Goal: Task Accomplishment & Management: Manage account settings

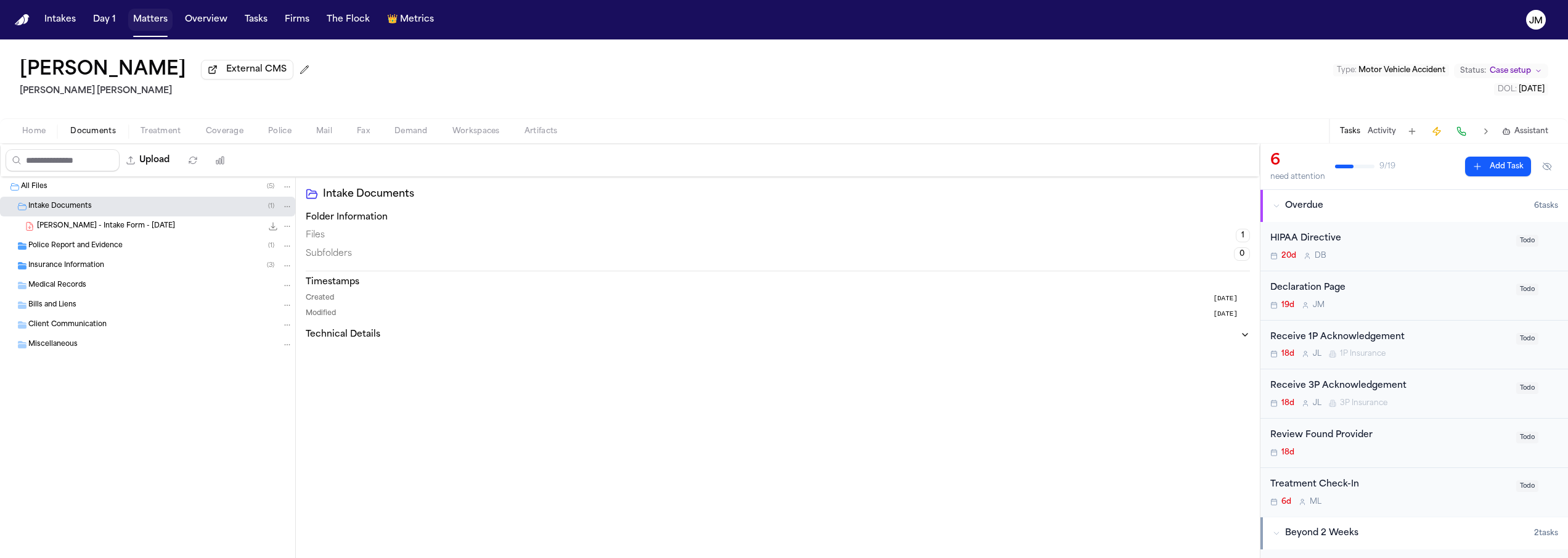
click at [148, 23] on button "Matters" at bounding box center [150, 19] width 44 height 22
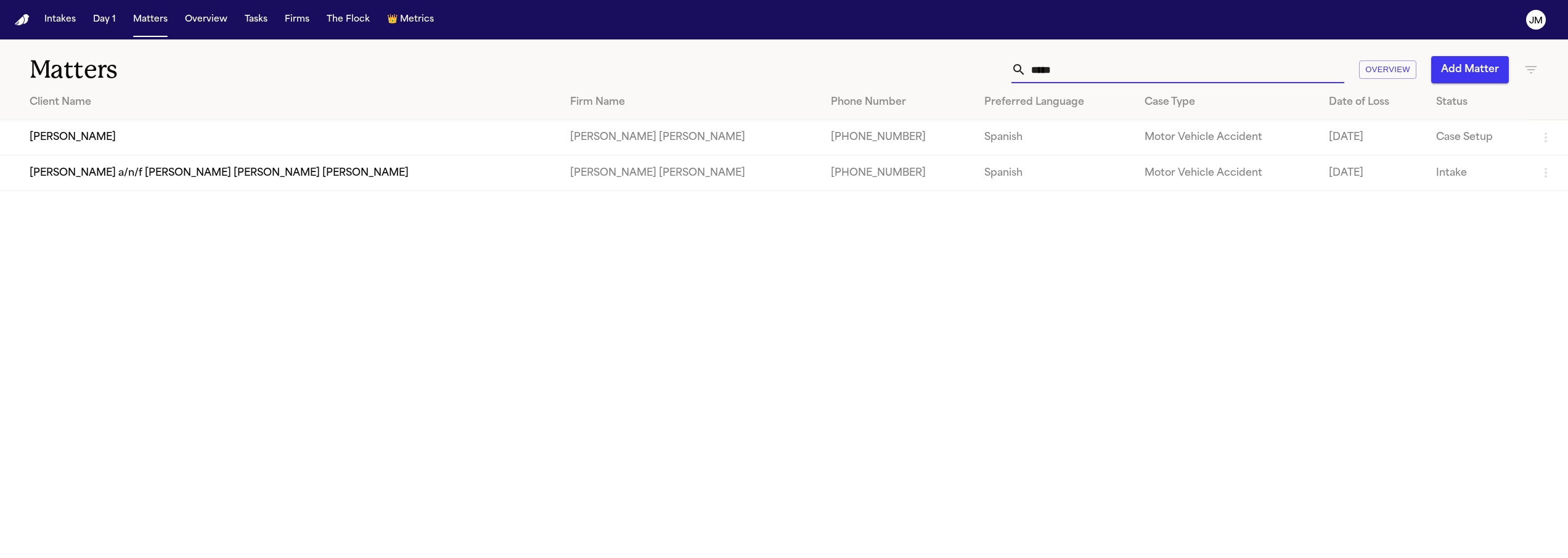
click at [1095, 77] on input "*****" at bounding box center [1185, 70] width 318 height 27
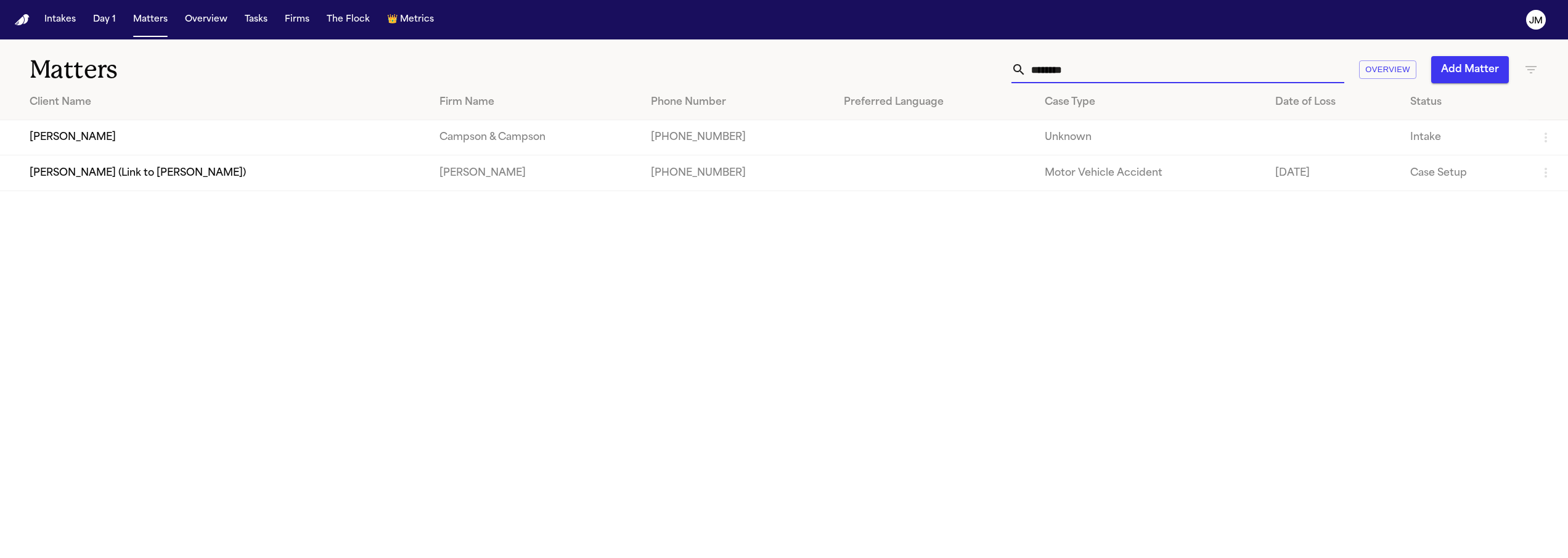
type input "********"
click at [258, 147] on td "[PERSON_NAME]" at bounding box center [215, 138] width 430 height 35
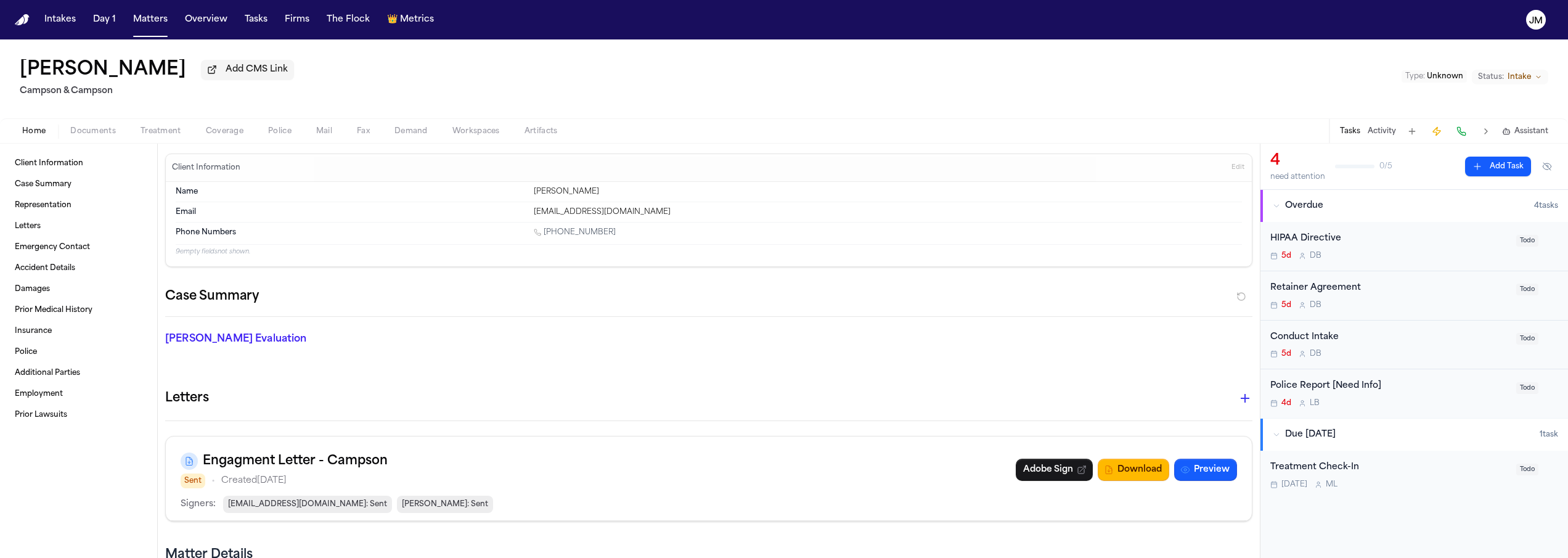
click at [103, 135] on span "Documents" at bounding box center [94, 131] width 46 height 10
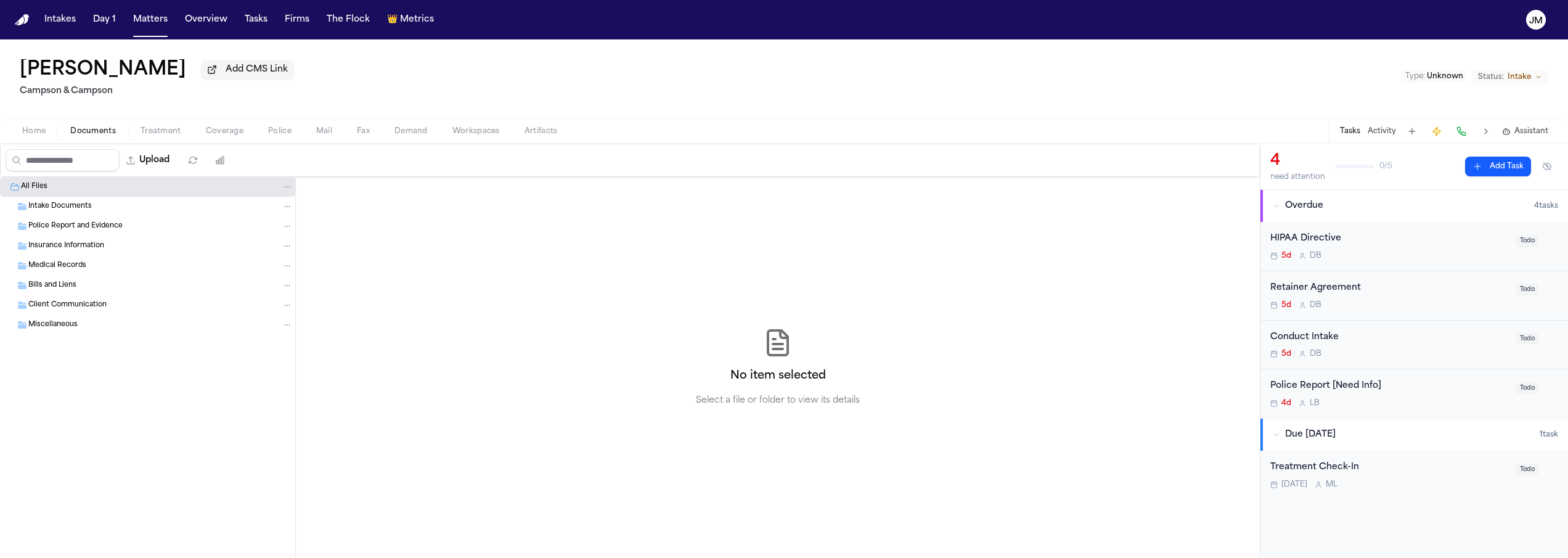
click at [85, 212] on span "Intake Documents" at bounding box center [60, 207] width 64 height 11
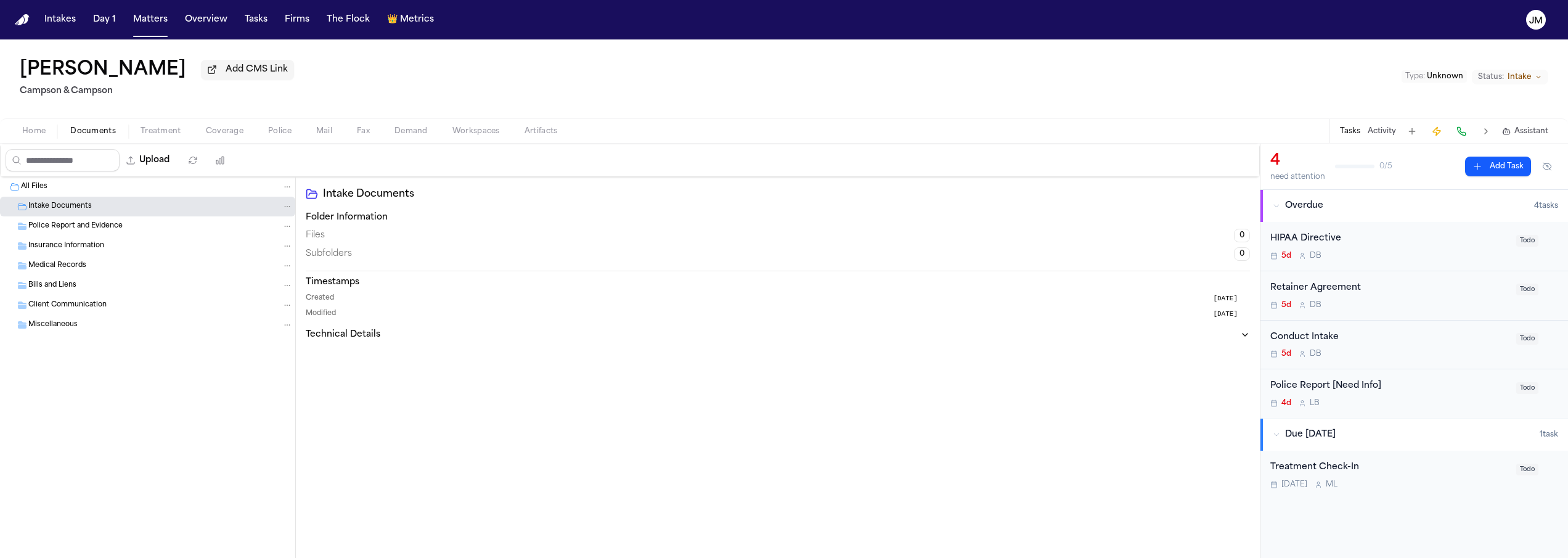
click at [91, 227] on span "Police Report and Evidence" at bounding box center [75, 227] width 94 height 11
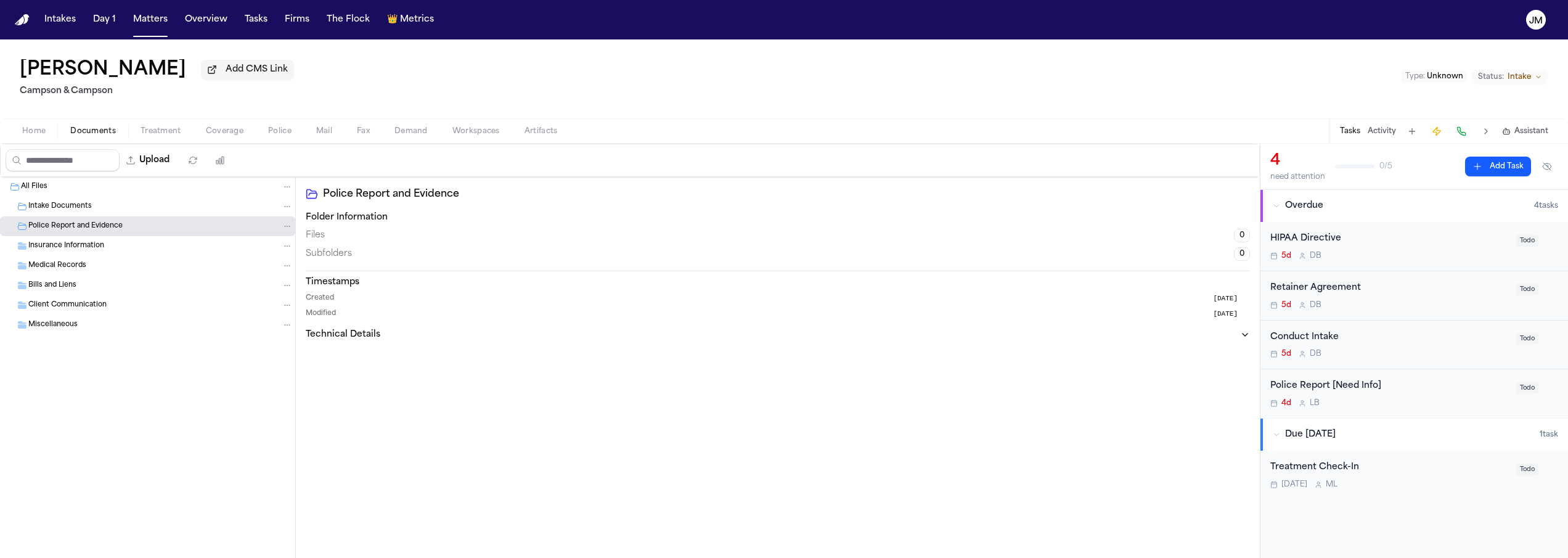
click at [93, 244] on span "Insurance Information" at bounding box center [66, 246] width 76 height 11
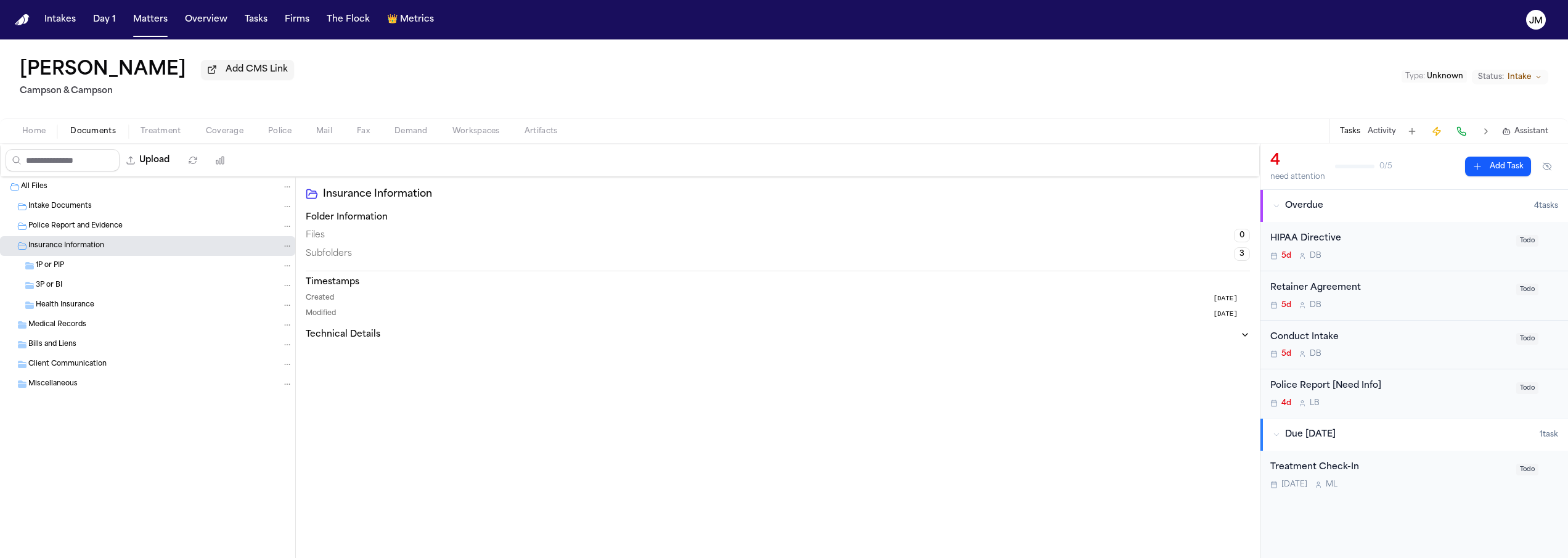
click at [60, 323] on span "Medical Records" at bounding box center [57, 325] width 58 height 11
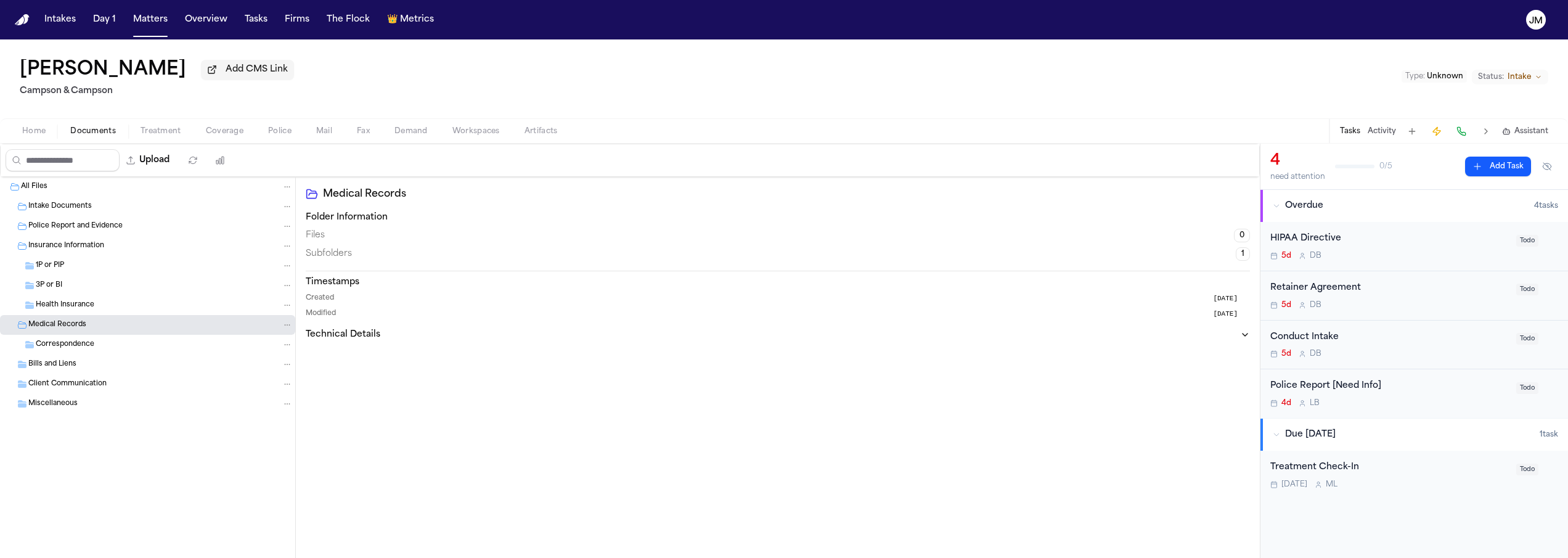
click at [32, 122] on div "Home Documents Treatment Coverage Police Mail Fax Demand Workspaces Artifacts T…" at bounding box center [784, 131] width 1568 height 25
click at [32, 126] on button "Home" at bounding box center [34, 131] width 48 height 15
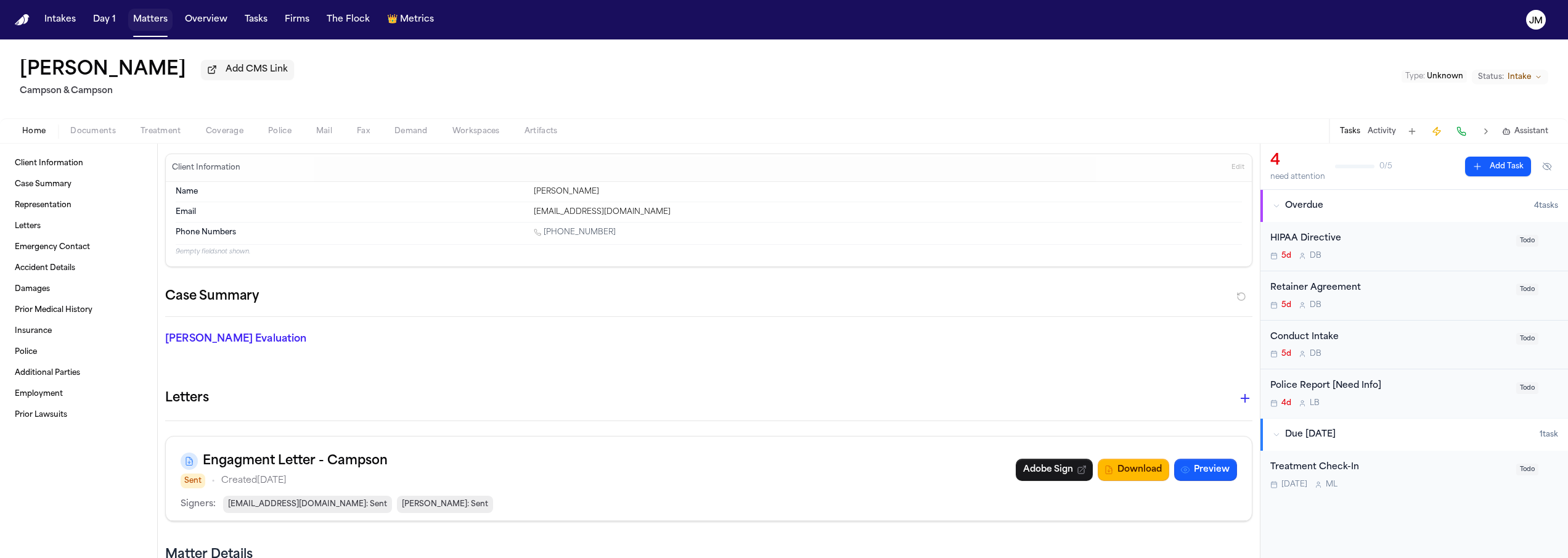
click at [140, 19] on button "Matters" at bounding box center [150, 19] width 44 height 22
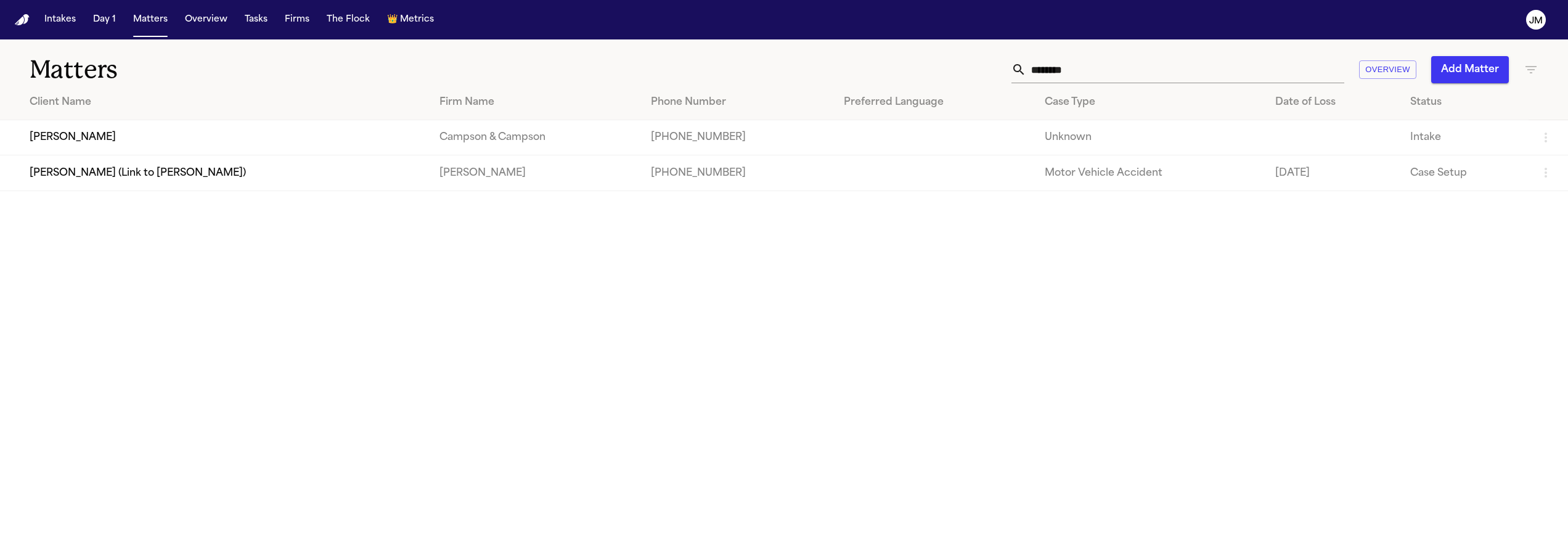
click at [1073, 63] on input "********" at bounding box center [1185, 70] width 318 height 27
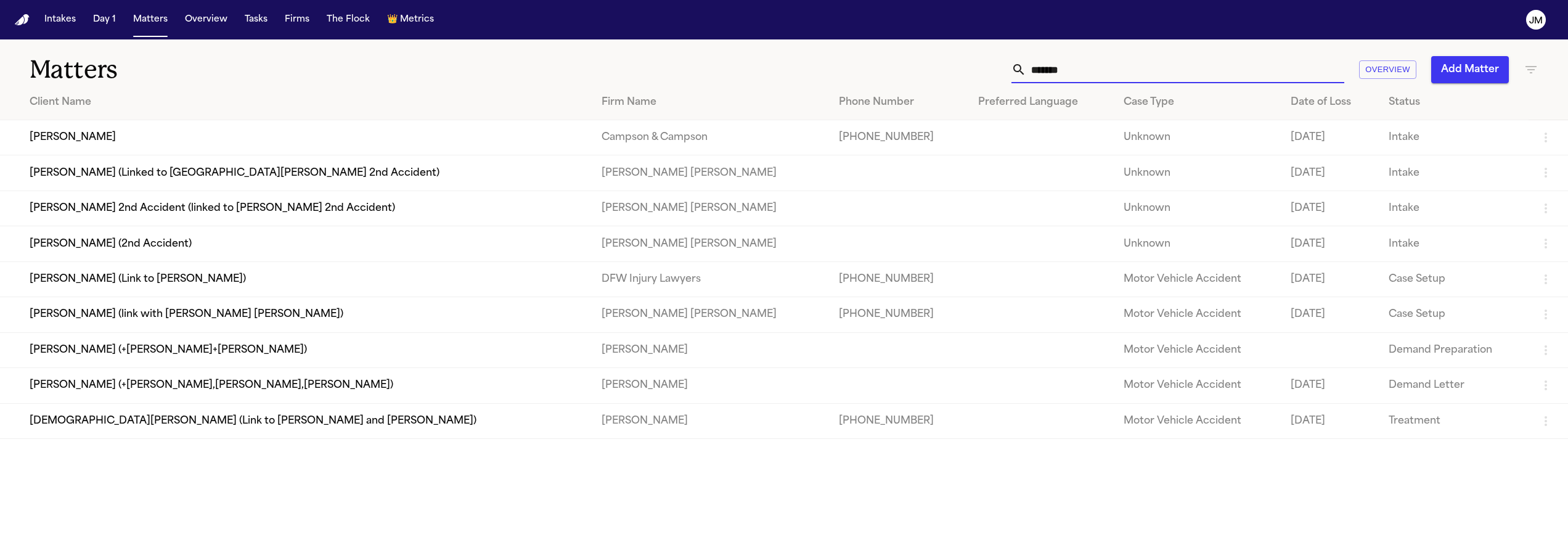
type input "*******"
click at [190, 131] on td "[PERSON_NAME]" at bounding box center [296, 138] width 592 height 35
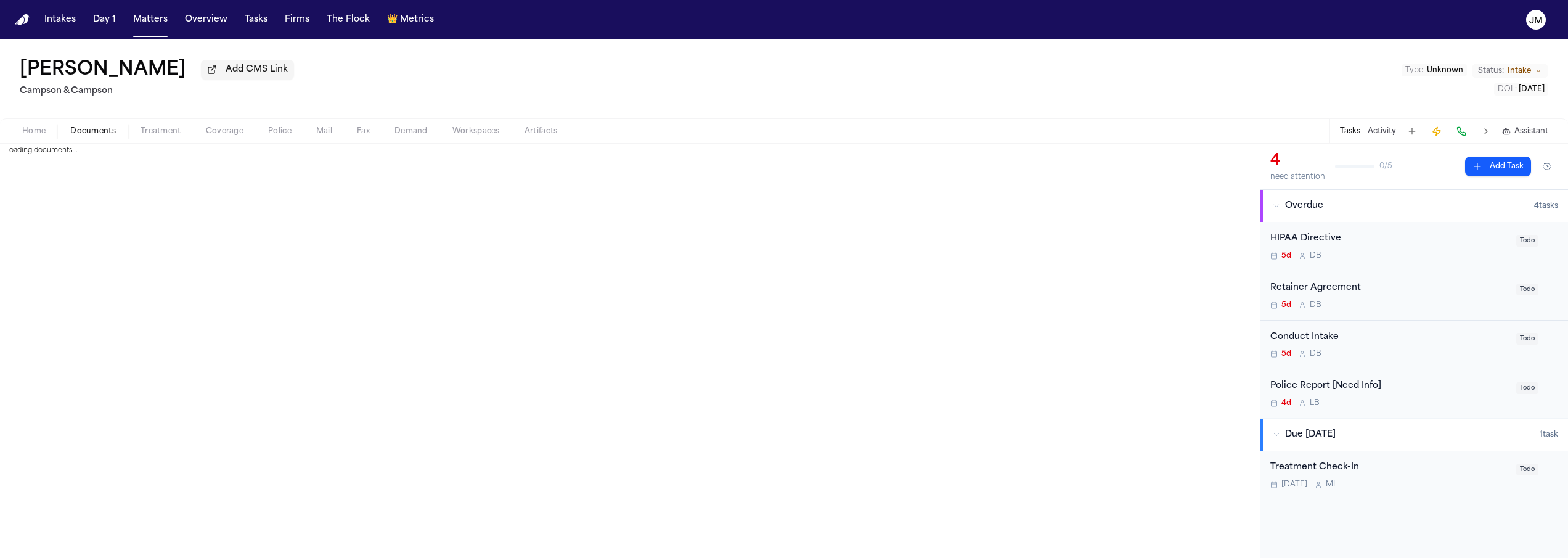
click at [72, 133] on span "Documents" at bounding box center [94, 131] width 46 height 10
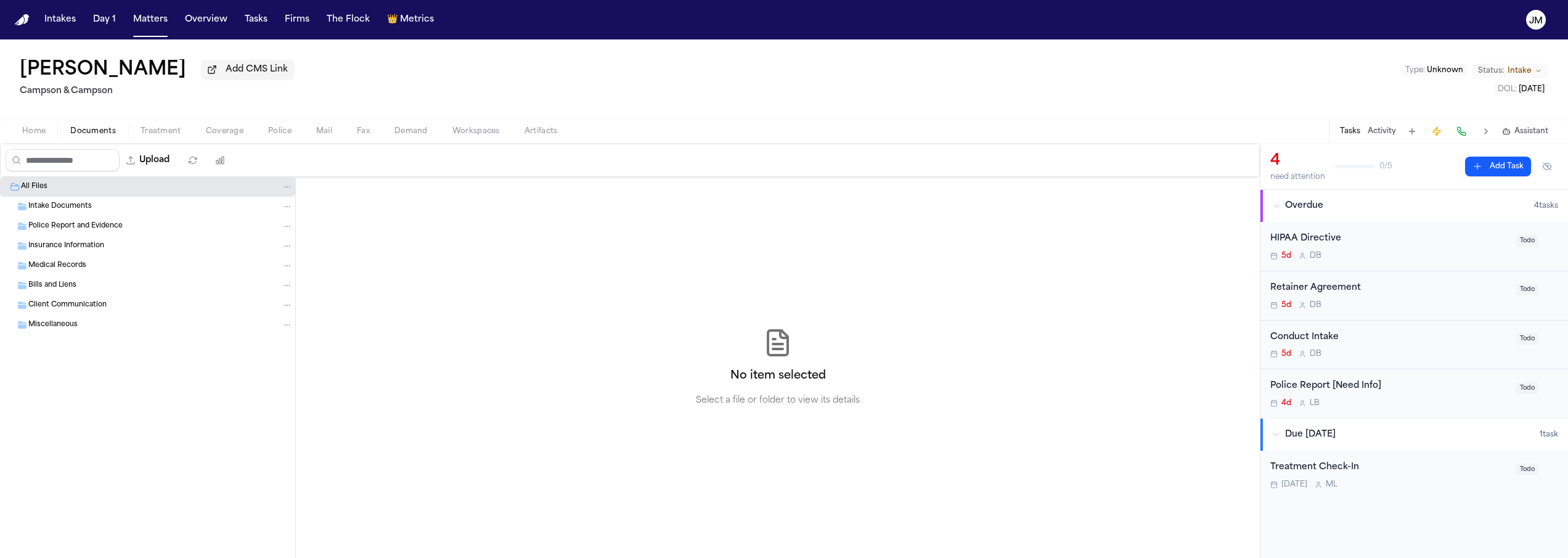
click at [83, 211] on span "Intake Documents" at bounding box center [60, 207] width 64 height 11
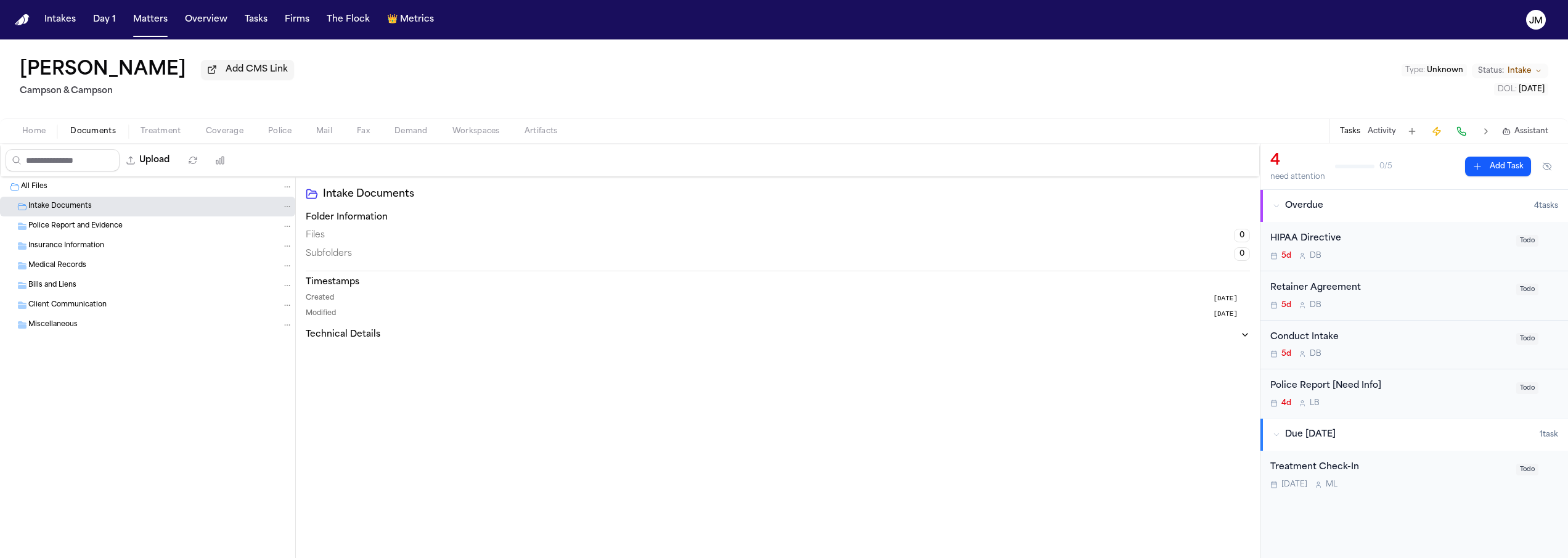
click at [45, 142] on div "Home Documents Treatment Coverage Police Mail Fax Demand Workspaces Artifacts T…" at bounding box center [784, 131] width 1568 height 25
click at [44, 136] on span "Home" at bounding box center [34, 131] width 24 height 10
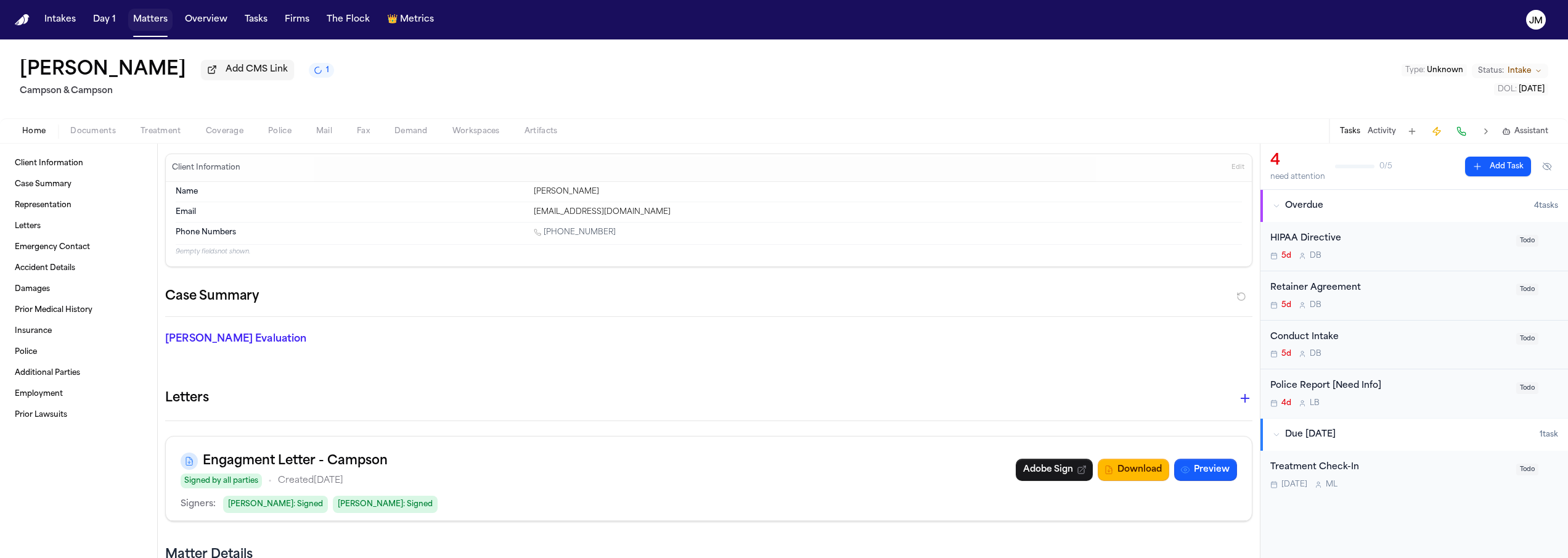
click at [143, 20] on button "Matters" at bounding box center [150, 19] width 44 height 22
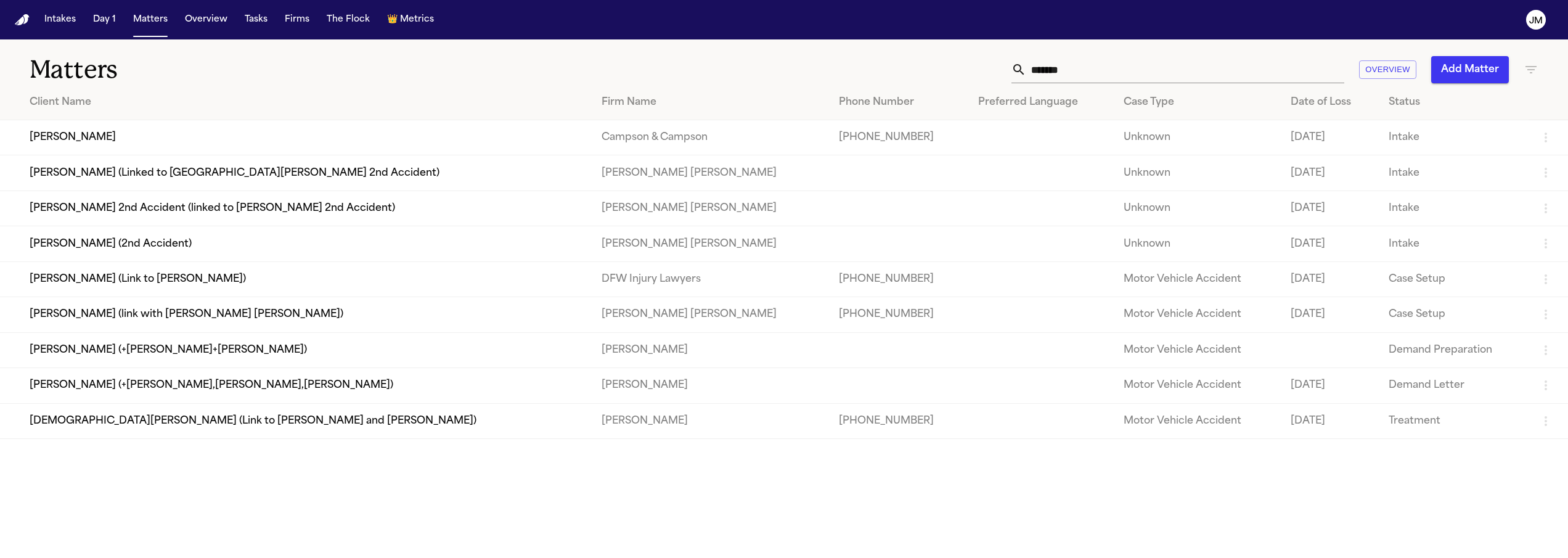
click at [1080, 71] on input "*******" at bounding box center [1185, 70] width 318 height 27
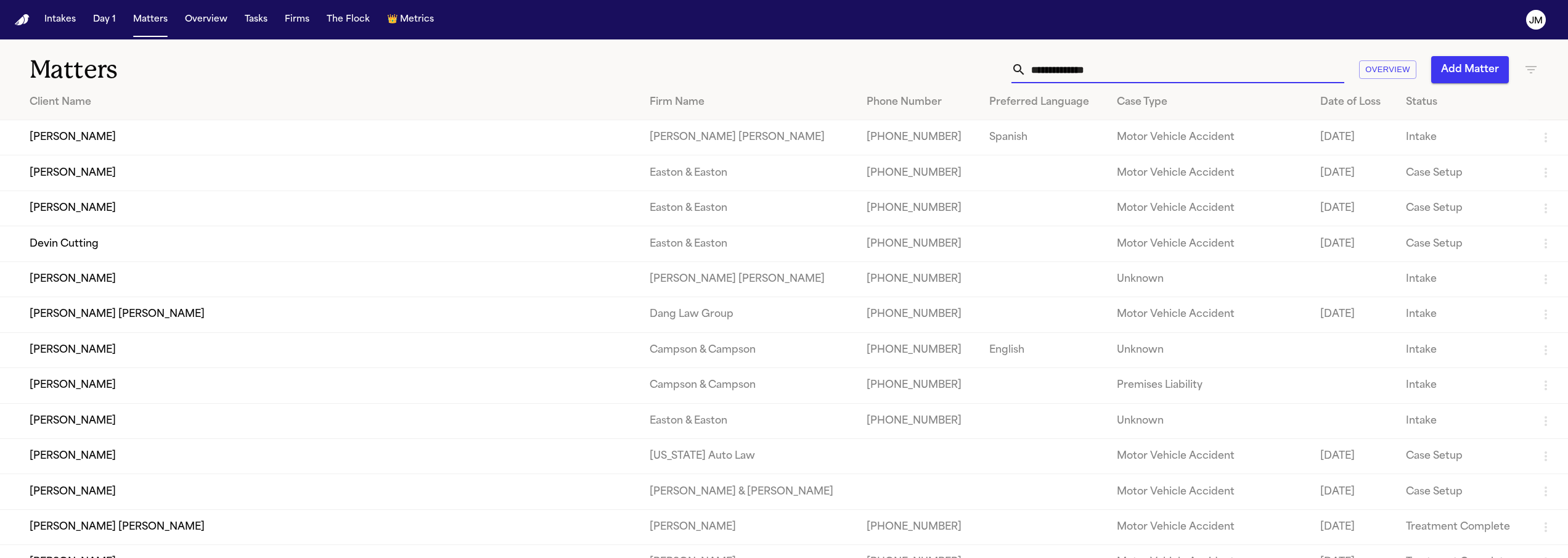
click at [1067, 70] on input "text" at bounding box center [1185, 70] width 318 height 27
click at [1144, 71] on input "text" at bounding box center [1185, 70] width 318 height 27
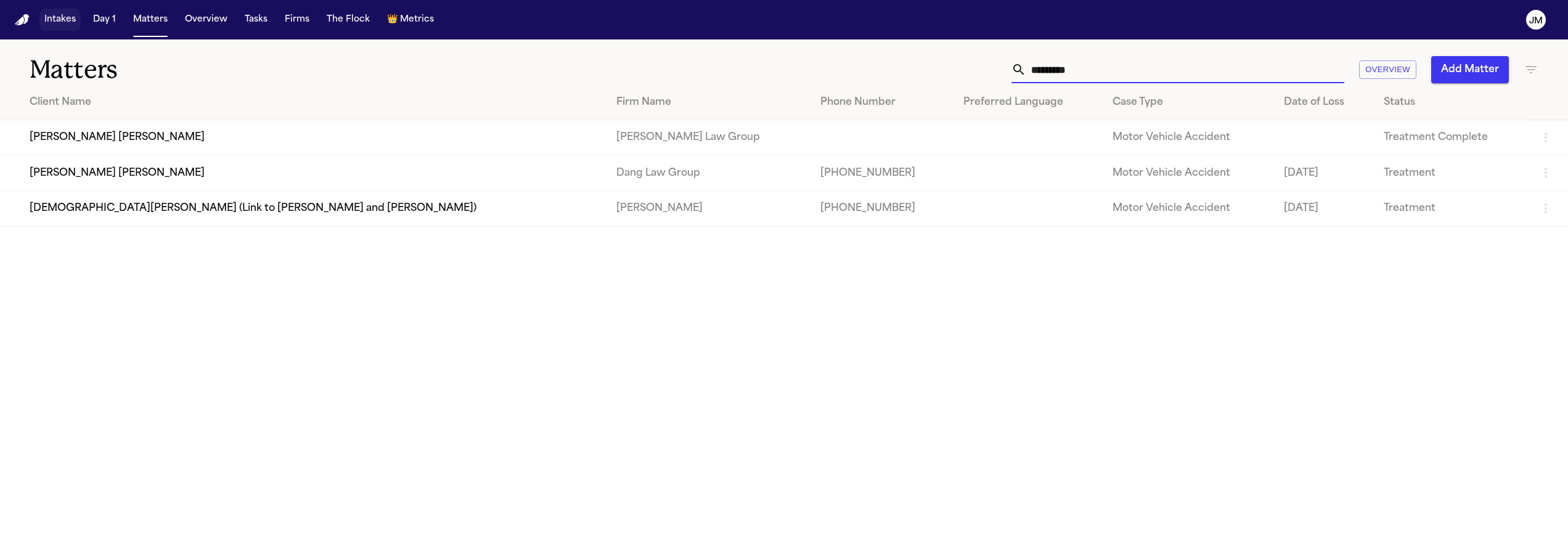
type input "********"
click at [42, 11] on button "Intakes" at bounding box center [60, 19] width 41 height 22
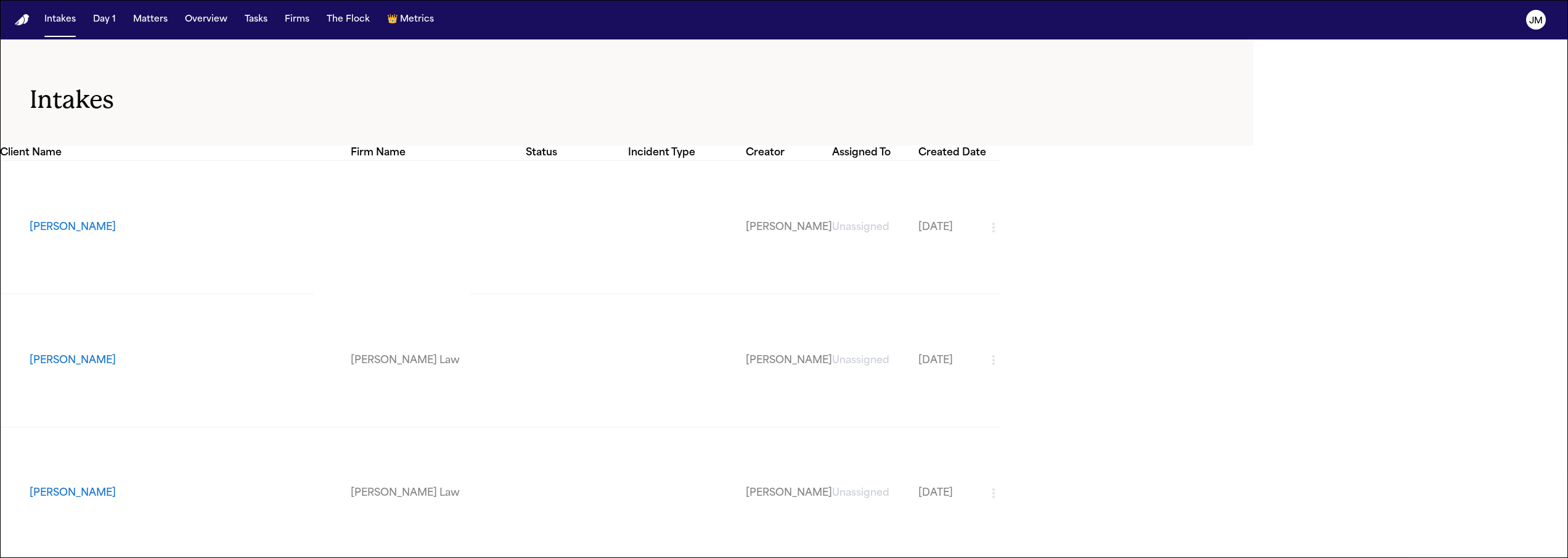
click at [1294, 66] on input "text" at bounding box center [1416, 64] width 244 height 19
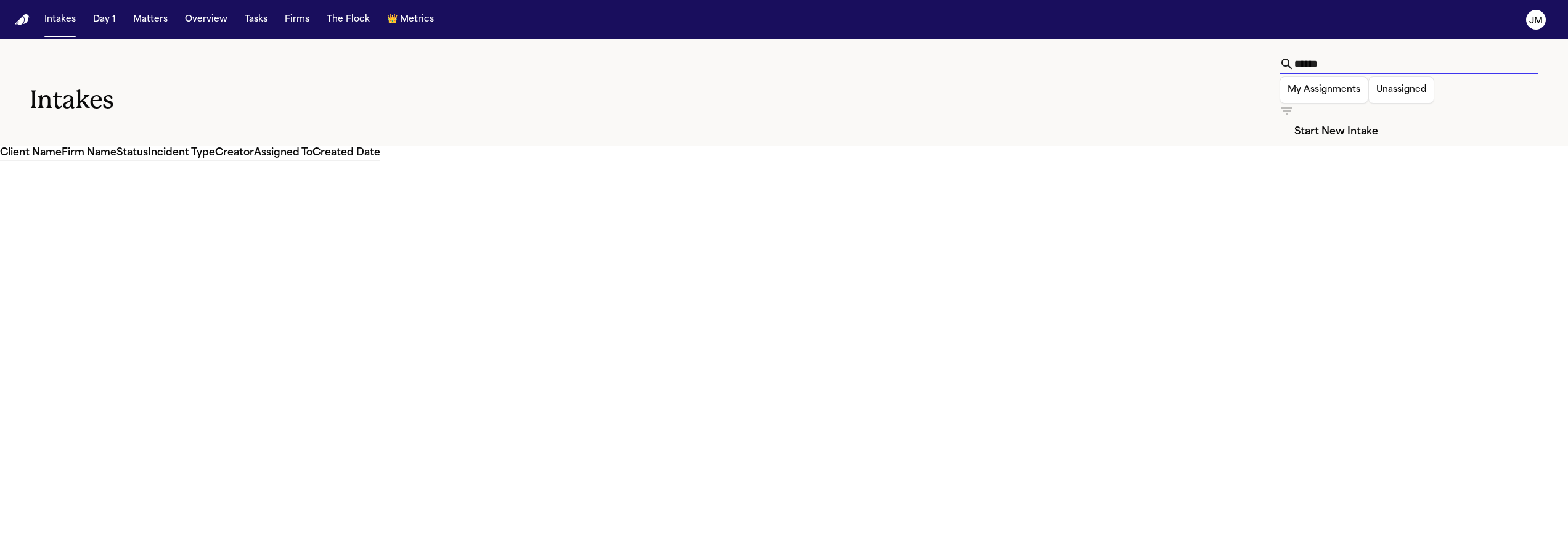
type input "******"
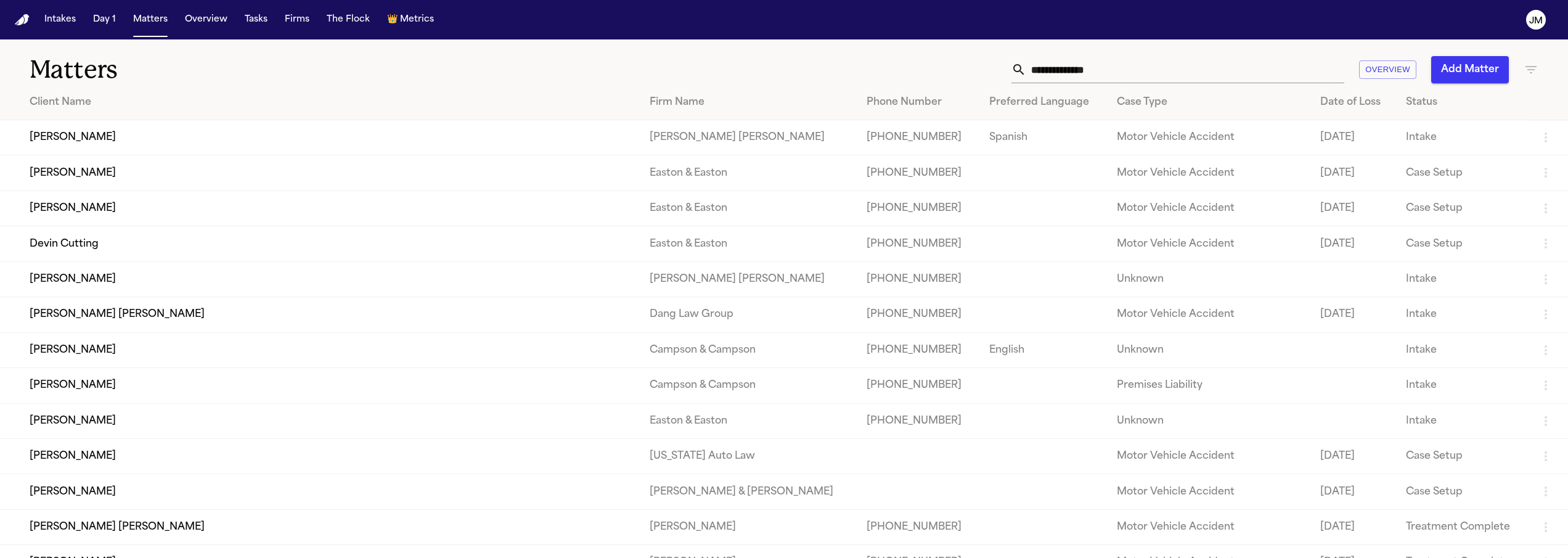
click at [1115, 68] on input "text" at bounding box center [1185, 70] width 318 height 27
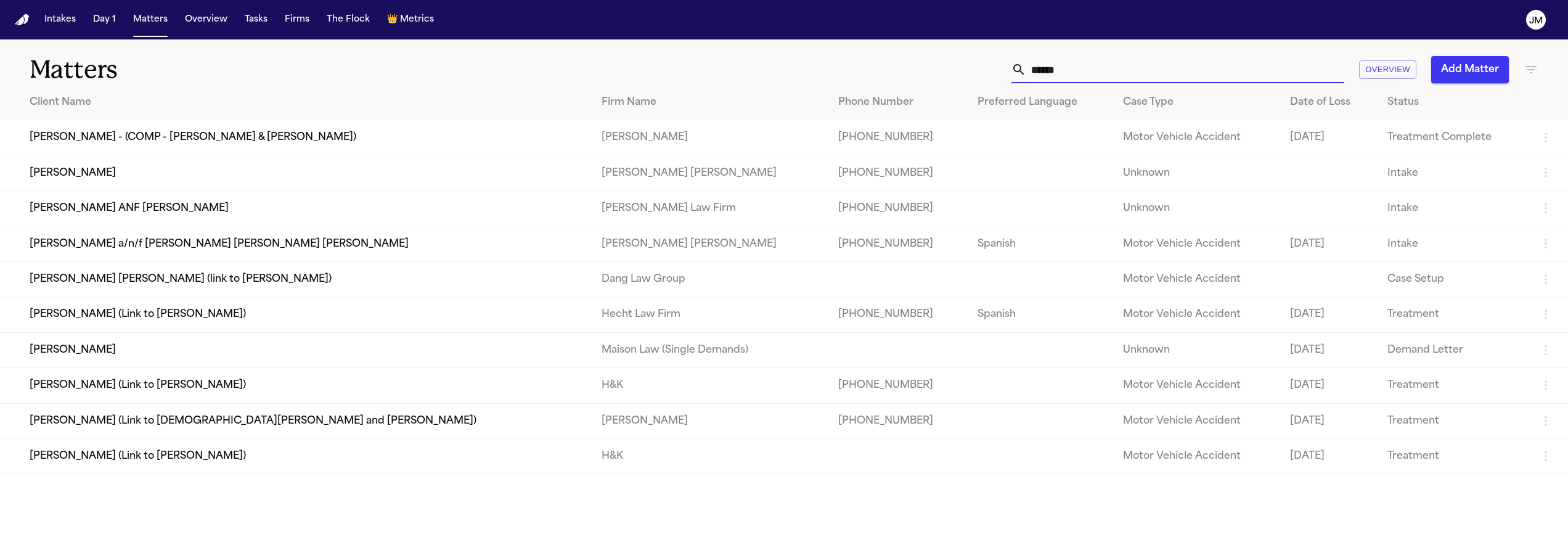
type input "******"
click at [204, 170] on td "[PERSON_NAME]" at bounding box center [296, 173] width 592 height 35
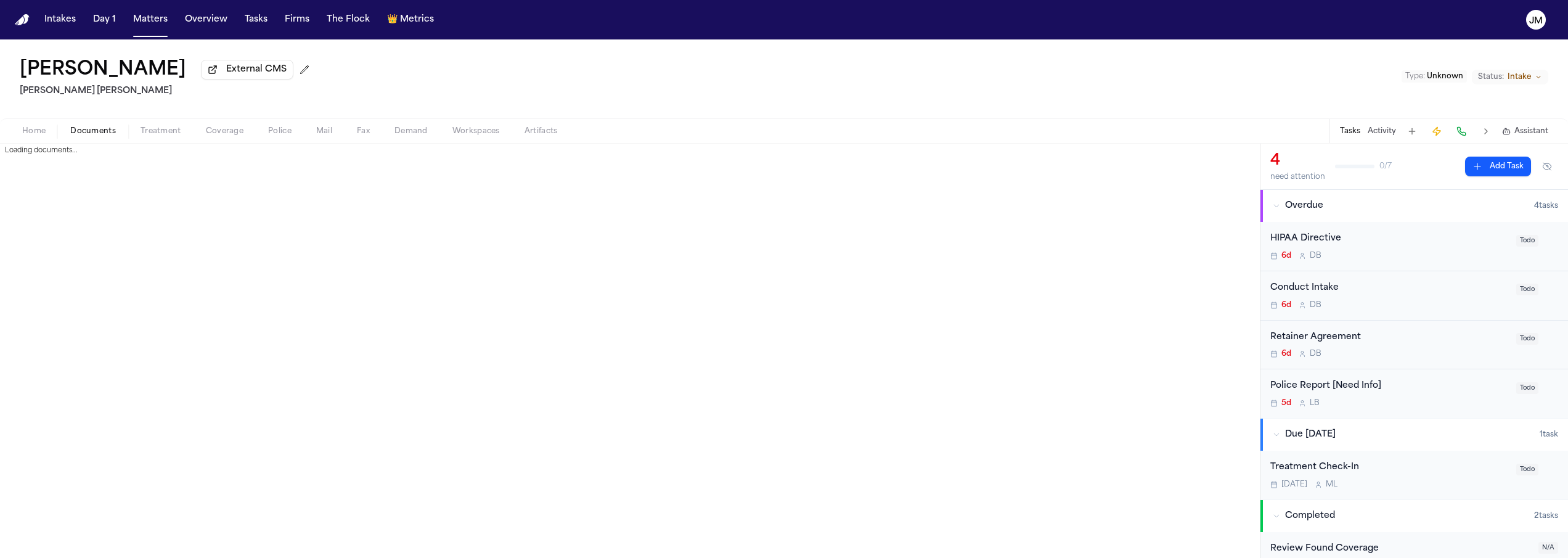
click at [89, 133] on span "Documents" at bounding box center [94, 131] width 46 height 10
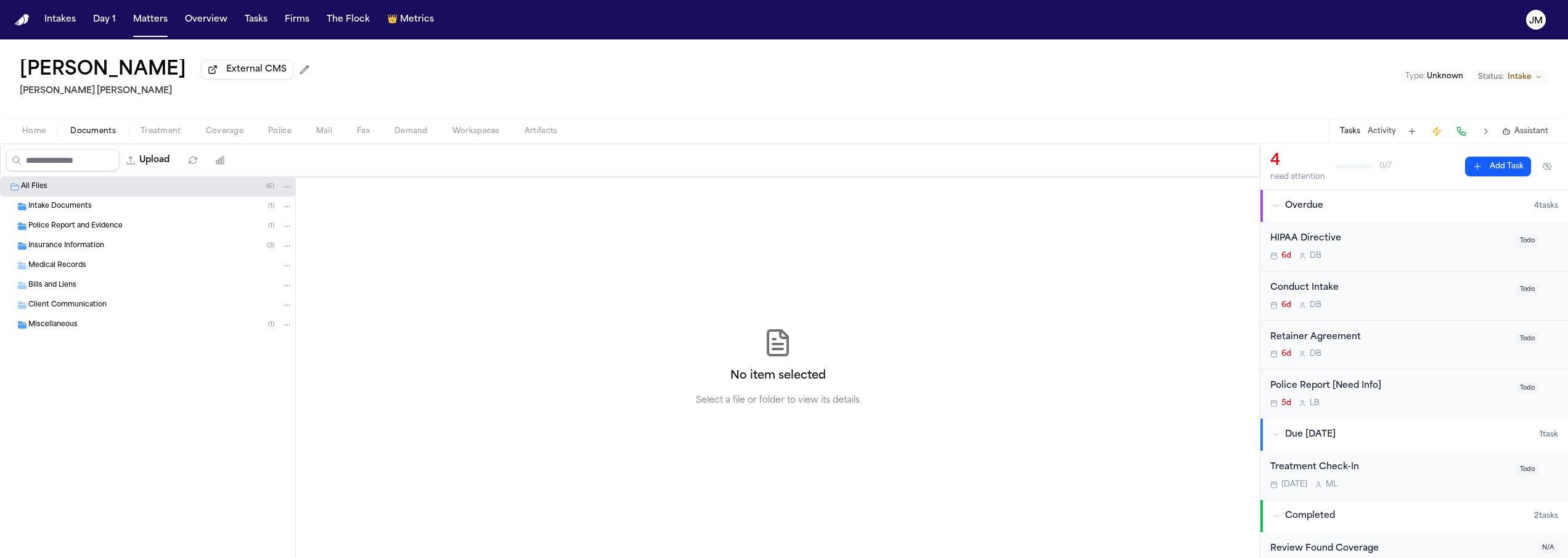
click at [64, 212] on span "Intake Documents" at bounding box center [60, 207] width 64 height 11
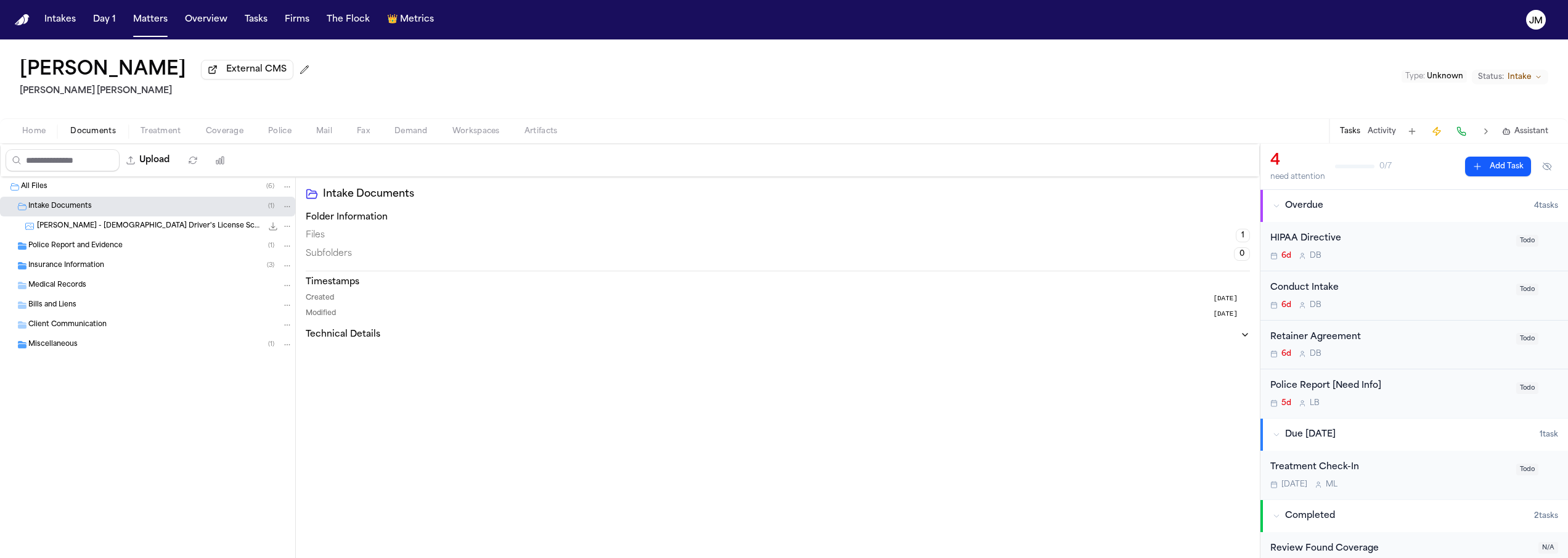
click at [77, 252] on span "Police Report and Evidence" at bounding box center [75, 246] width 94 height 11
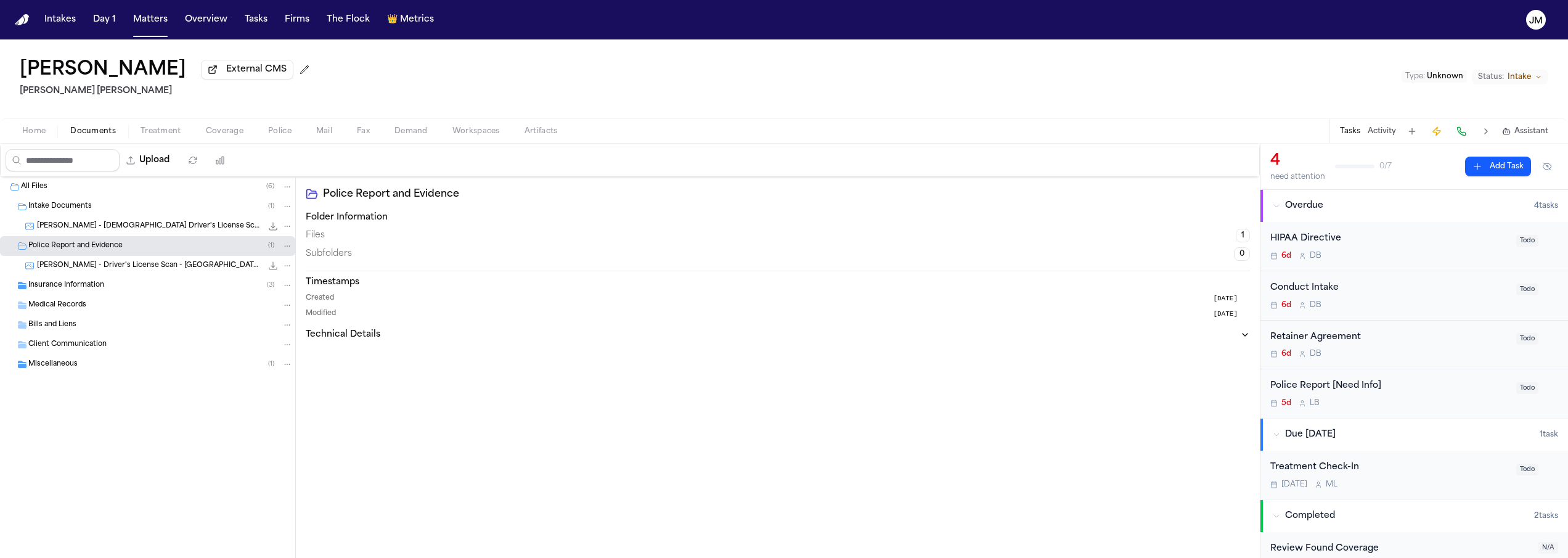
click at [87, 284] on span "Insurance Information" at bounding box center [66, 286] width 76 height 11
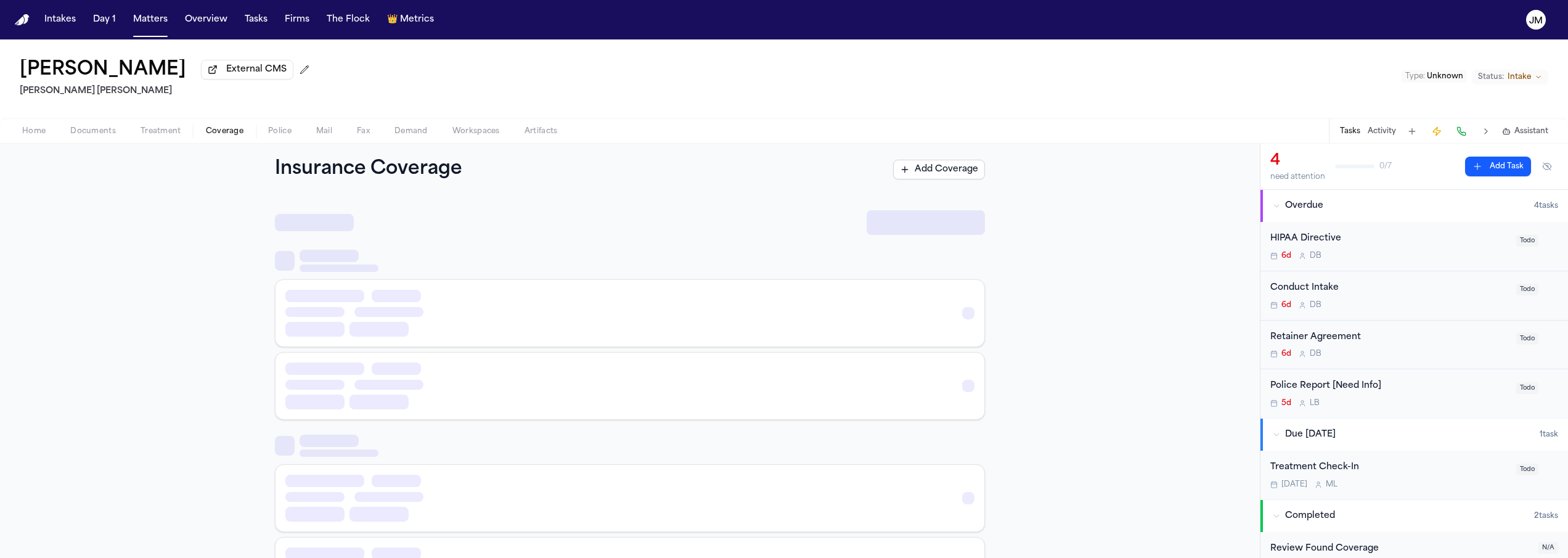
click at [224, 139] on span "button" at bounding box center [224, 138] width 52 height 1
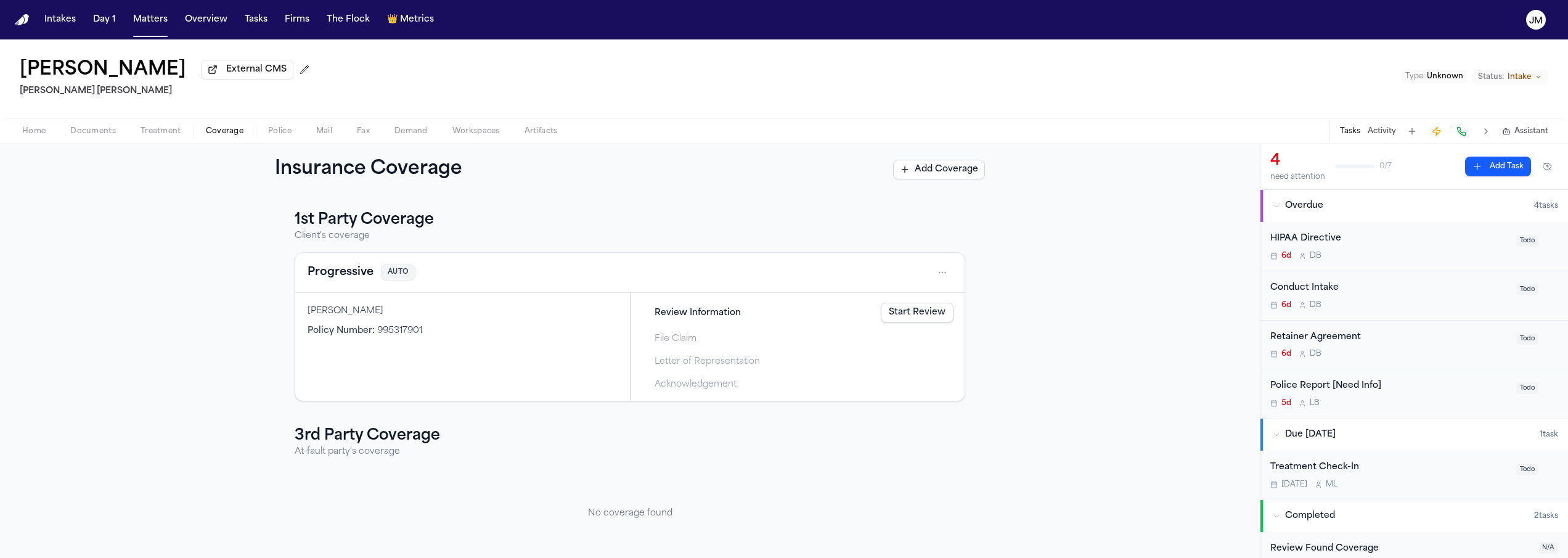
click at [79, 140] on div "Home Documents Treatment Coverage Police Mail Fax Demand Workspaces Artifacts T…" at bounding box center [784, 131] width 1568 height 25
click at [81, 136] on span "Documents" at bounding box center [94, 131] width 46 height 10
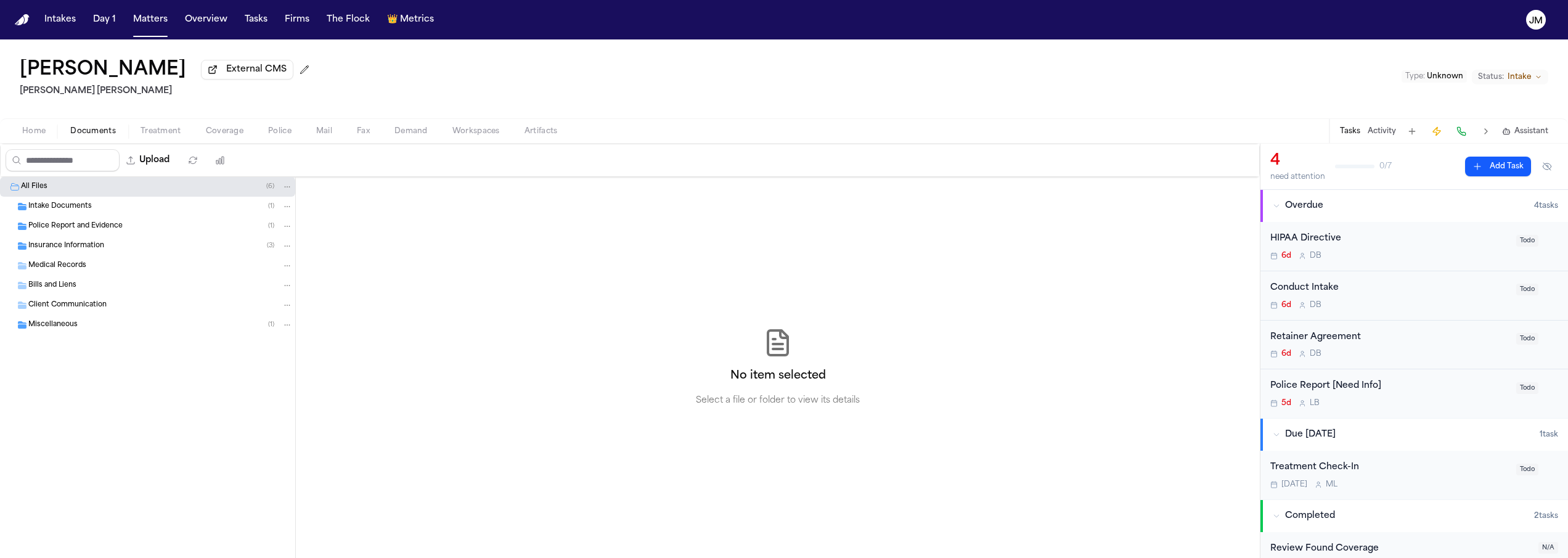
click at [91, 212] on div "Intake Documents ( 1 )" at bounding box center [161, 207] width 265 height 11
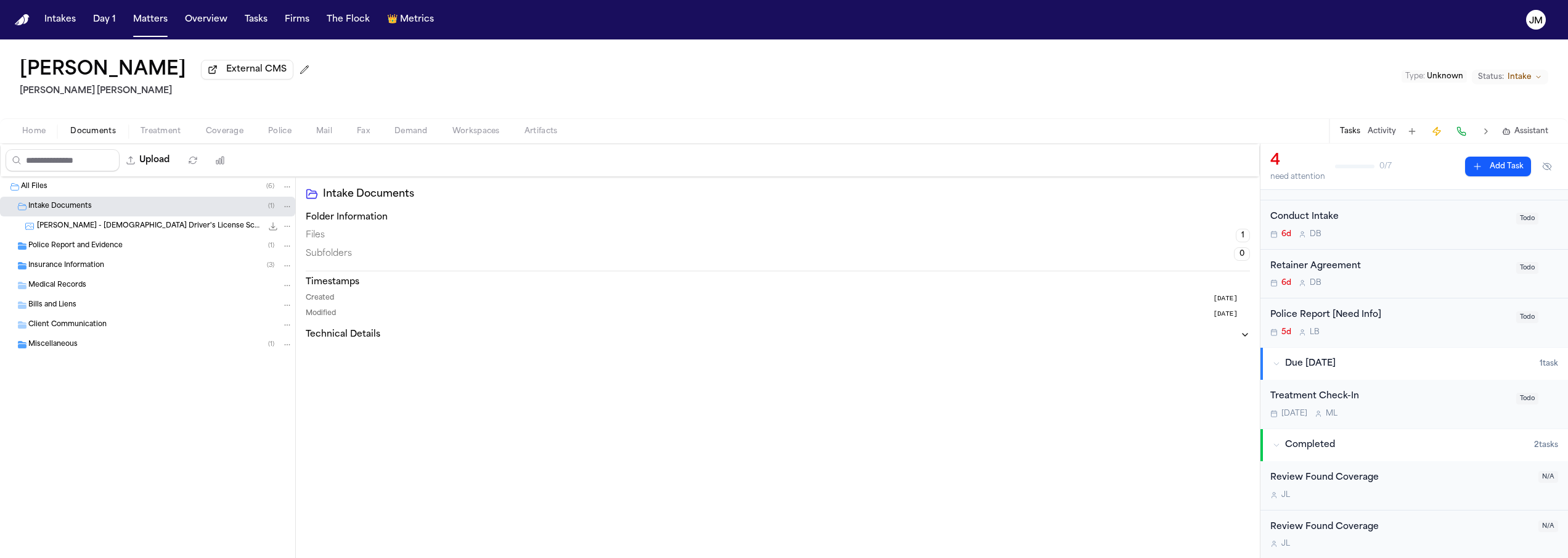
scroll to position [74, 0]
click at [148, 19] on button "Matters" at bounding box center [150, 19] width 44 height 22
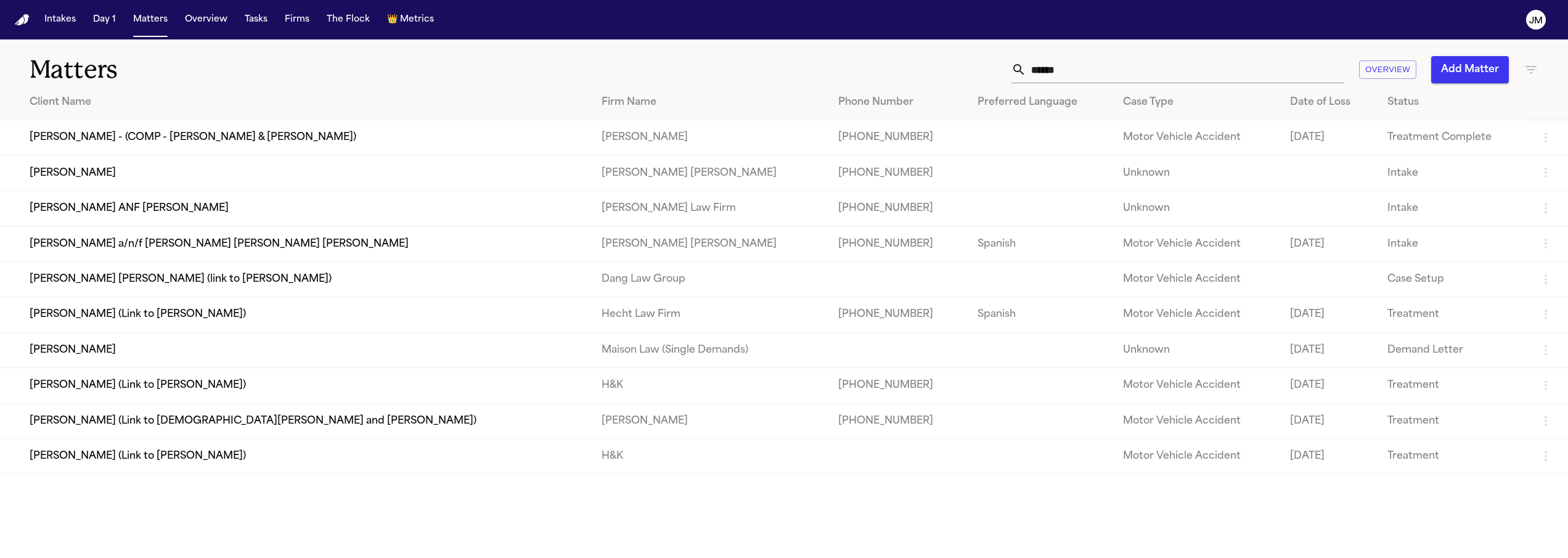
click at [1061, 73] on input "******" at bounding box center [1185, 70] width 318 height 27
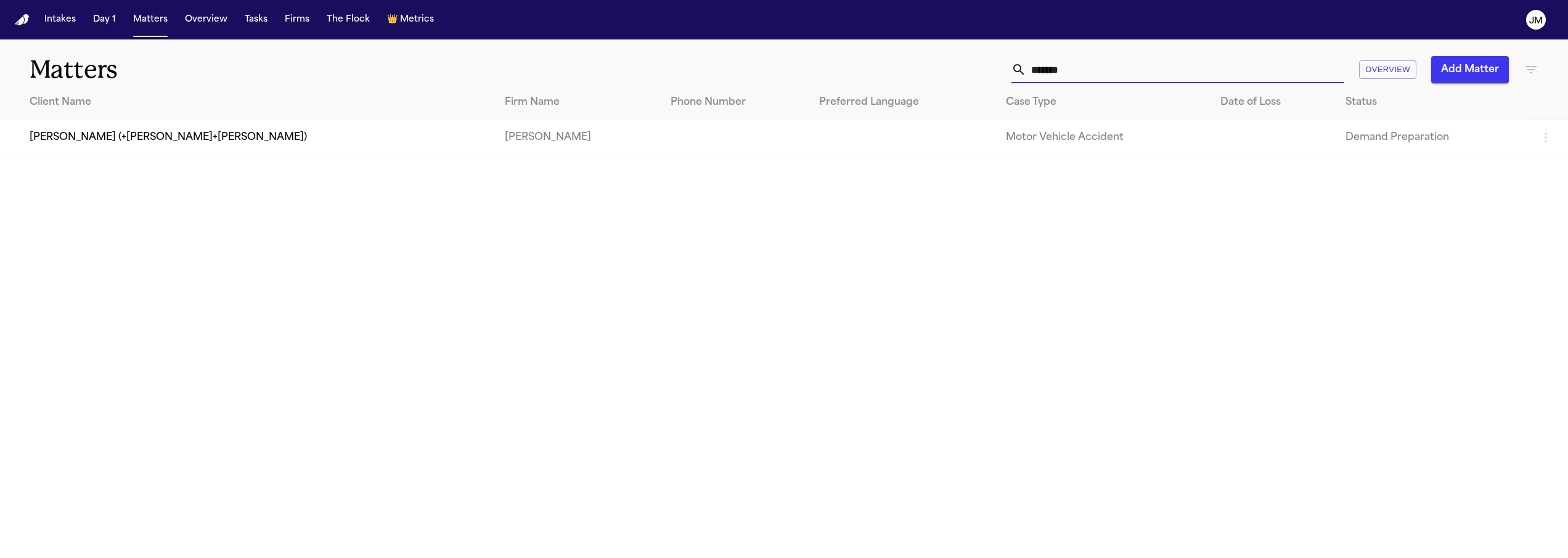
type input "*******"
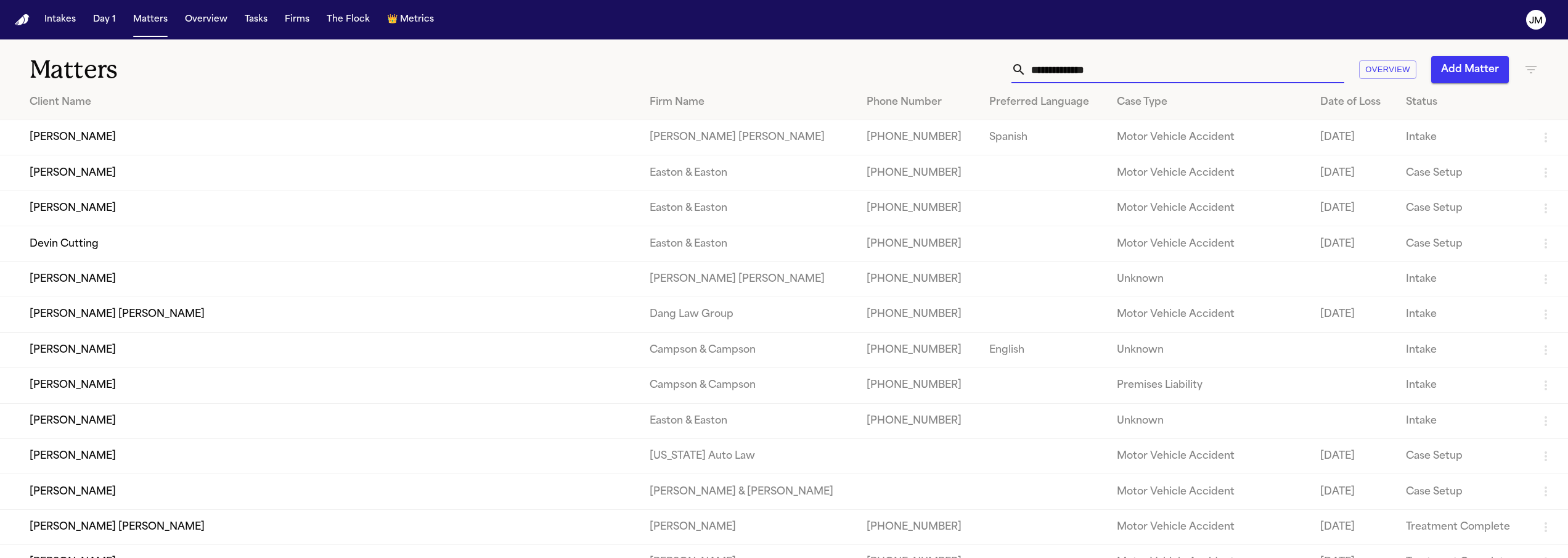
click at [1090, 67] on input "text" at bounding box center [1185, 70] width 318 height 27
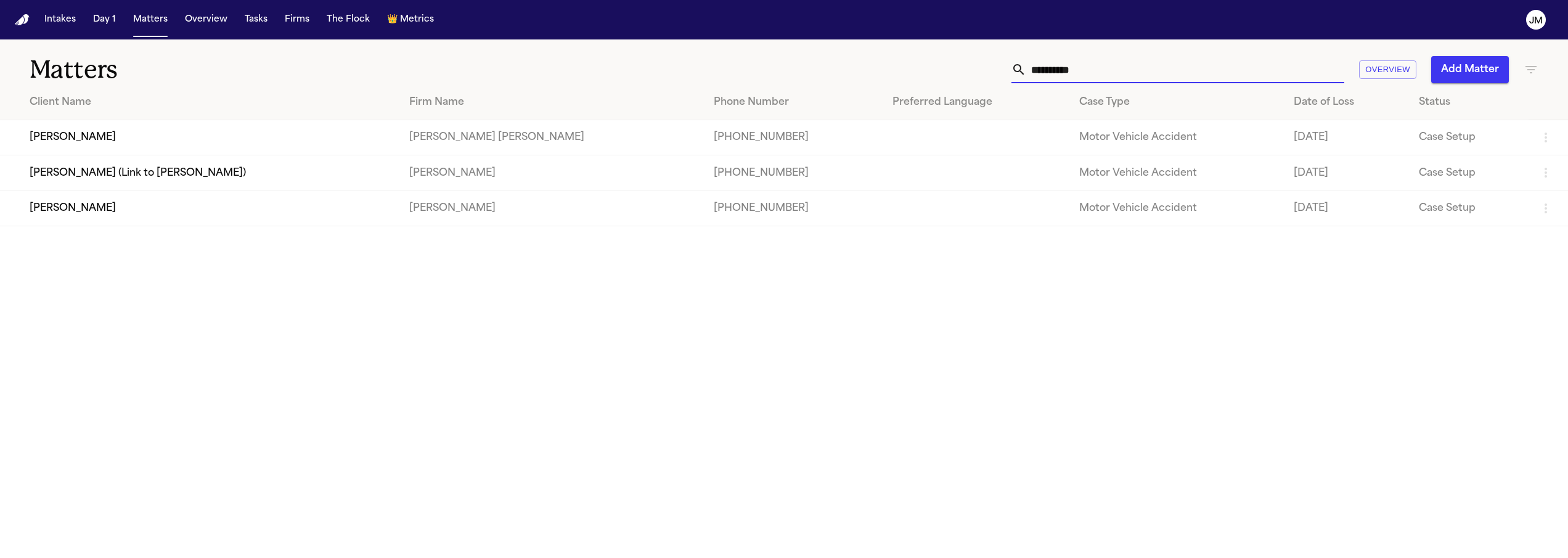
type input "**********"
click at [126, 134] on td "[PERSON_NAME]" at bounding box center [200, 138] width 399 height 35
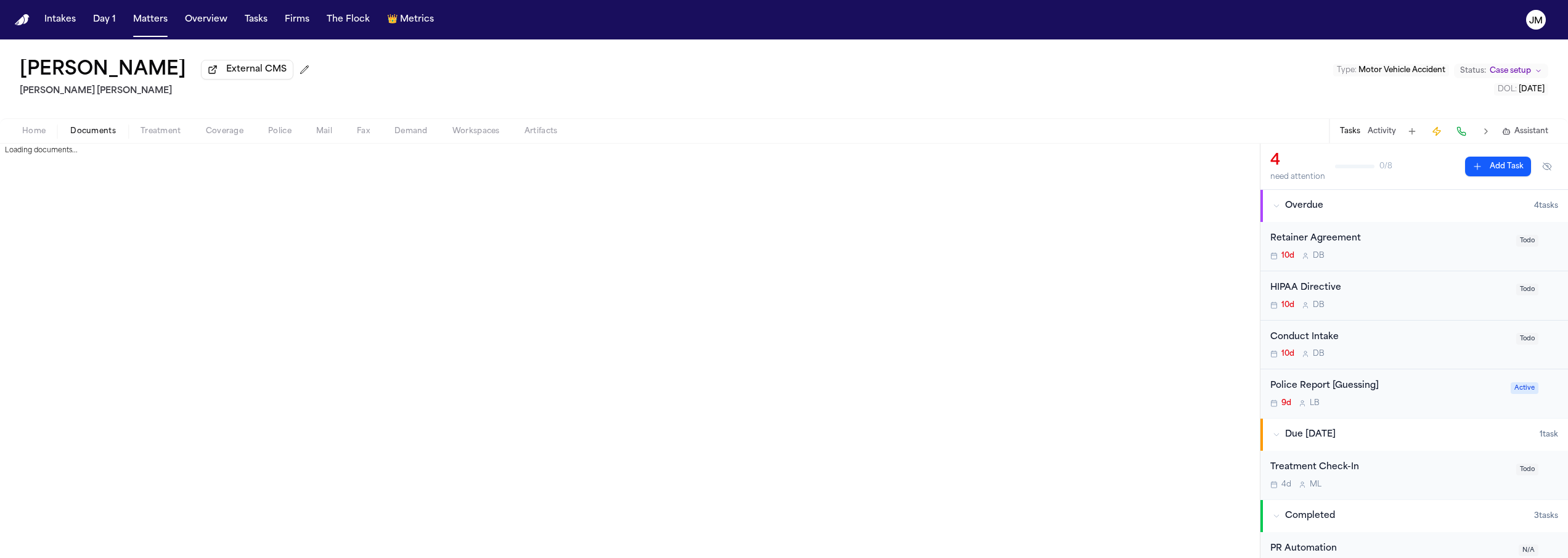
click at [109, 133] on span "Documents" at bounding box center [94, 131] width 46 height 10
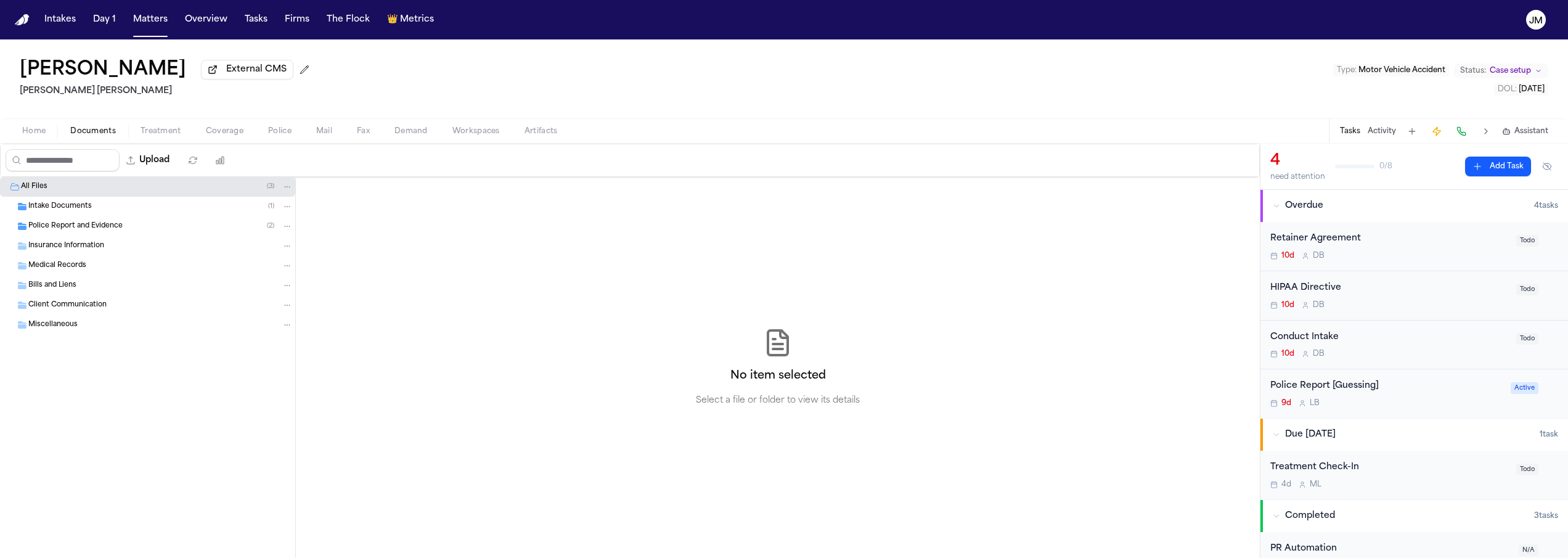
click at [95, 229] on span "Police Report and Evidence" at bounding box center [75, 227] width 94 height 11
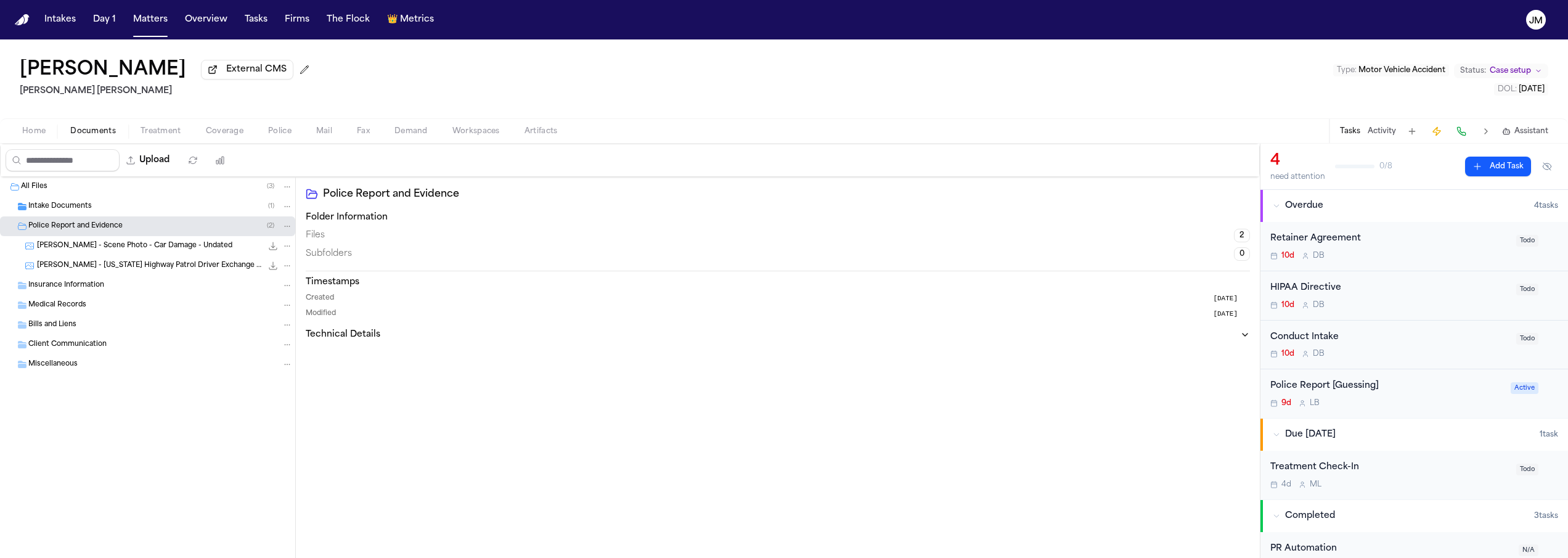
click at [83, 271] on span "[PERSON_NAME] - [US_STATE] Highway Patrol Driver Exchange Form - [DATE]" at bounding box center [149, 266] width 225 height 11
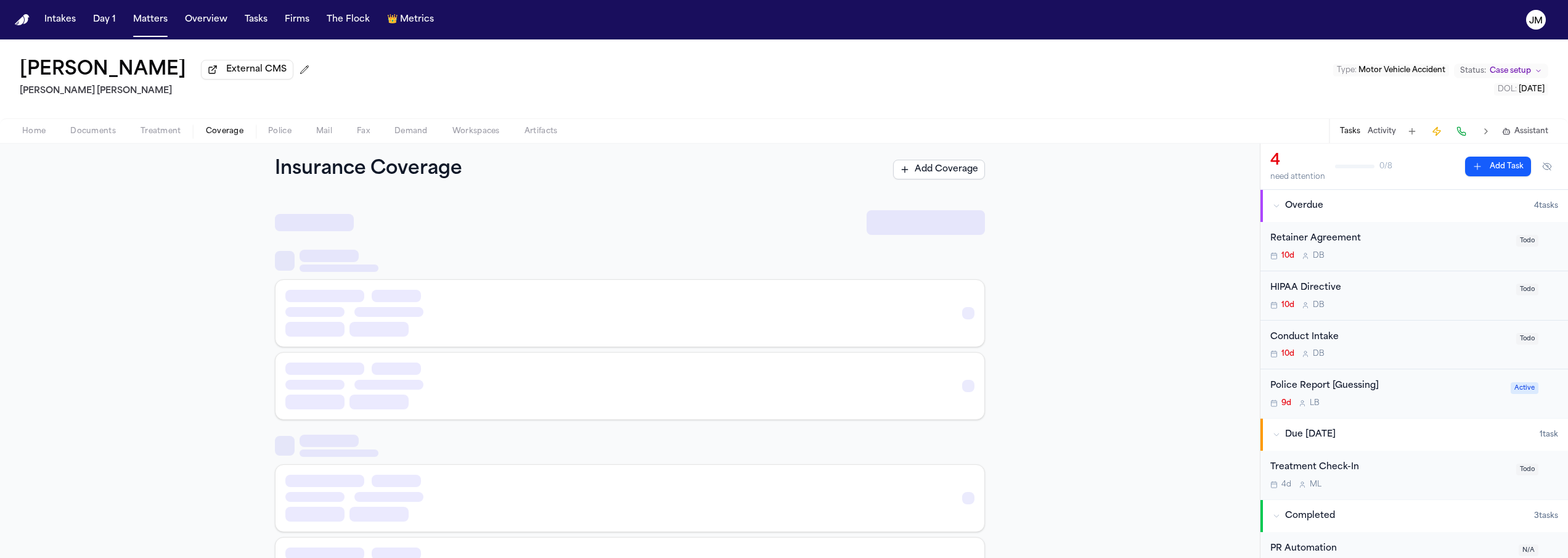
click at [222, 132] on span "Coverage" at bounding box center [224, 131] width 38 height 10
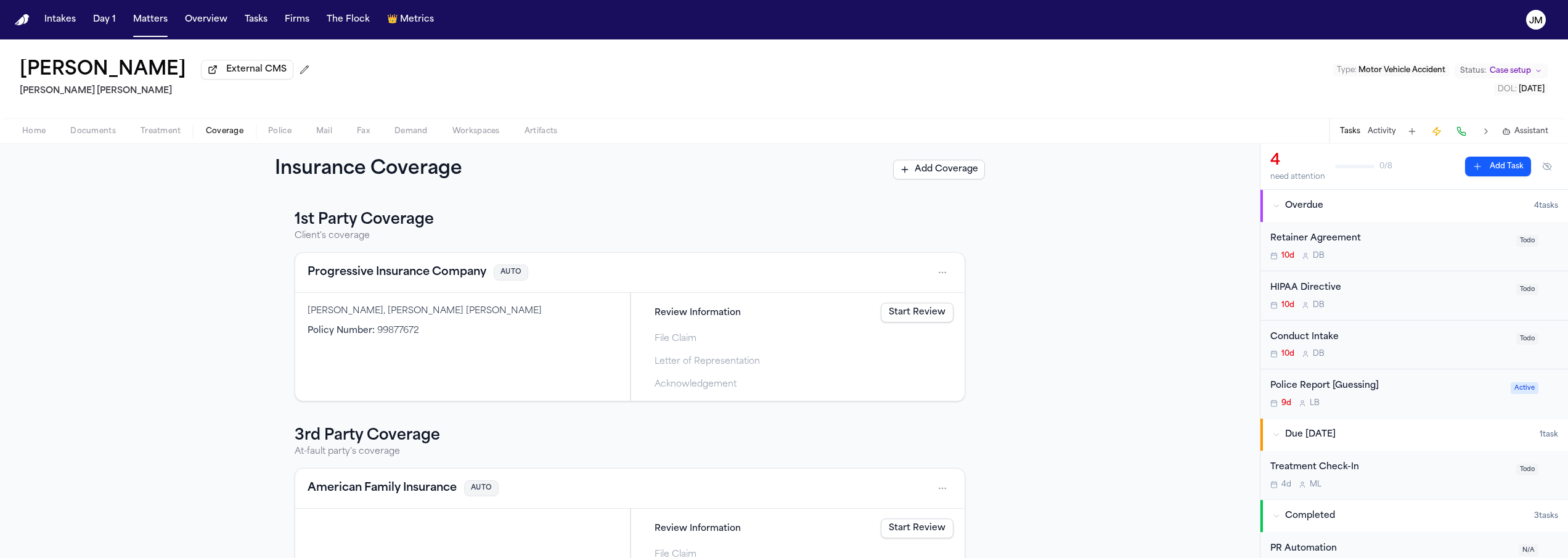
click at [101, 136] on span "Documents" at bounding box center [94, 131] width 46 height 10
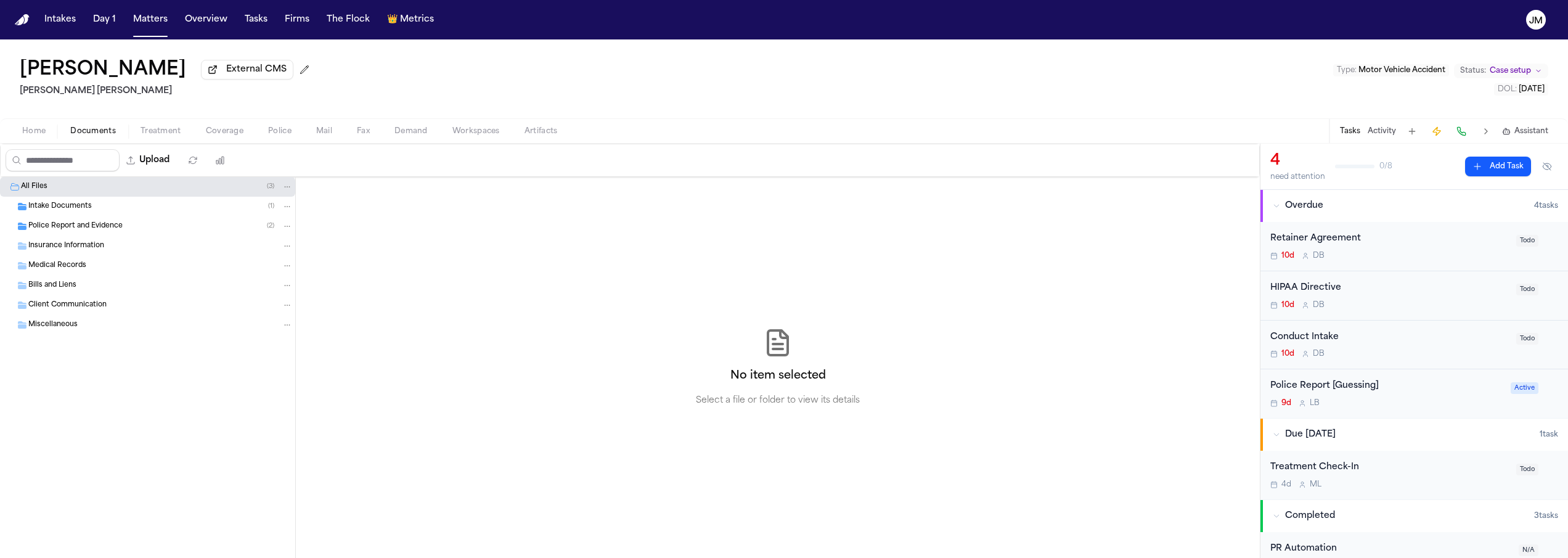
click at [96, 234] on div "Police Report and Evidence ( 2 )" at bounding box center [147, 226] width 295 height 19
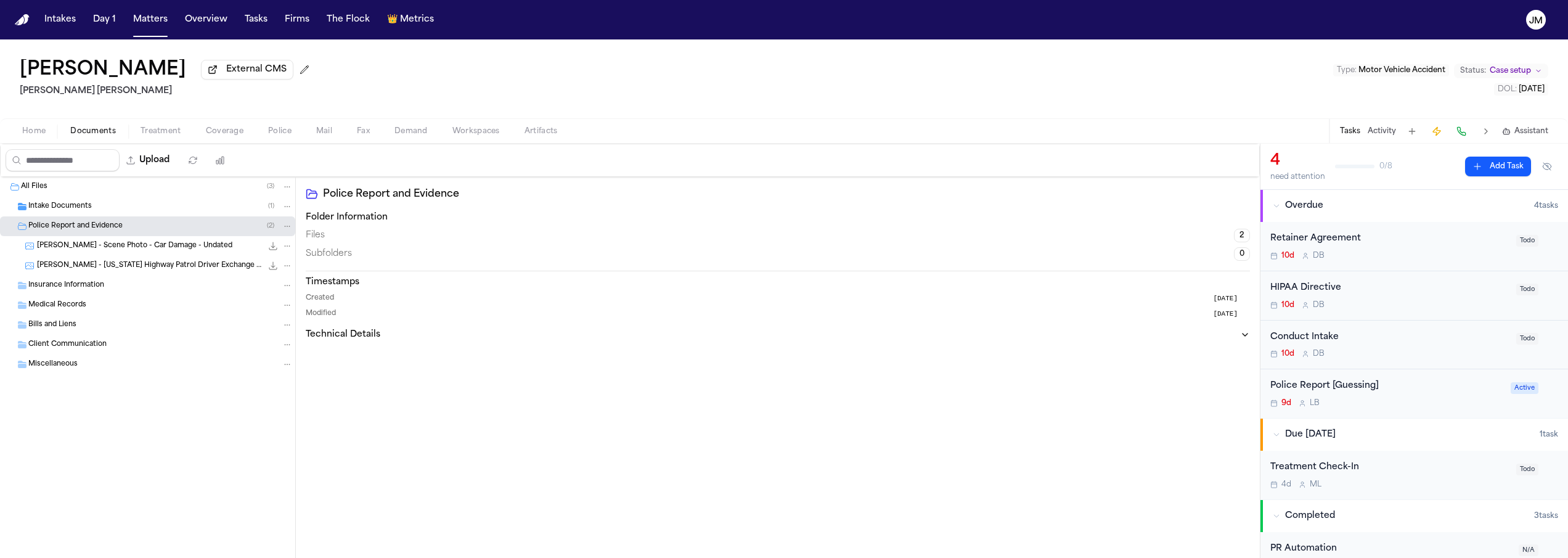
click at [106, 268] on span "[PERSON_NAME] - [US_STATE] Highway Patrol Driver Exchange Form - [DATE]" at bounding box center [149, 266] width 225 height 11
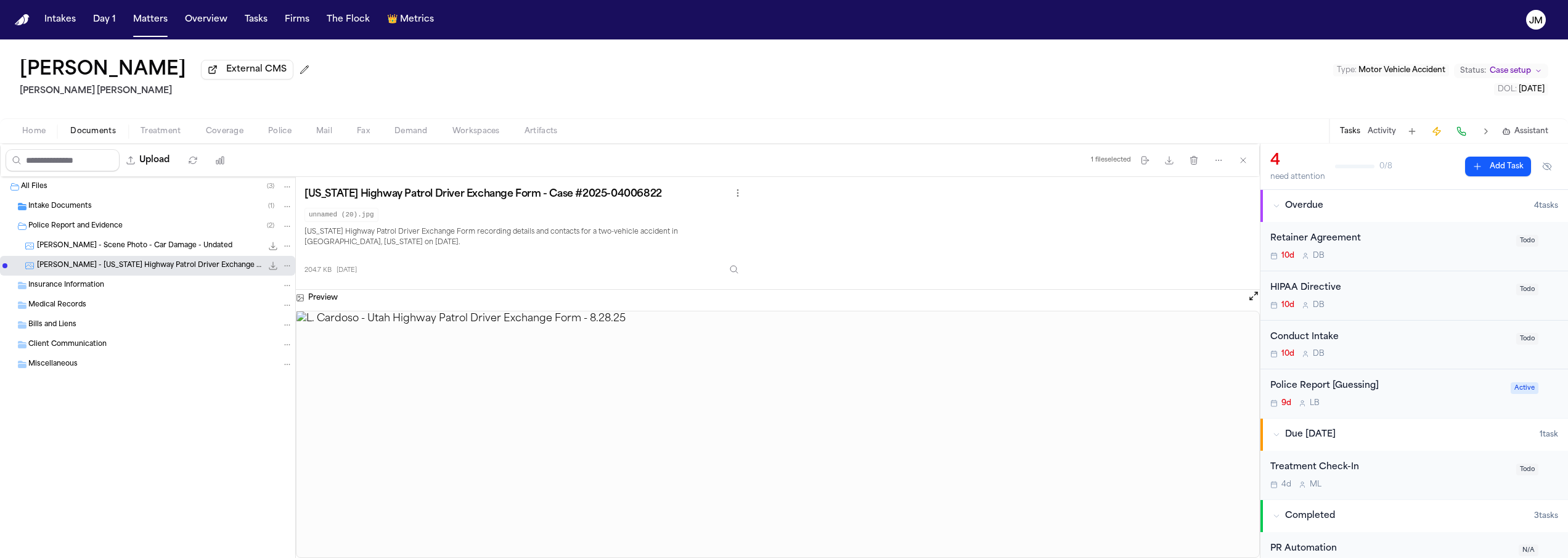
click at [41, 132] on span "Home" at bounding box center [34, 131] width 24 height 10
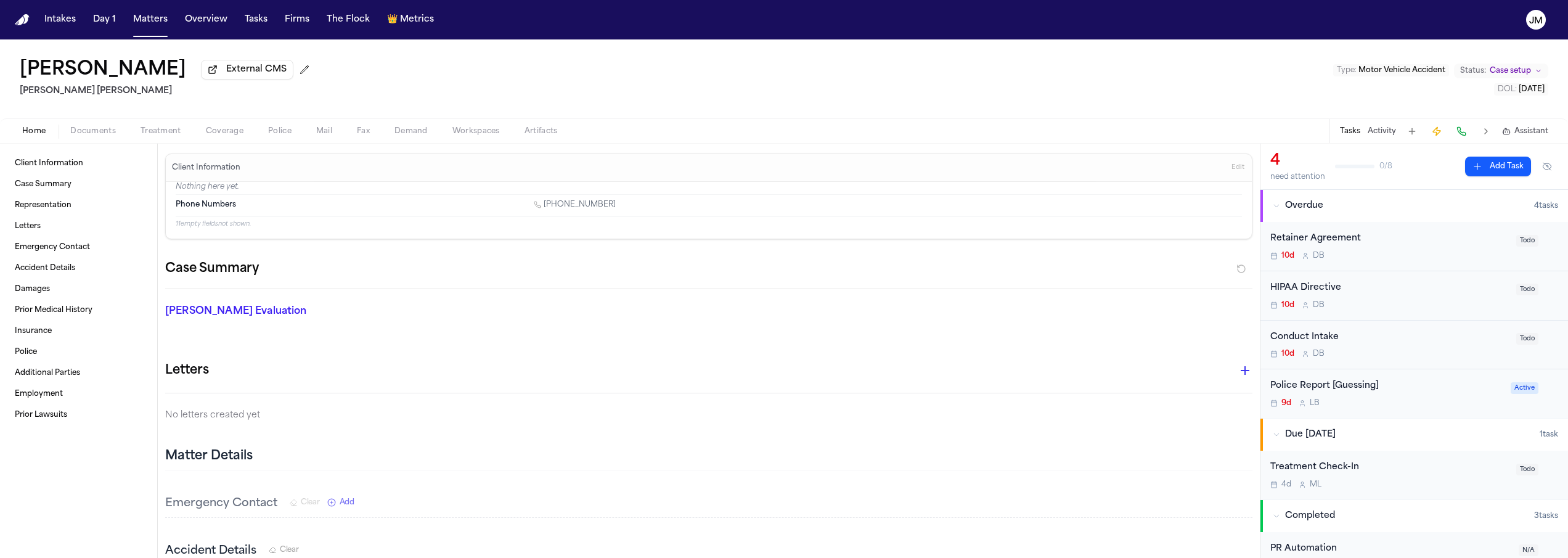
click at [230, 135] on span "Coverage" at bounding box center [224, 131] width 38 height 10
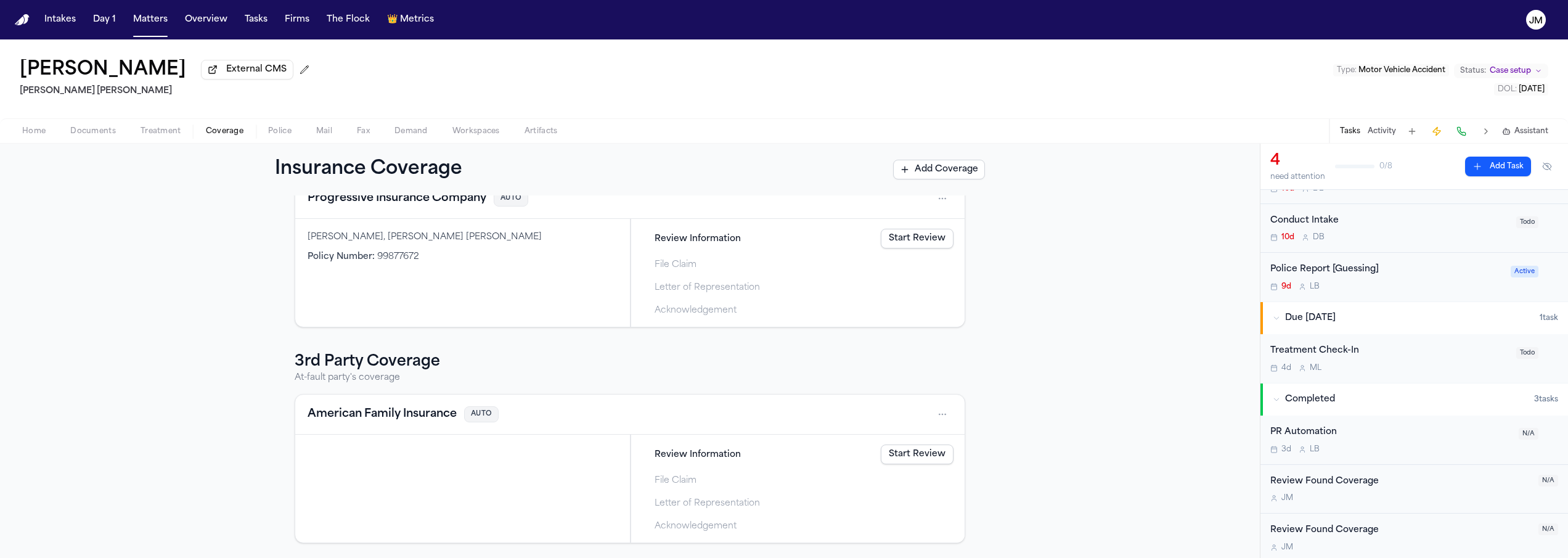
scroll to position [124, 0]
click at [1414, 471] on div "Review Found Coverage" at bounding box center [1400, 478] width 260 height 14
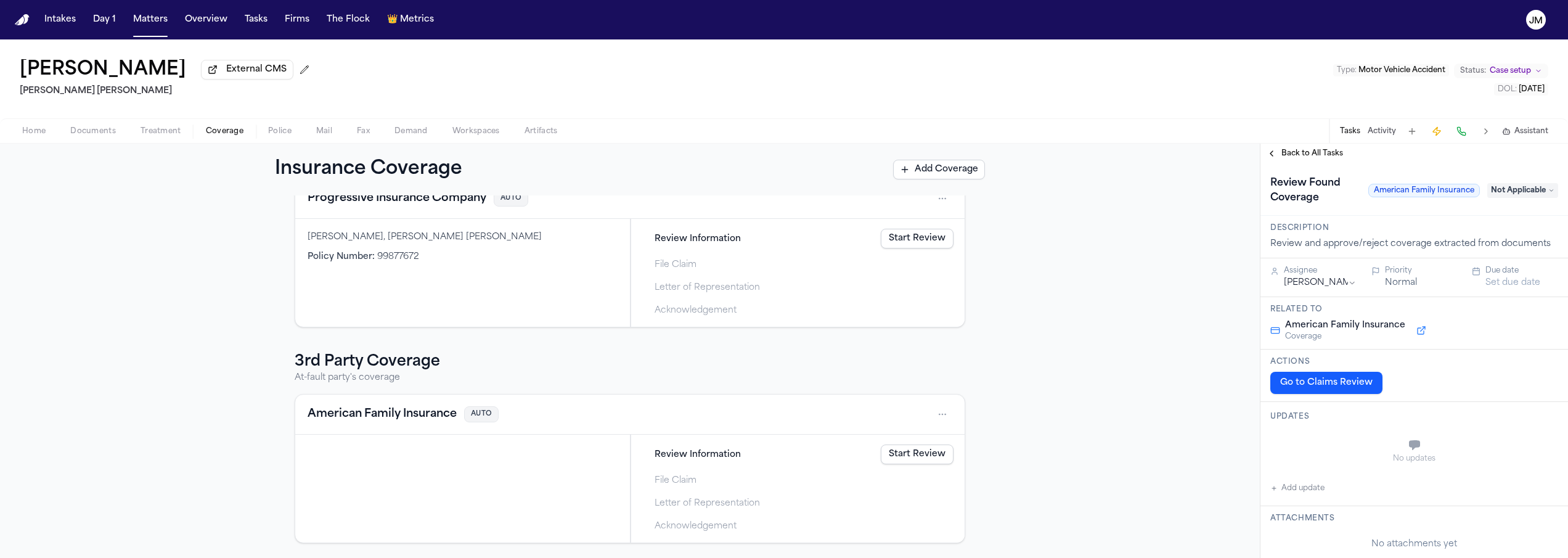
drag, startPoint x: 1414, startPoint y: 471, endPoint x: 1433, endPoint y: 444, distance: 33.0
click at [1413, 471] on div "No updates" at bounding box center [1414, 451] width 288 height 44
click at [1345, 283] on html "Intakes Day 1 Matters Overview Tasks Firms The Flock 👑 Metrics [PERSON_NAME] Ex…" at bounding box center [784, 279] width 1568 height 558
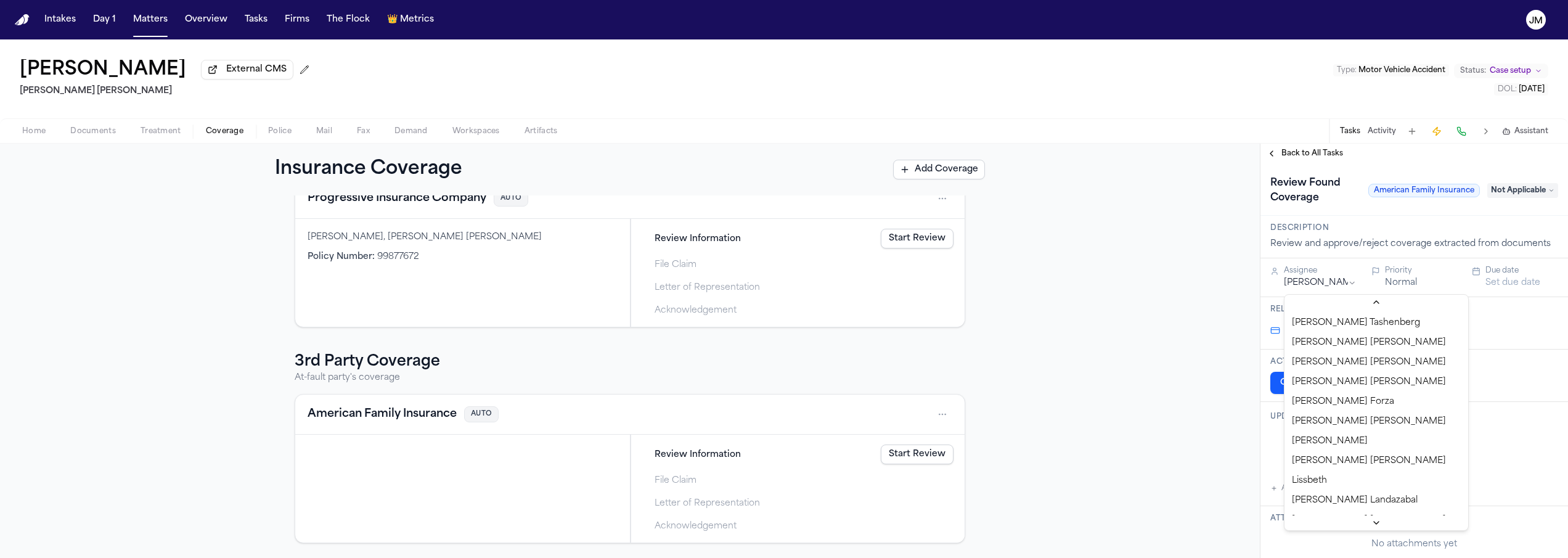
scroll to position [508, 0]
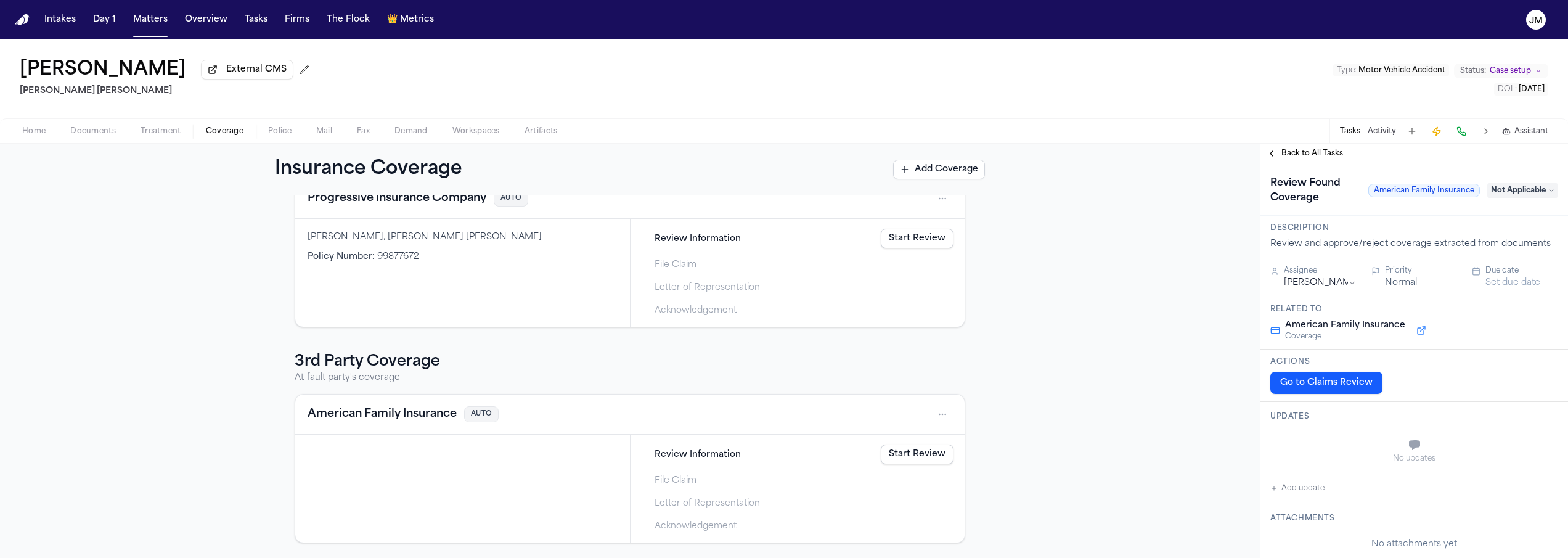
click at [1522, 283] on button "Set due date" at bounding box center [1513, 283] width 55 height 12
click at [1457, 409] on button "15" at bounding box center [1451, 407] width 19 height 19
click at [1306, 155] on span "Back to All Tasks" at bounding box center [1312, 153] width 62 height 10
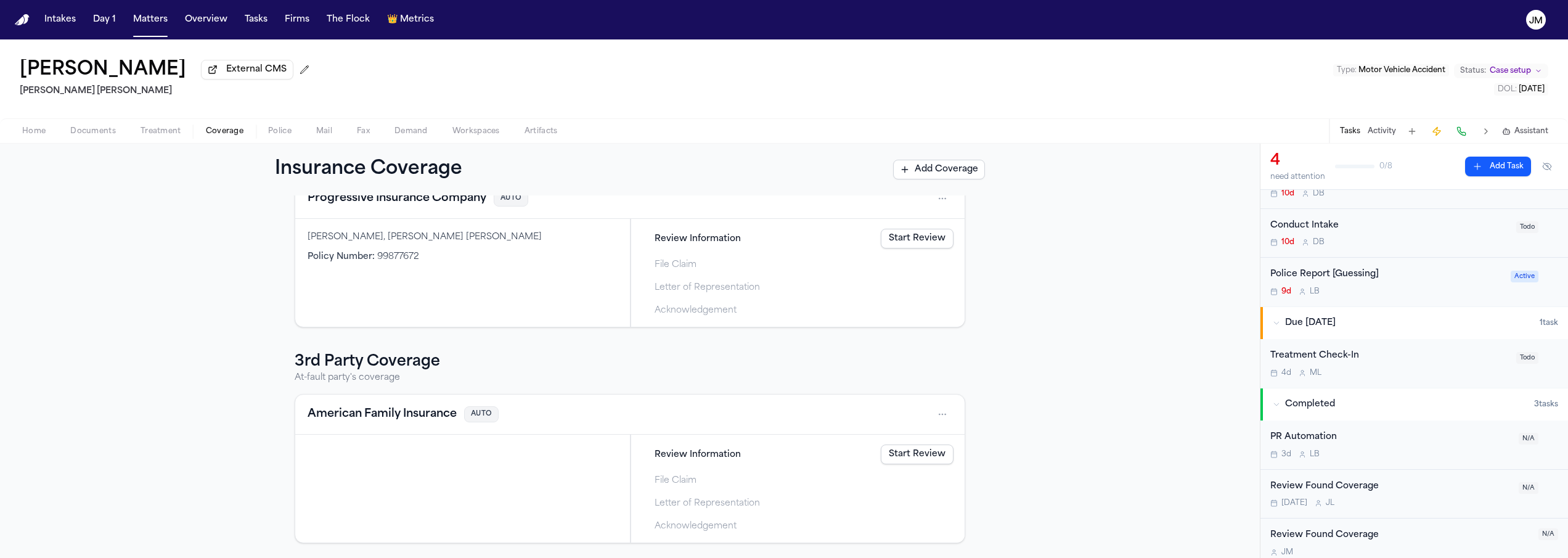
scroll to position [124, 0]
click at [1429, 530] on div "Review Found Coverage" at bounding box center [1400, 526] width 260 height 14
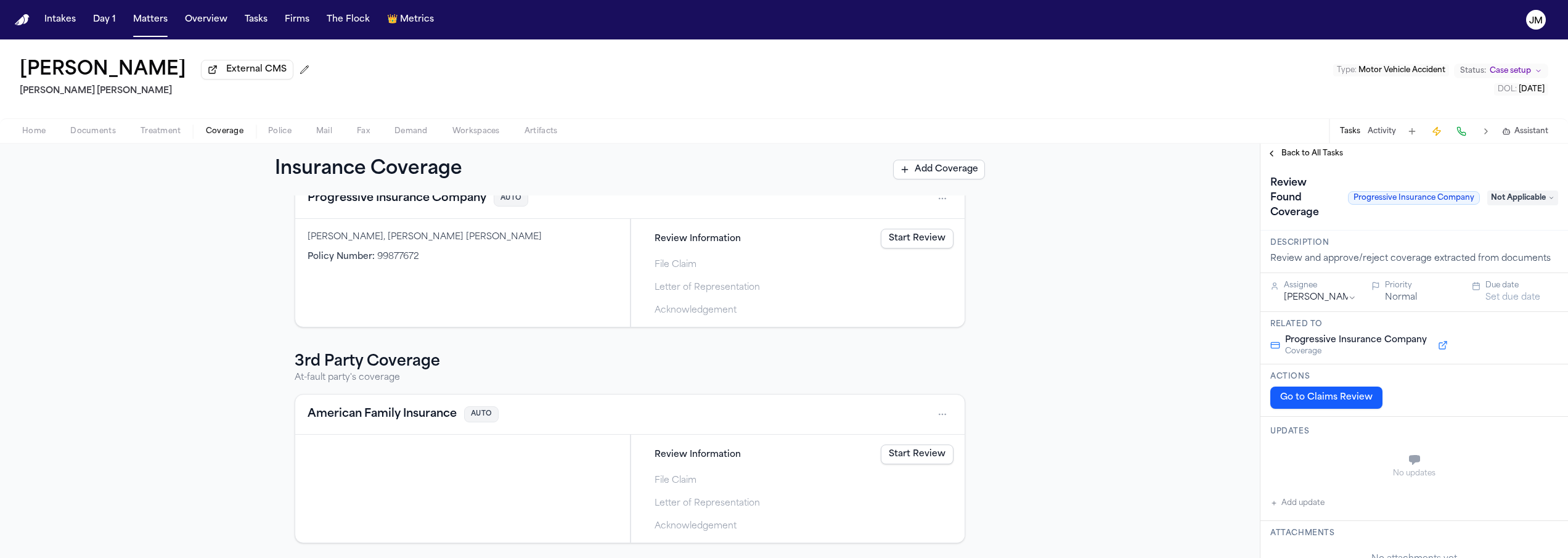
click at [1292, 290] on div "Assignee" at bounding box center [1320, 285] width 72 height 10
click at [1338, 297] on html "Intakes Day 1 Matters Overview Tasks Firms The Flock 👑 Metrics [PERSON_NAME] Ex…" at bounding box center [784, 279] width 1568 height 558
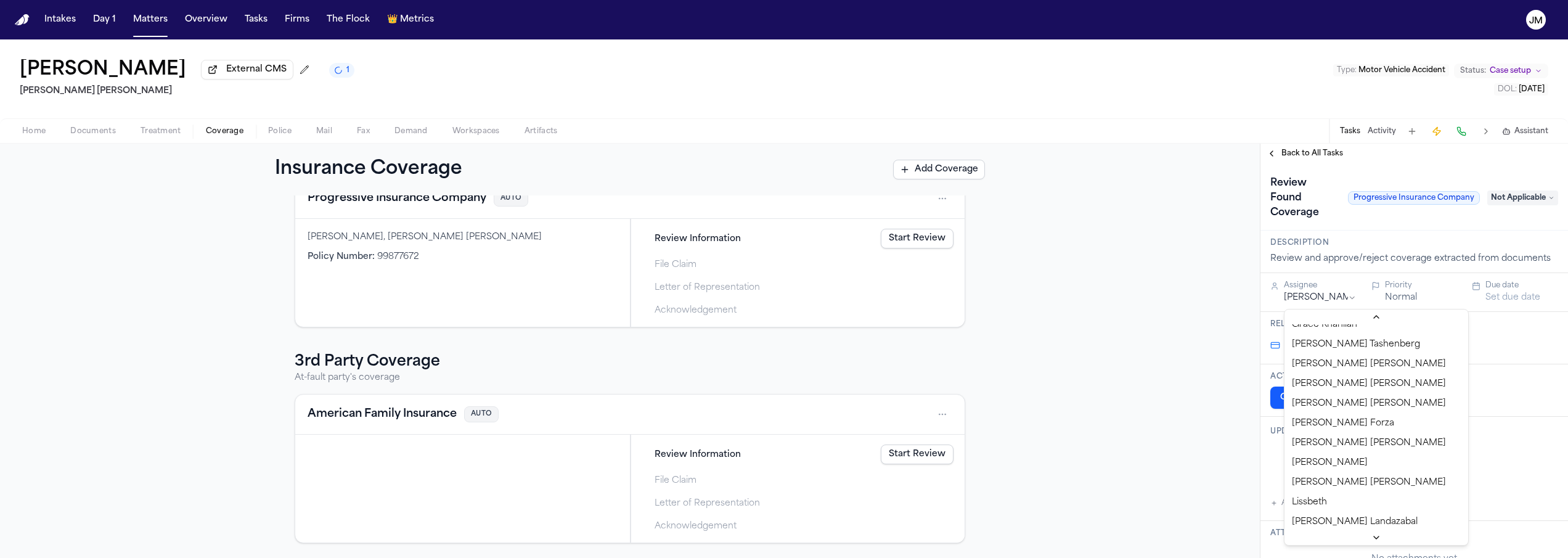
scroll to position [505, 0]
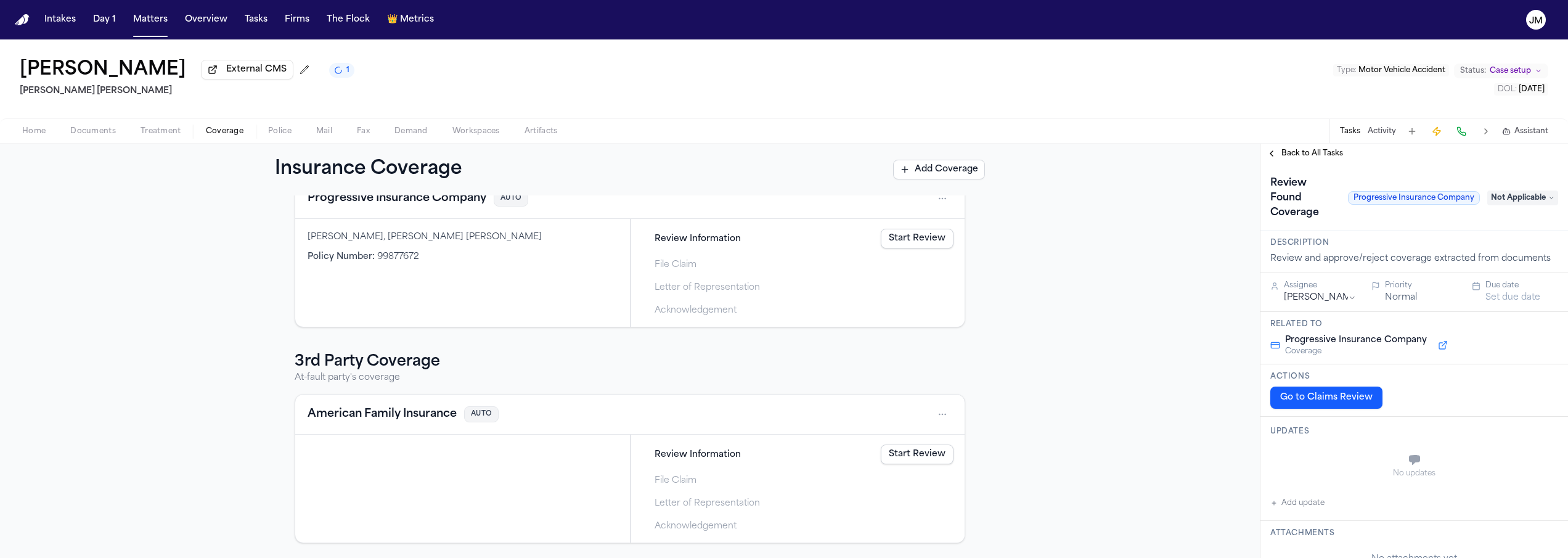
click at [1499, 299] on button "Set due date" at bounding box center [1513, 298] width 55 height 12
click at [1459, 419] on button "15" at bounding box center [1451, 422] width 19 height 19
click at [1412, 384] on h3 "Actions" at bounding box center [1414, 379] width 288 height 10
click at [1308, 158] on span "Back to All Tasks" at bounding box center [1312, 153] width 62 height 10
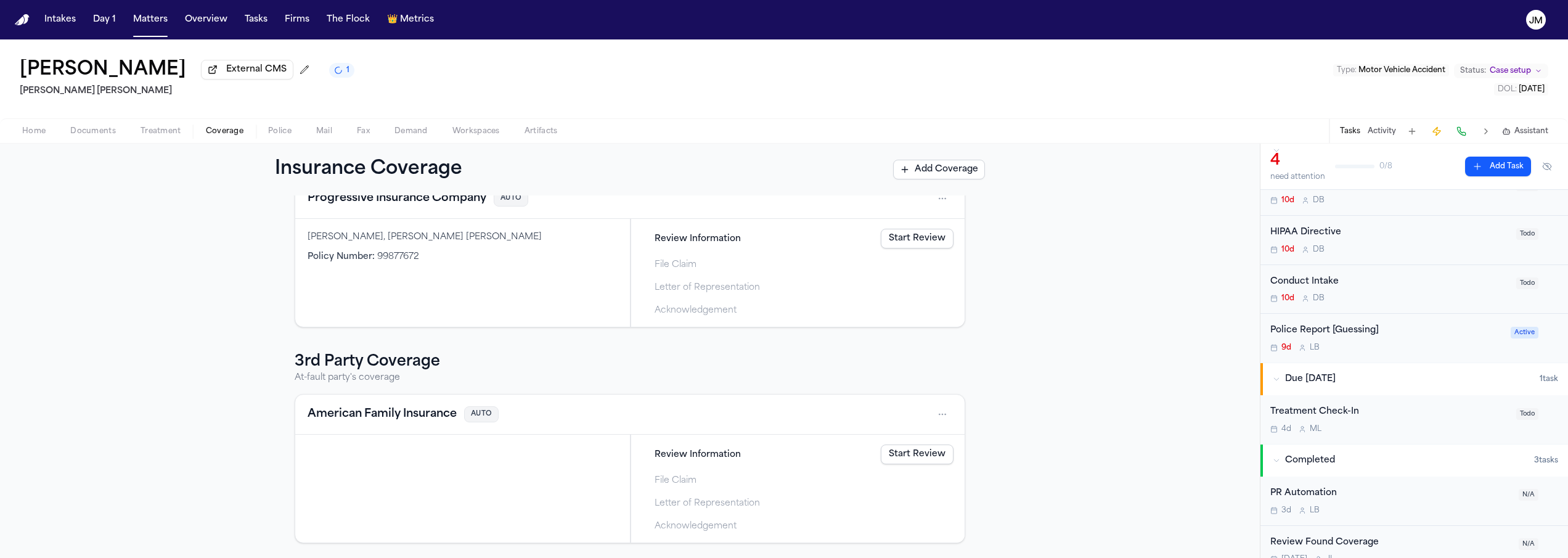
scroll to position [124, 0]
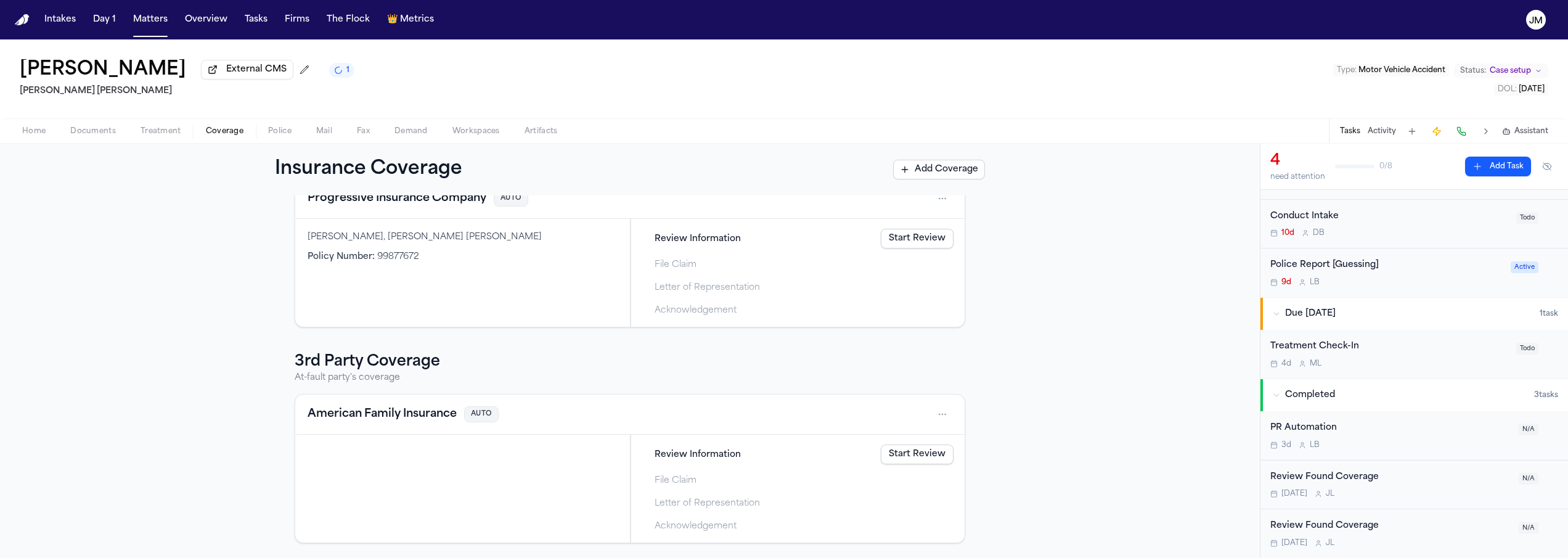
click at [1429, 484] on div "Review Found Coverage [DATE] [PERSON_NAME]" at bounding box center [1391, 485] width 241 height 29
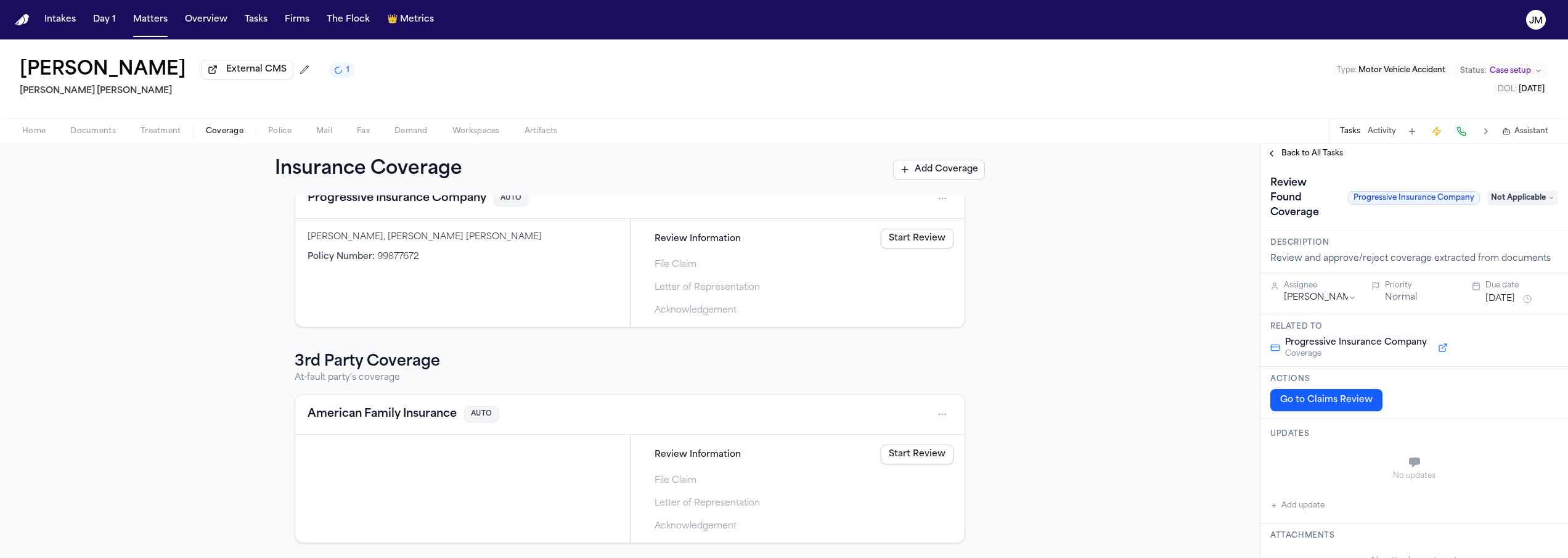
click at [1527, 203] on span "Not Applicable" at bounding box center [1523, 198] width 71 height 15
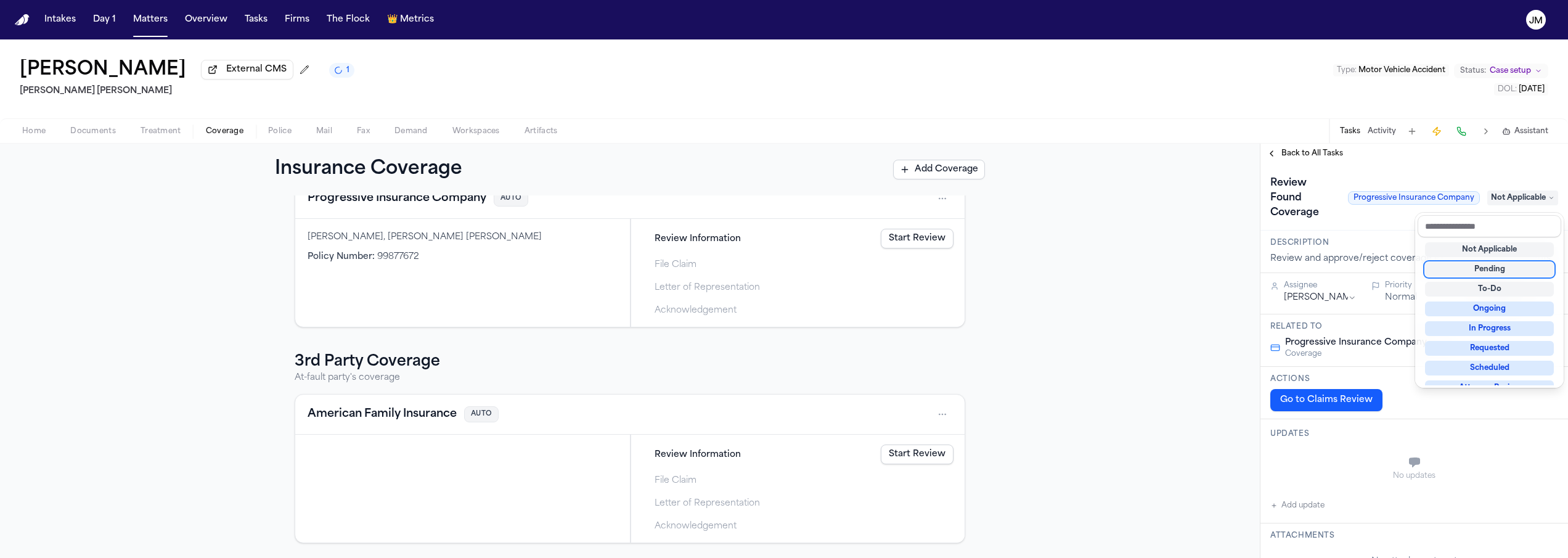
click at [1519, 273] on div "Pending" at bounding box center [1489, 269] width 129 height 15
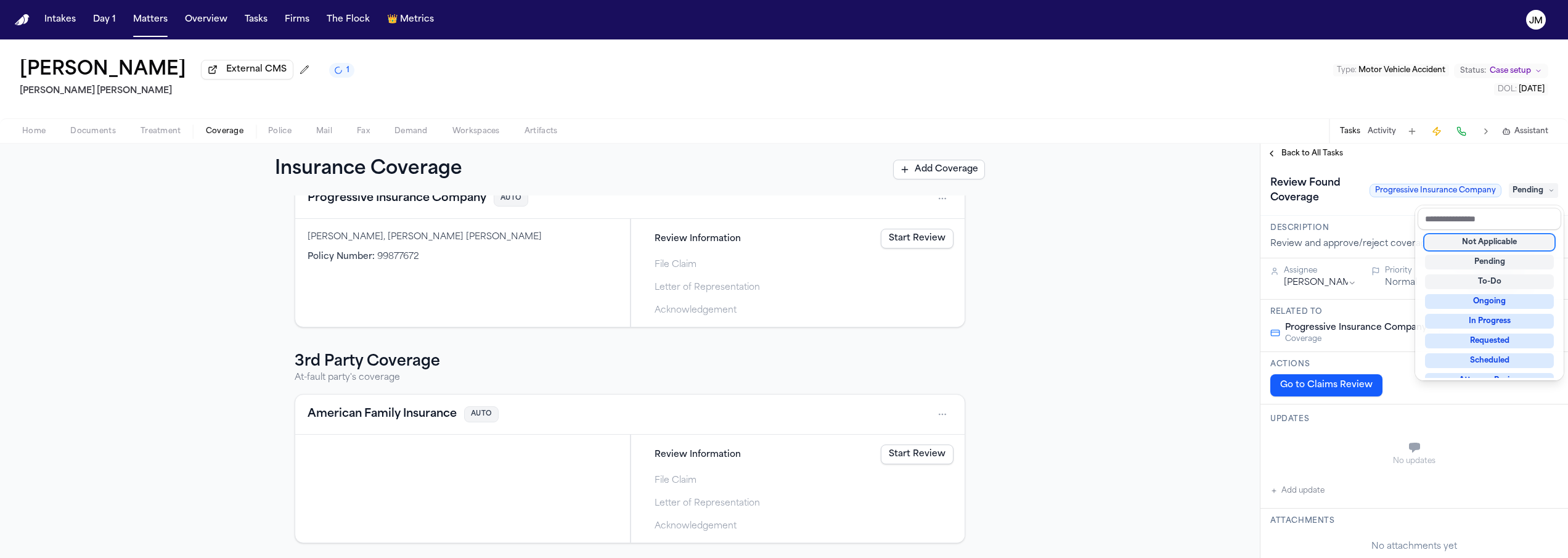
click at [1300, 155] on div "**********" at bounding box center [1414, 351] width 307 height 414
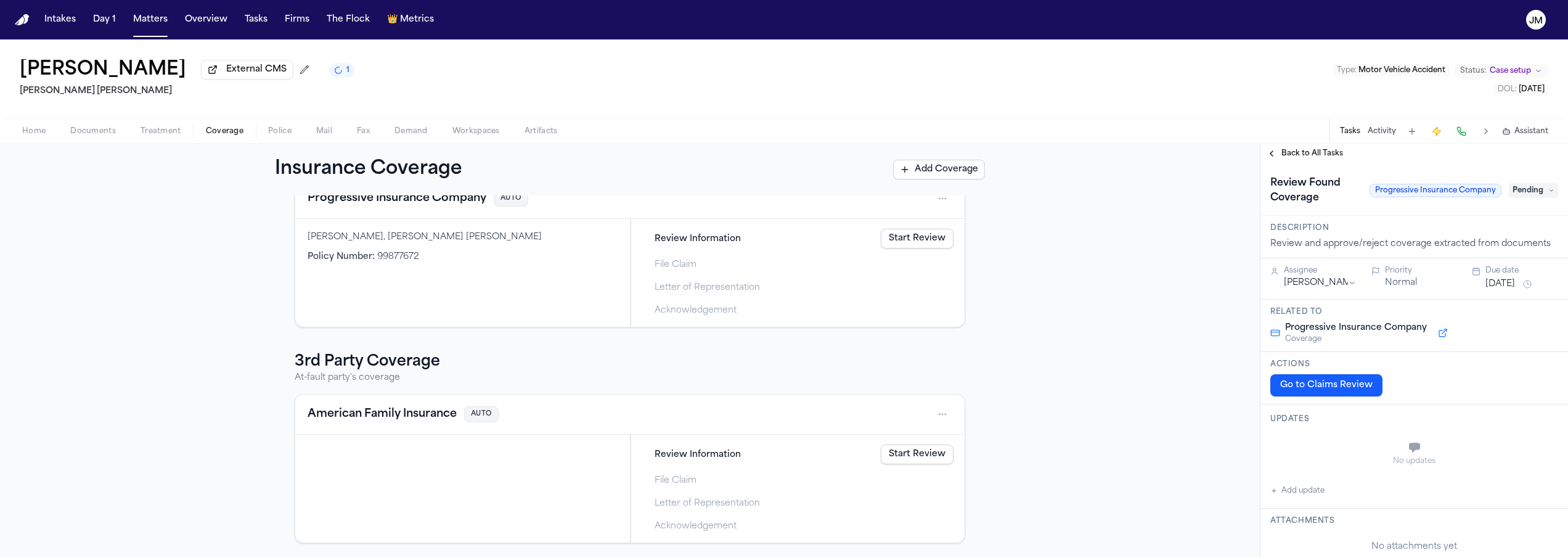
click at [1313, 156] on span "Back to All Tasks" at bounding box center [1312, 153] width 62 height 10
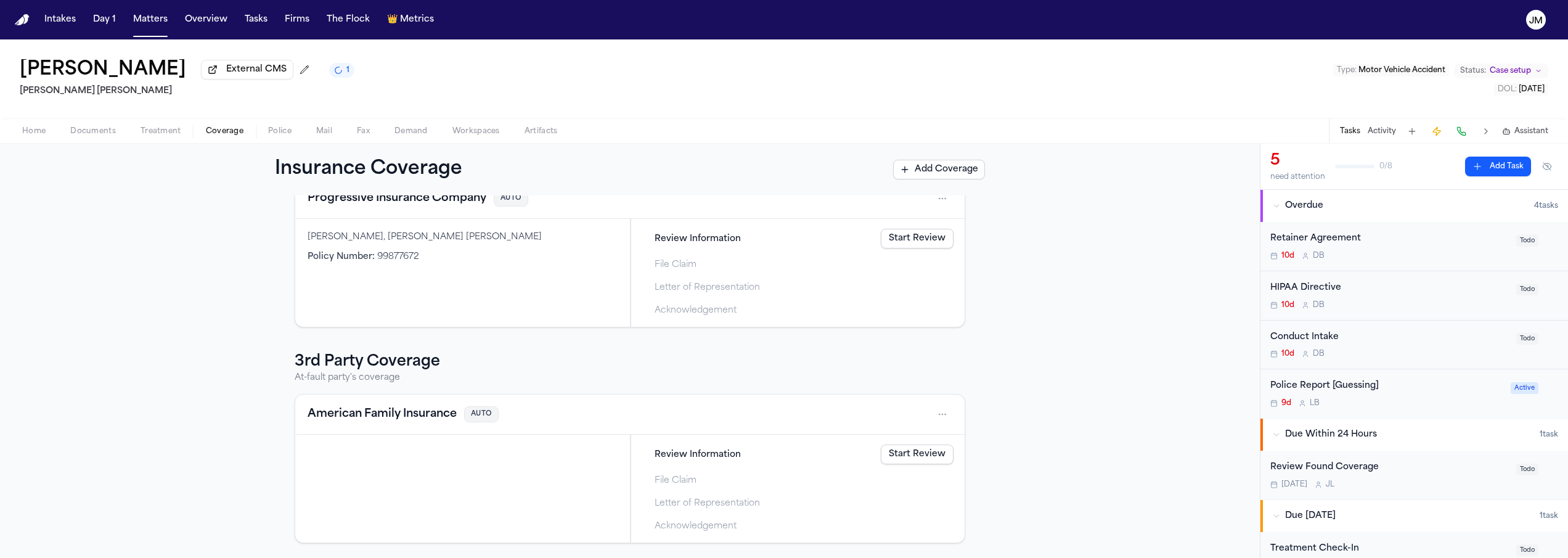
scroll to position [155, 0]
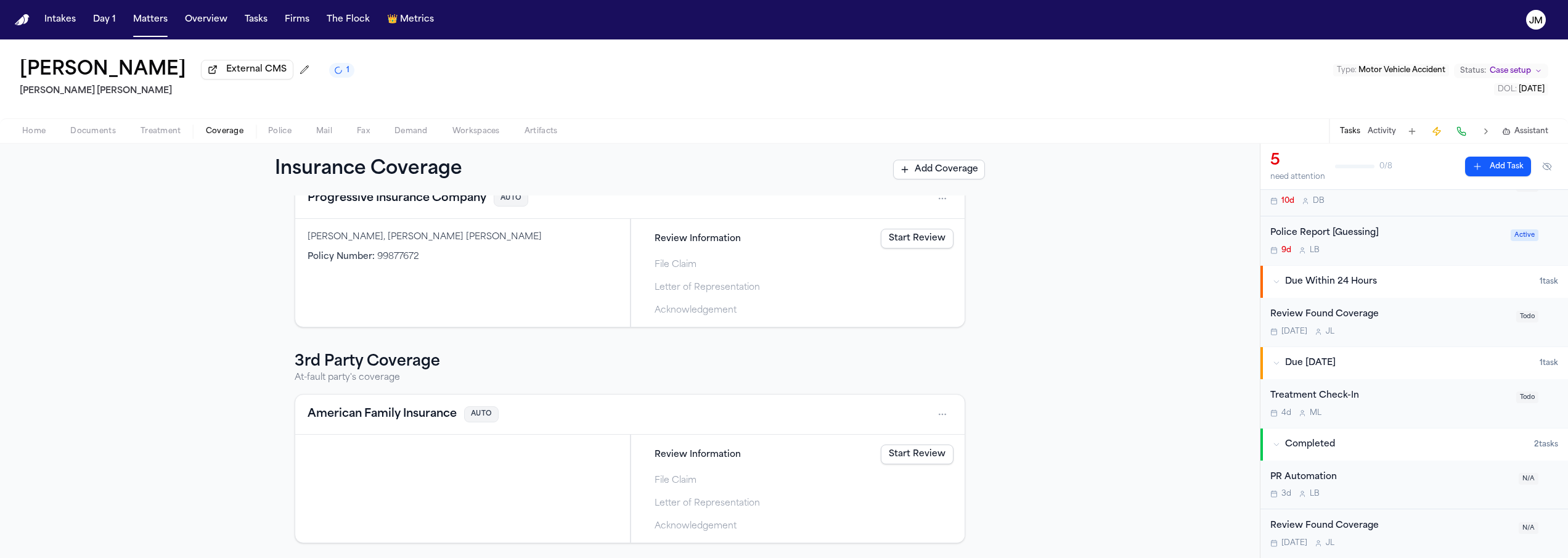
click at [1405, 330] on div "[DATE] [PERSON_NAME]" at bounding box center [1390, 331] width 238 height 10
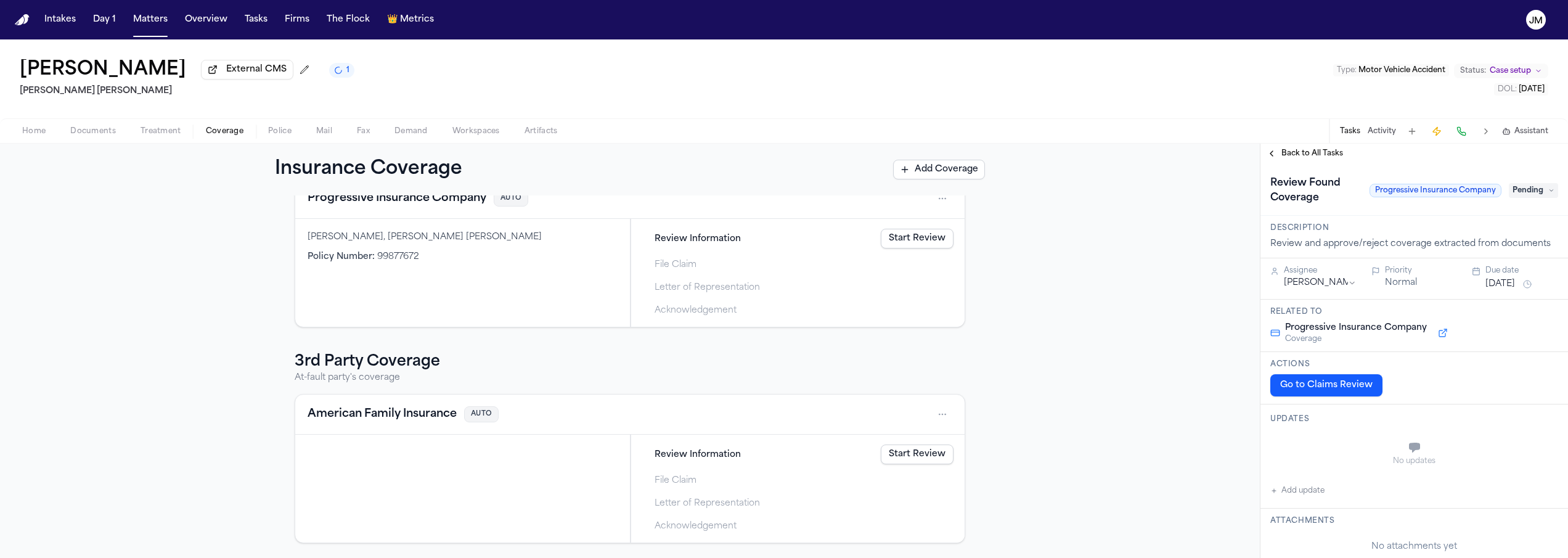
click at [1323, 158] on span "Back to All Tasks" at bounding box center [1312, 153] width 62 height 10
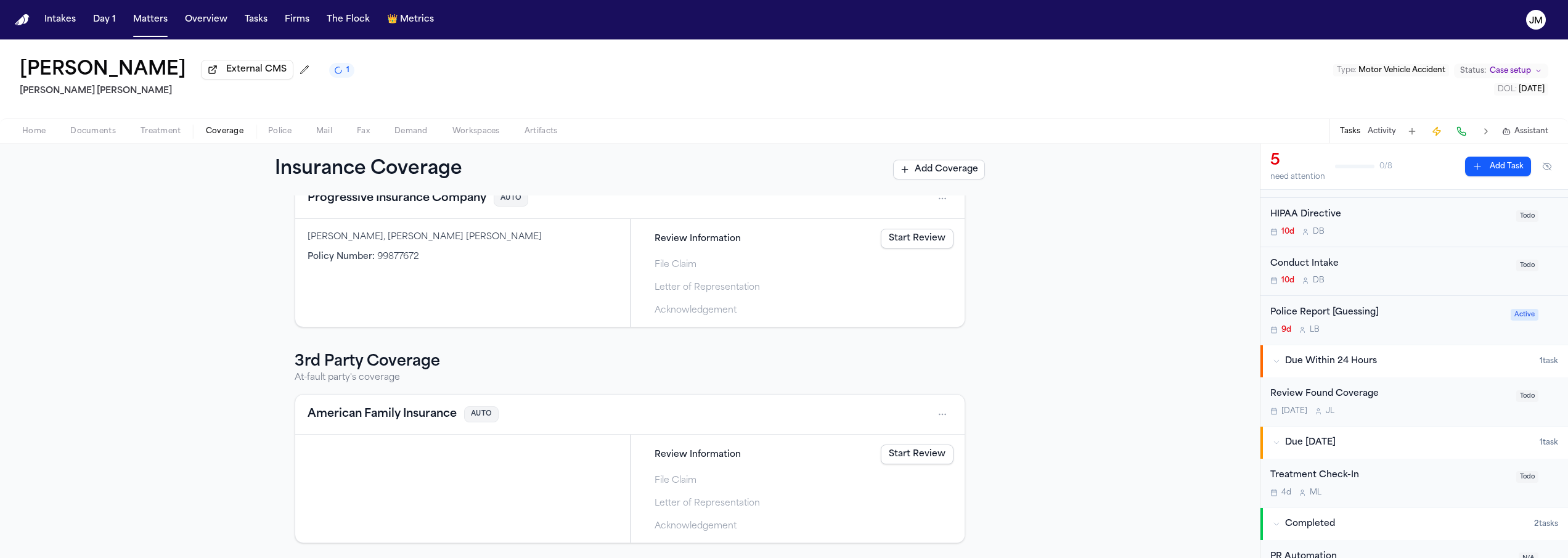
scroll to position [155, 0]
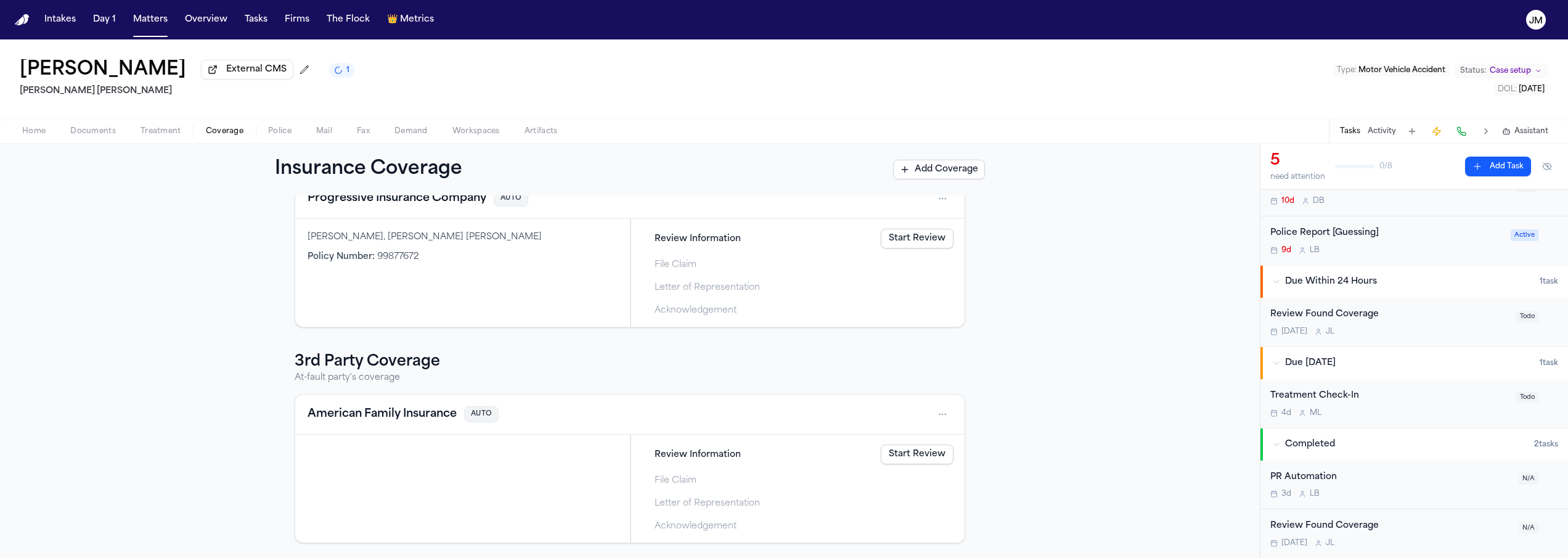
click at [1438, 524] on div "Review Found Coverage" at bounding box center [1391, 526] width 241 height 14
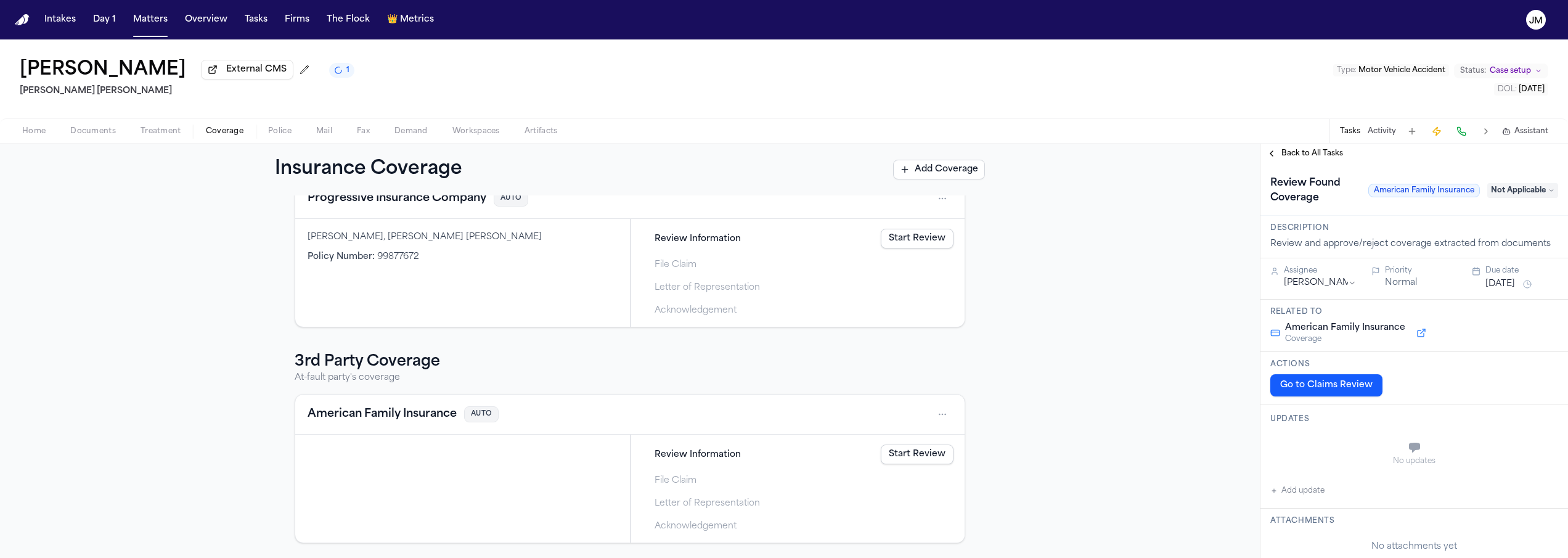
click at [1510, 189] on span "Not Applicable" at bounding box center [1523, 190] width 71 height 15
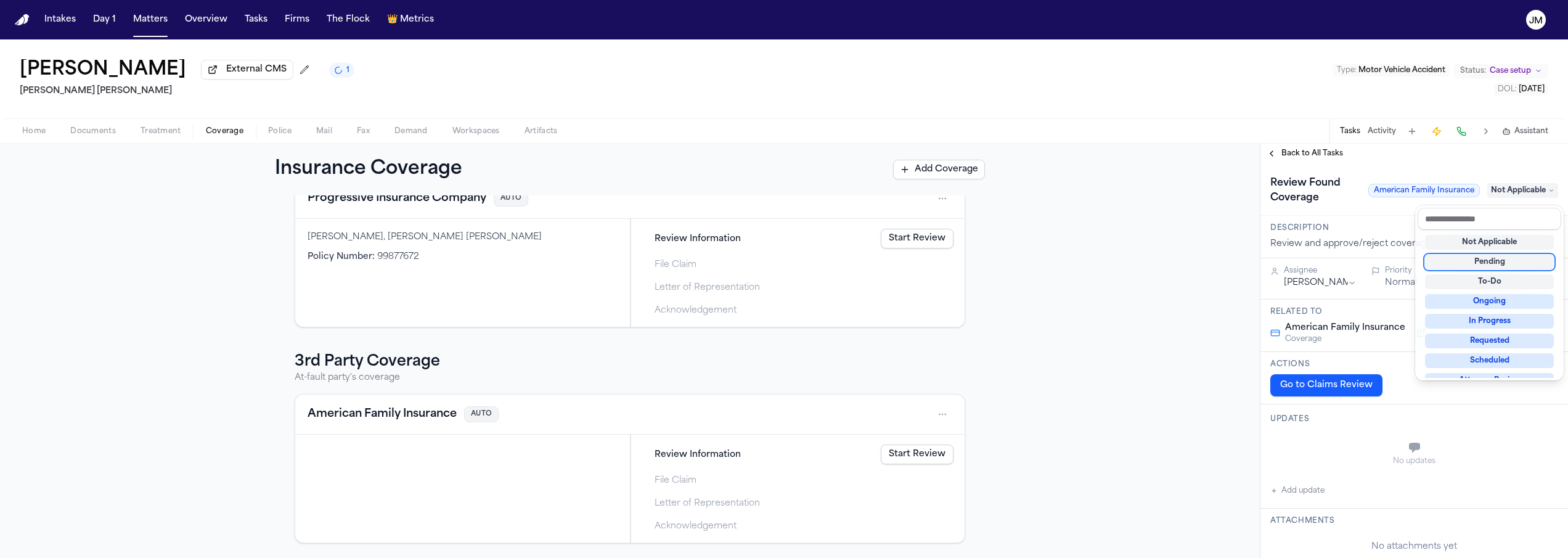
click at [1498, 258] on div "Pending" at bounding box center [1489, 261] width 129 height 15
click at [1343, 160] on div "**********" at bounding box center [1414, 351] width 307 height 414
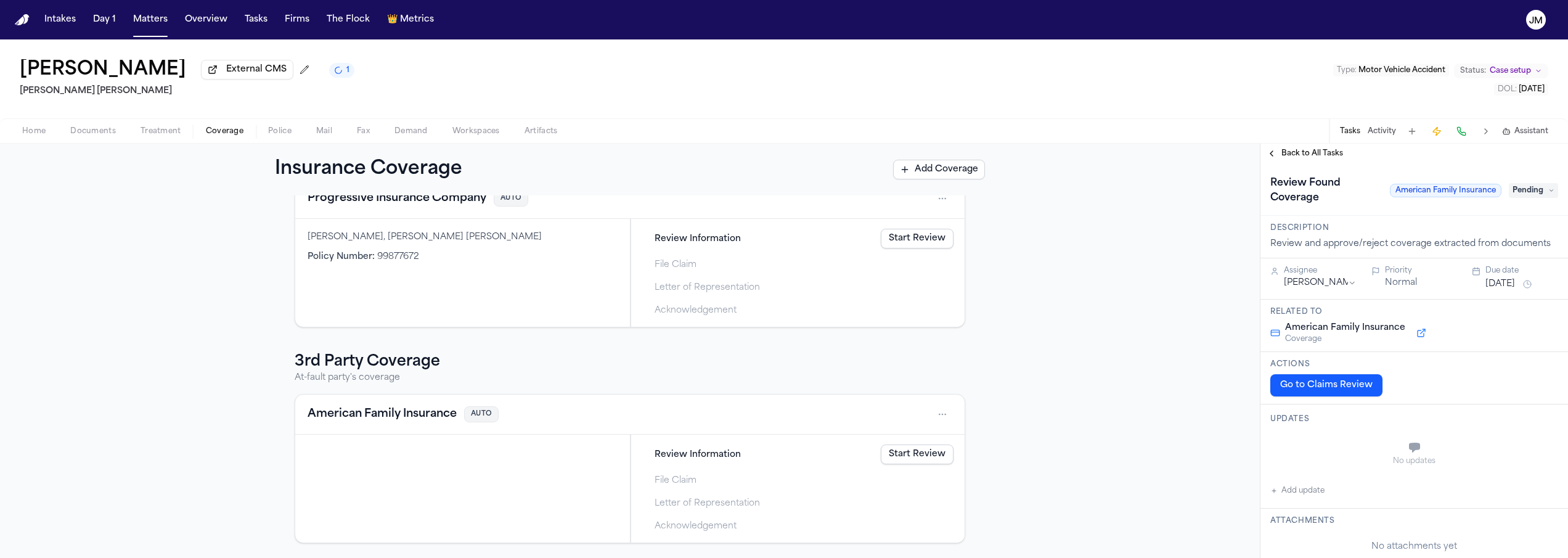
click at [1337, 158] on span "Back to All Tasks" at bounding box center [1312, 153] width 62 height 10
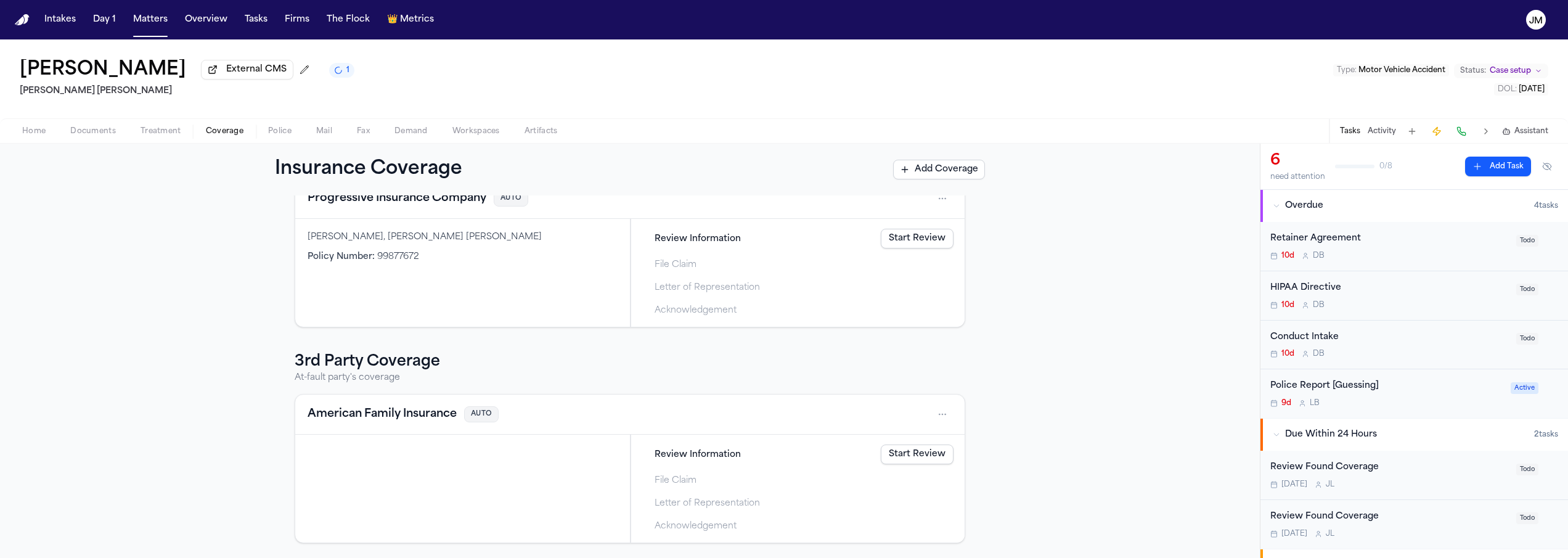
click at [95, 139] on span "button" at bounding box center [93, 138] width 60 height 1
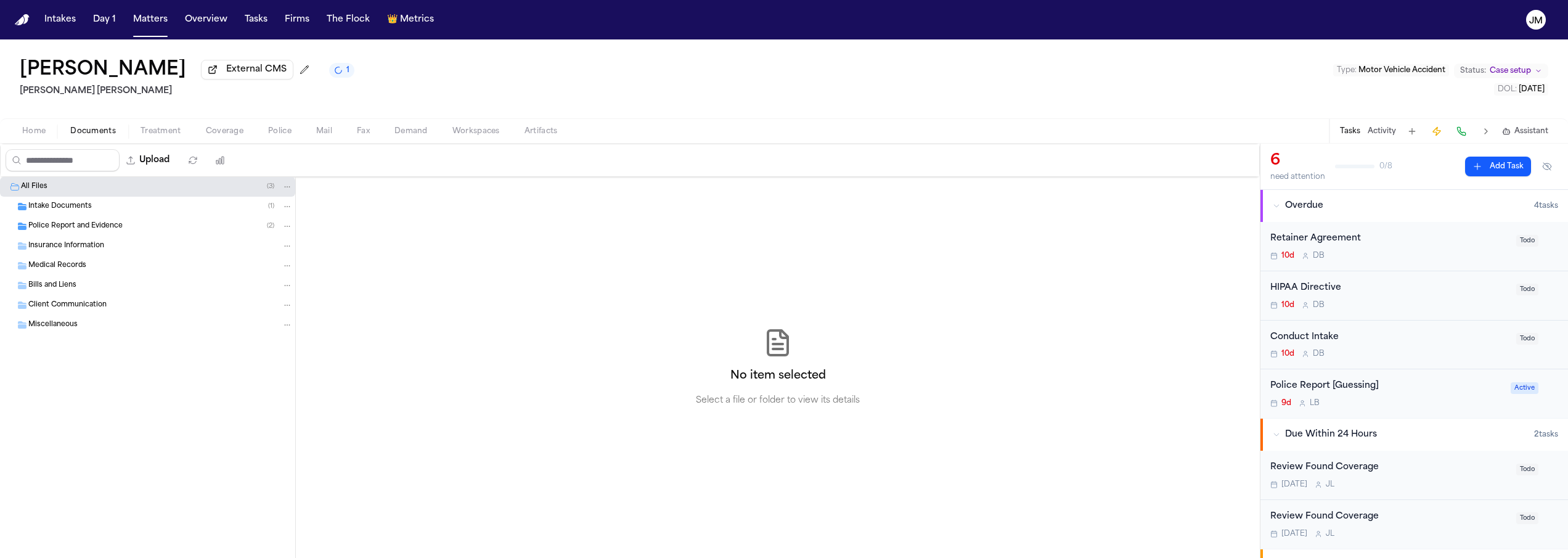
click at [146, 134] on span "Treatment" at bounding box center [161, 131] width 41 height 10
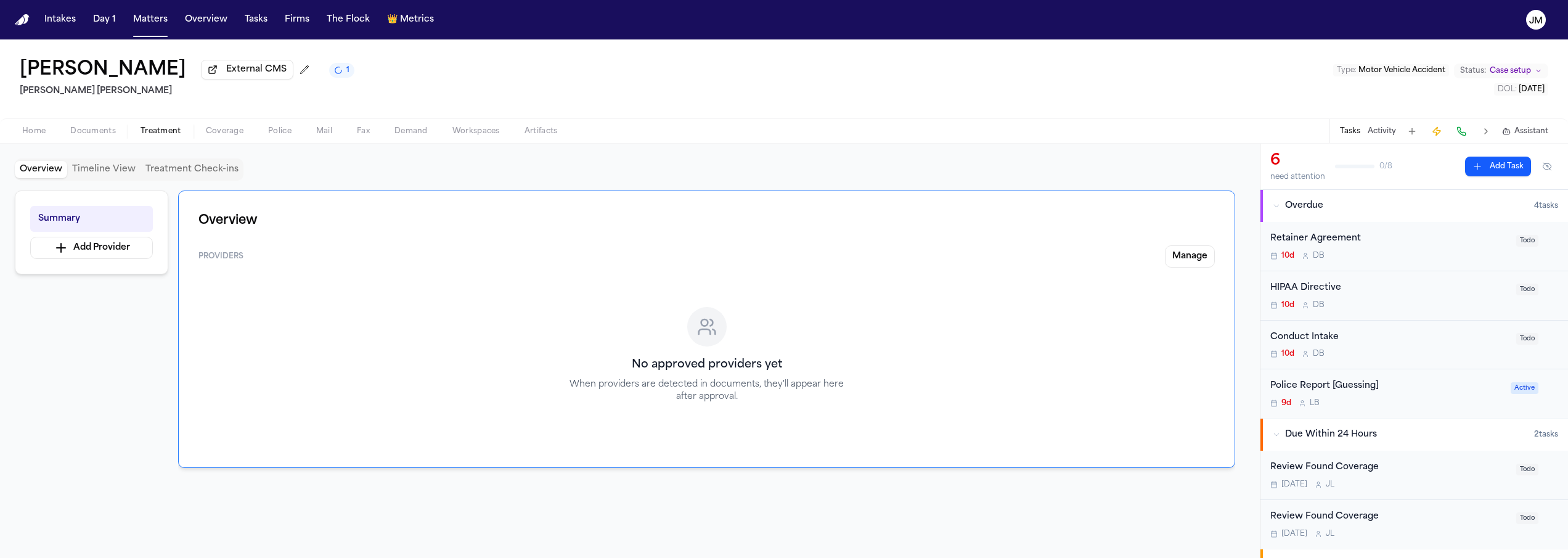
click at [87, 136] on span "Documents" at bounding box center [94, 131] width 46 height 10
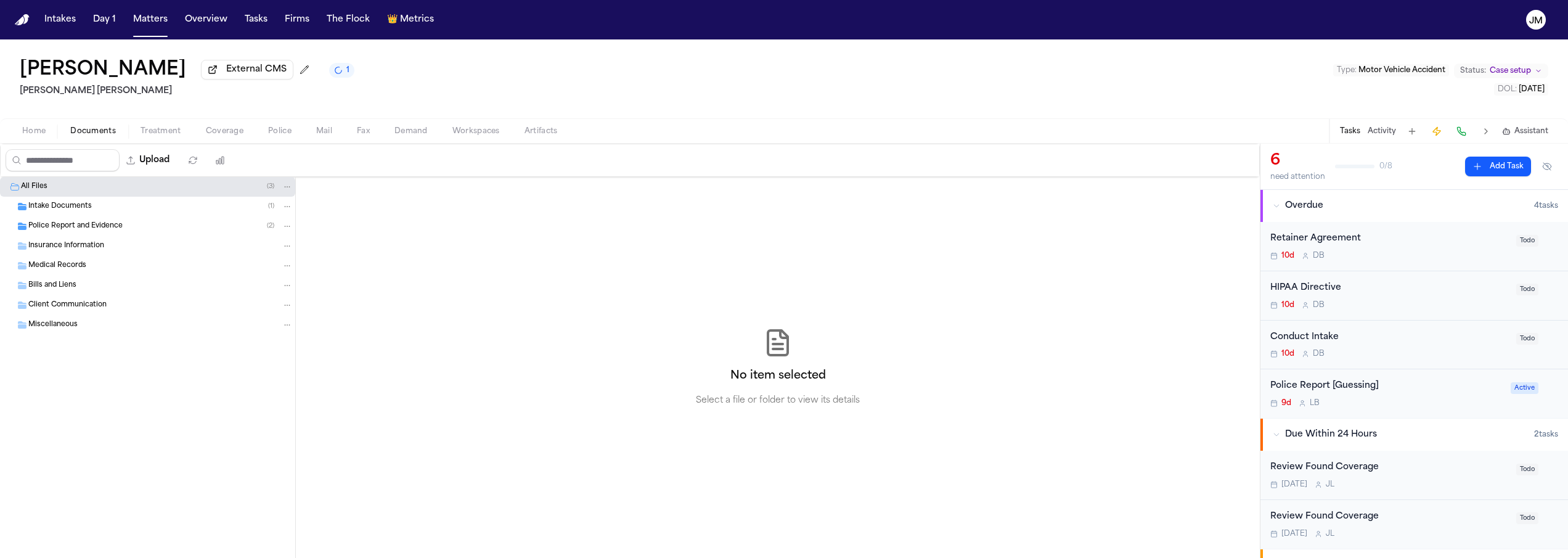
click at [32, 136] on span "Home" at bounding box center [34, 131] width 24 height 10
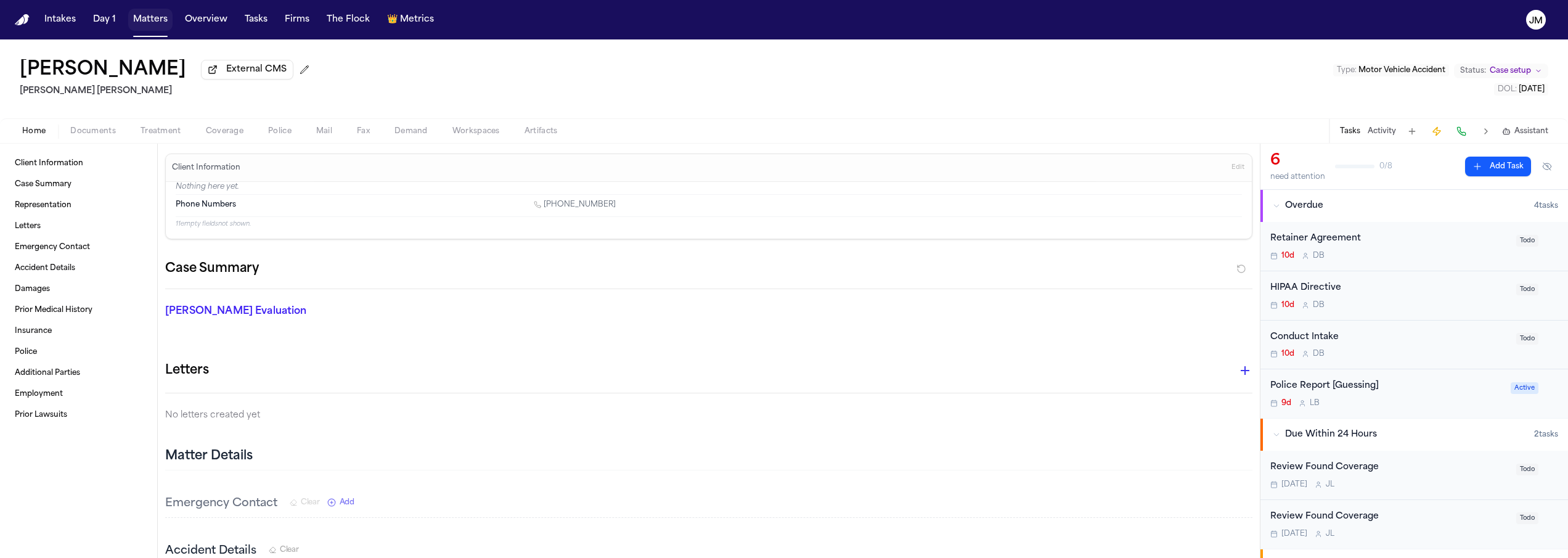
drag, startPoint x: 157, startPoint y: 21, endPoint x: 187, endPoint y: 21, distance: 30.0
click at [158, 21] on button "Matters" at bounding box center [150, 19] width 44 height 22
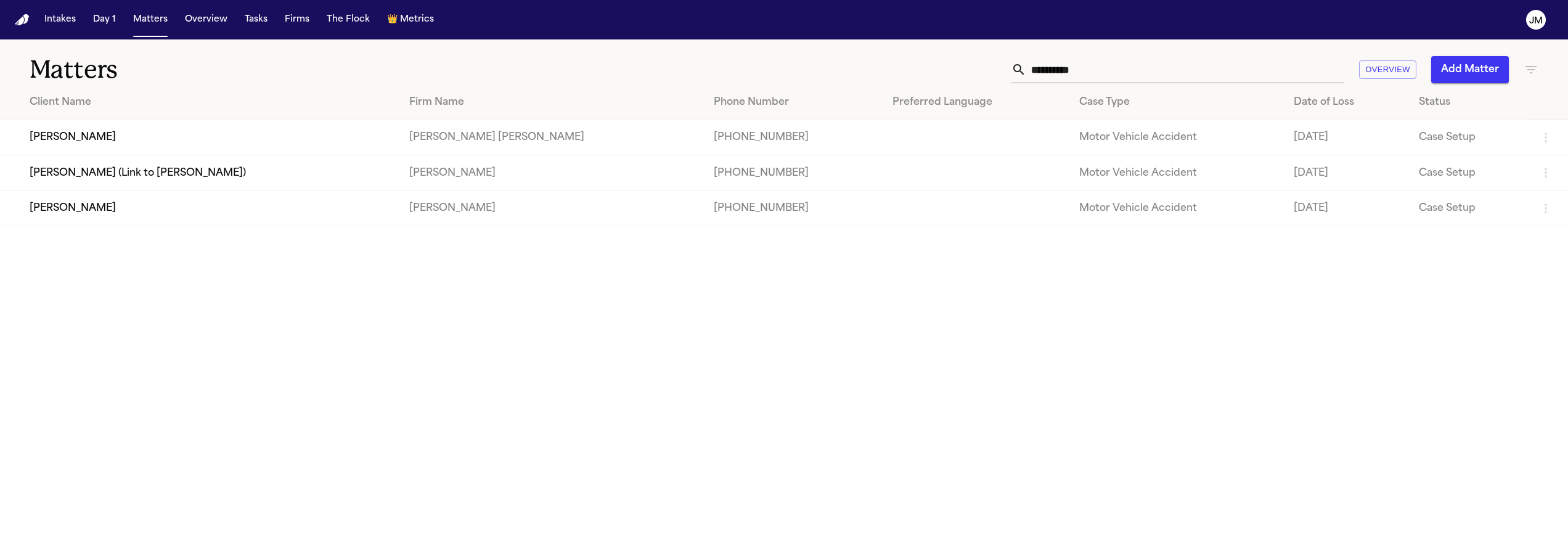
click at [1142, 63] on input "**********" at bounding box center [1185, 70] width 318 height 27
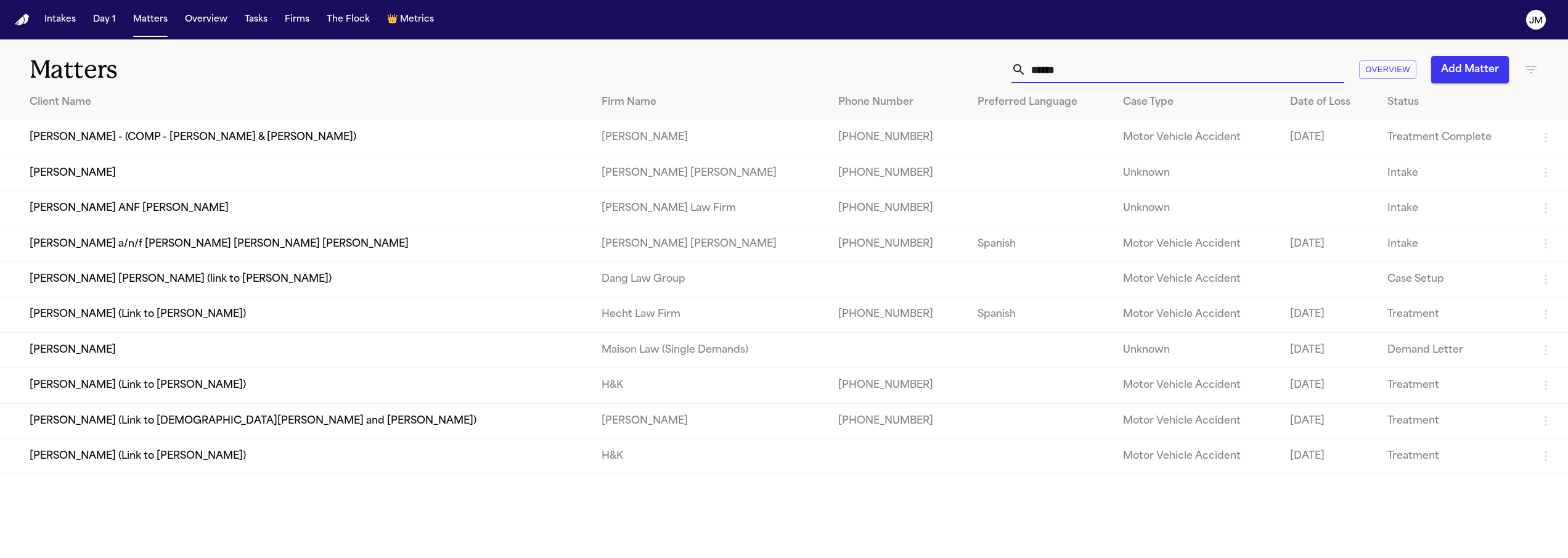
type input "******"
click at [440, 162] on td "[PERSON_NAME]" at bounding box center [296, 173] width 592 height 35
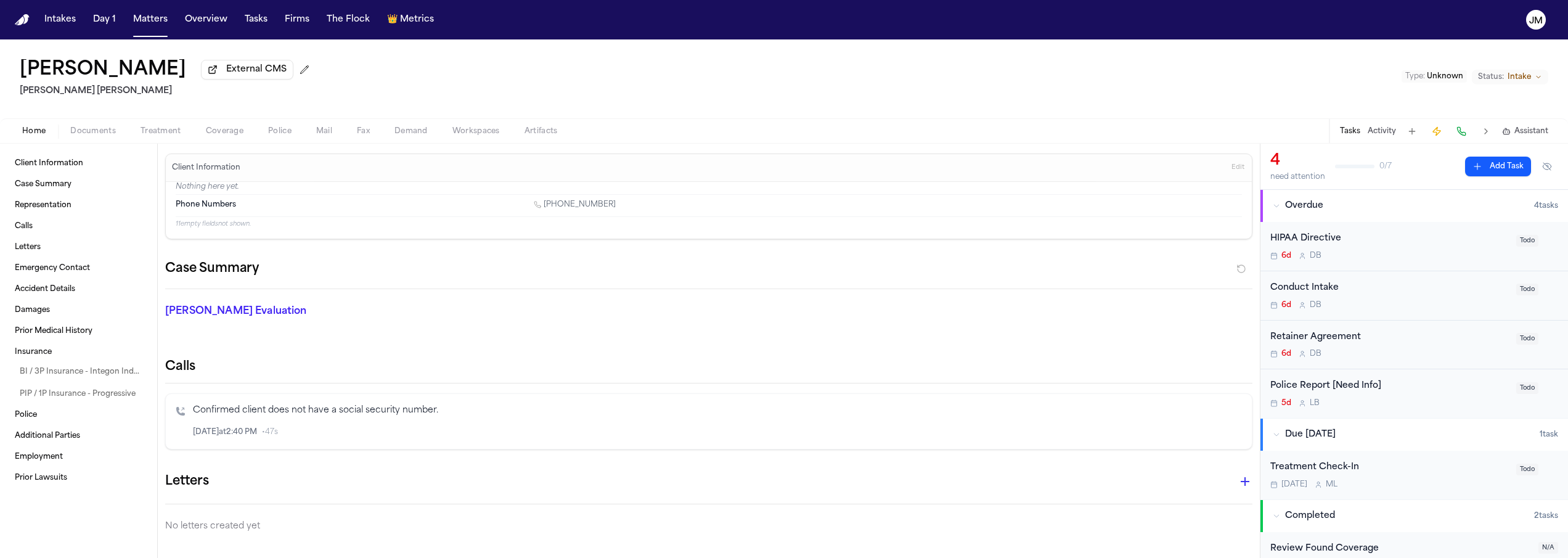
click at [94, 132] on span "Documents" at bounding box center [94, 131] width 46 height 10
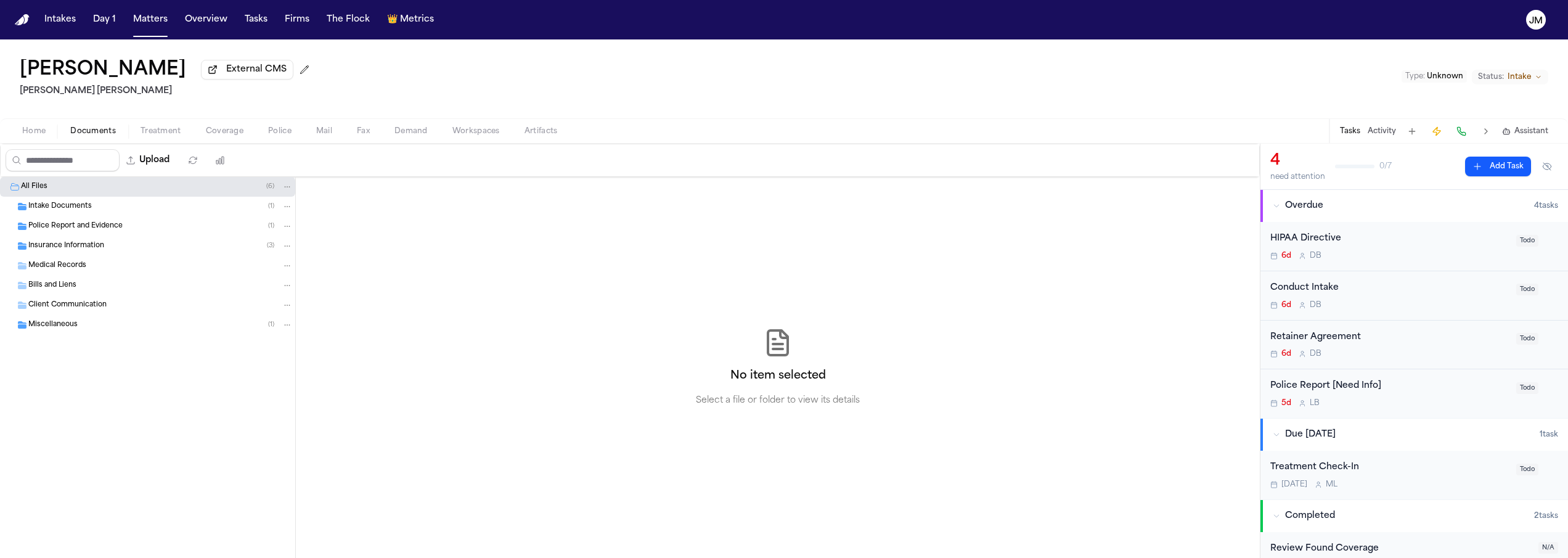
click at [101, 229] on span "Police Report and Evidence" at bounding box center [75, 227] width 94 height 11
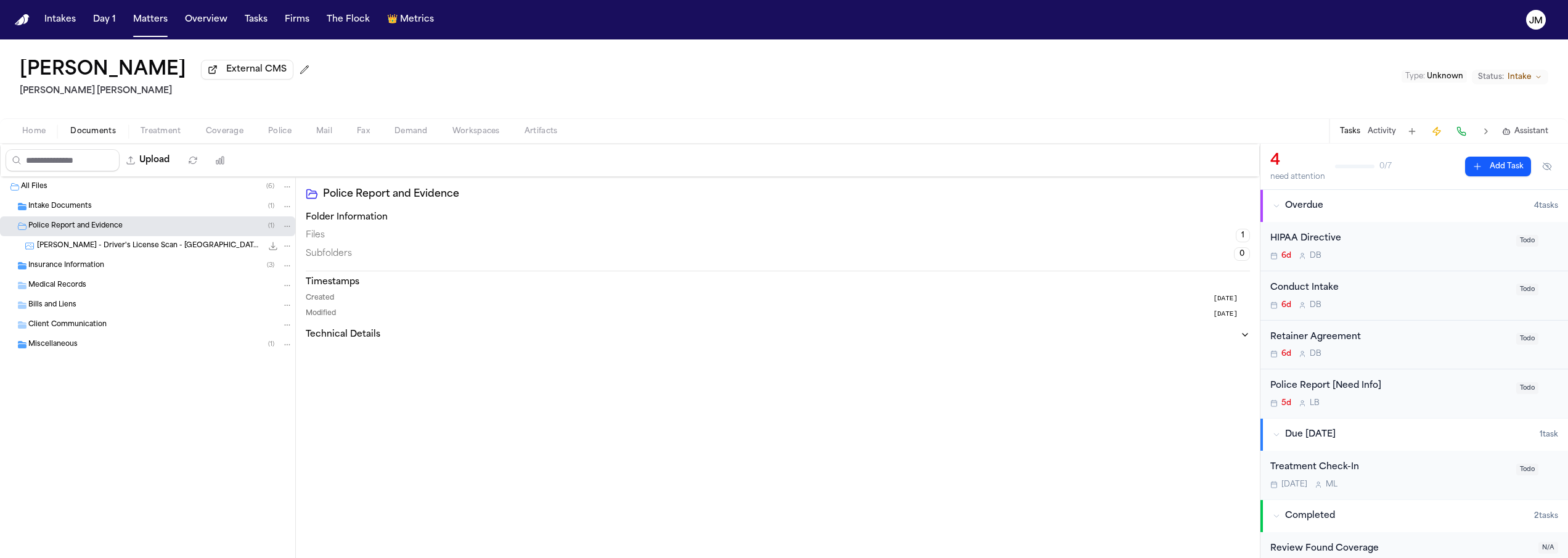
click at [108, 270] on div "Insurance Information ( 3 )" at bounding box center [161, 266] width 265 height 11
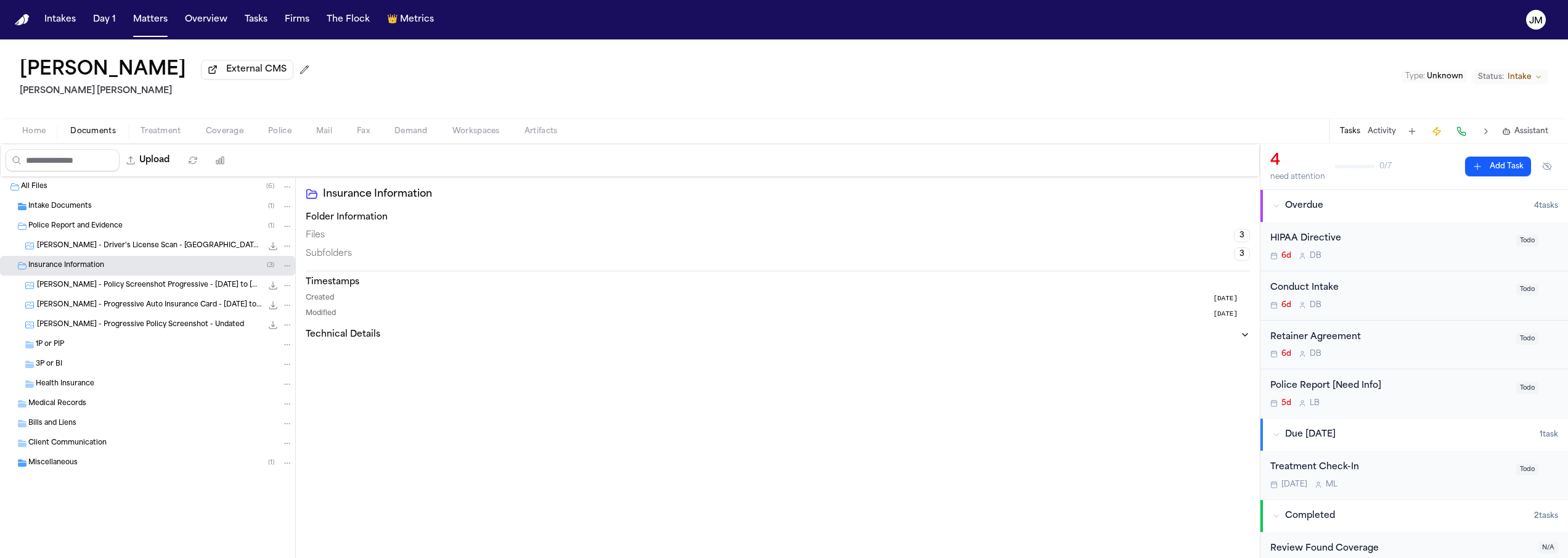
click at [81, 209] on span "Intake Documents" at bounding box center [60, 207] width 64 height 11
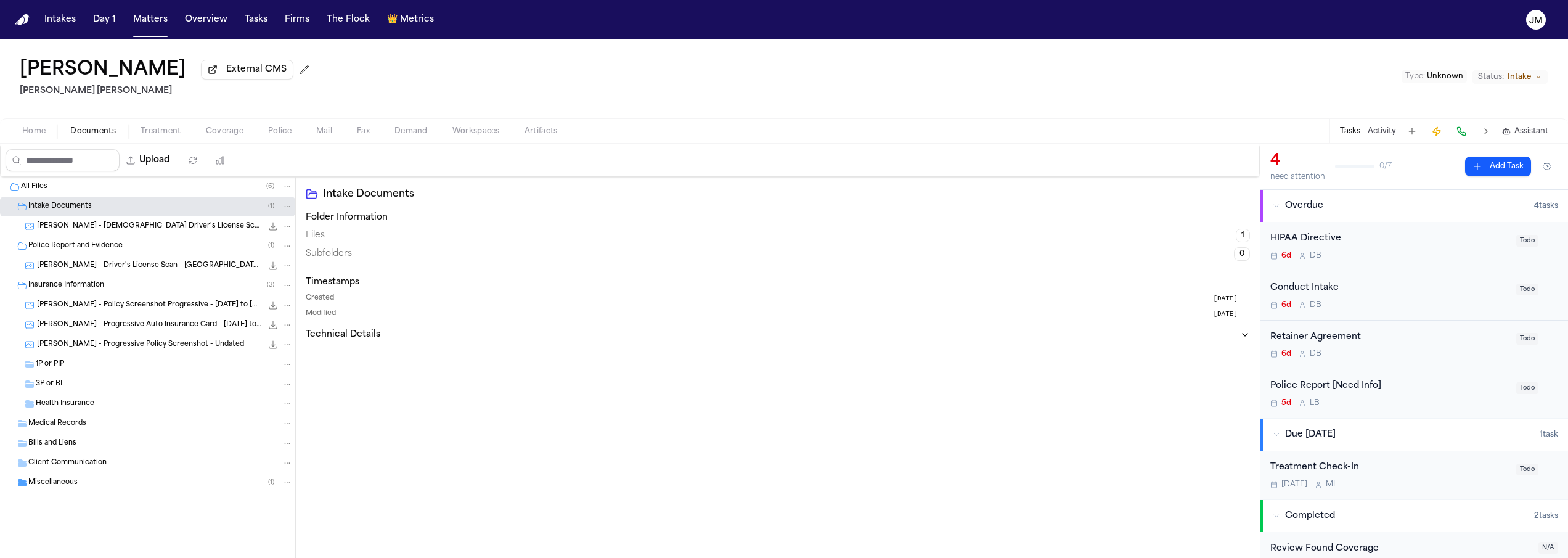
click at [91, 230] on span "[PERSON_NAME] - [DEMOGRAPHIC_DATA] Driver's License Scan - [DATE]" at bounding box center [149, 227] width 225 height 11
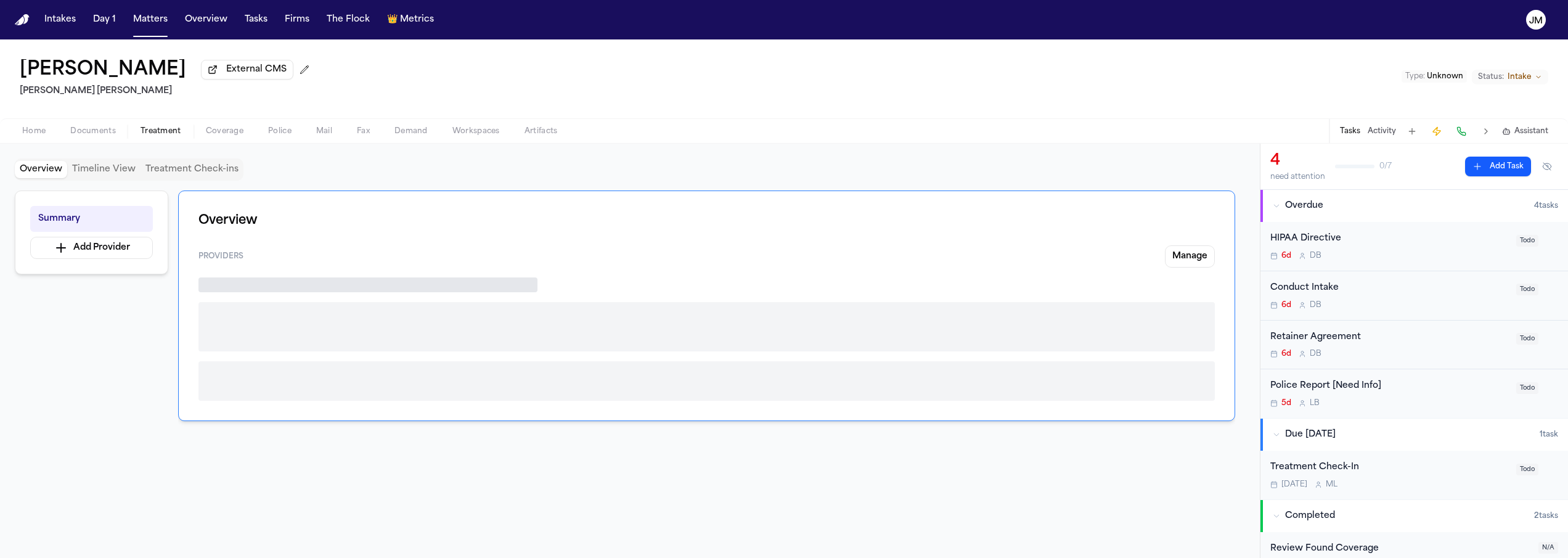
click at [156, 134] on span "Treatment" at bounding box center [161, 131] width 41 height 10
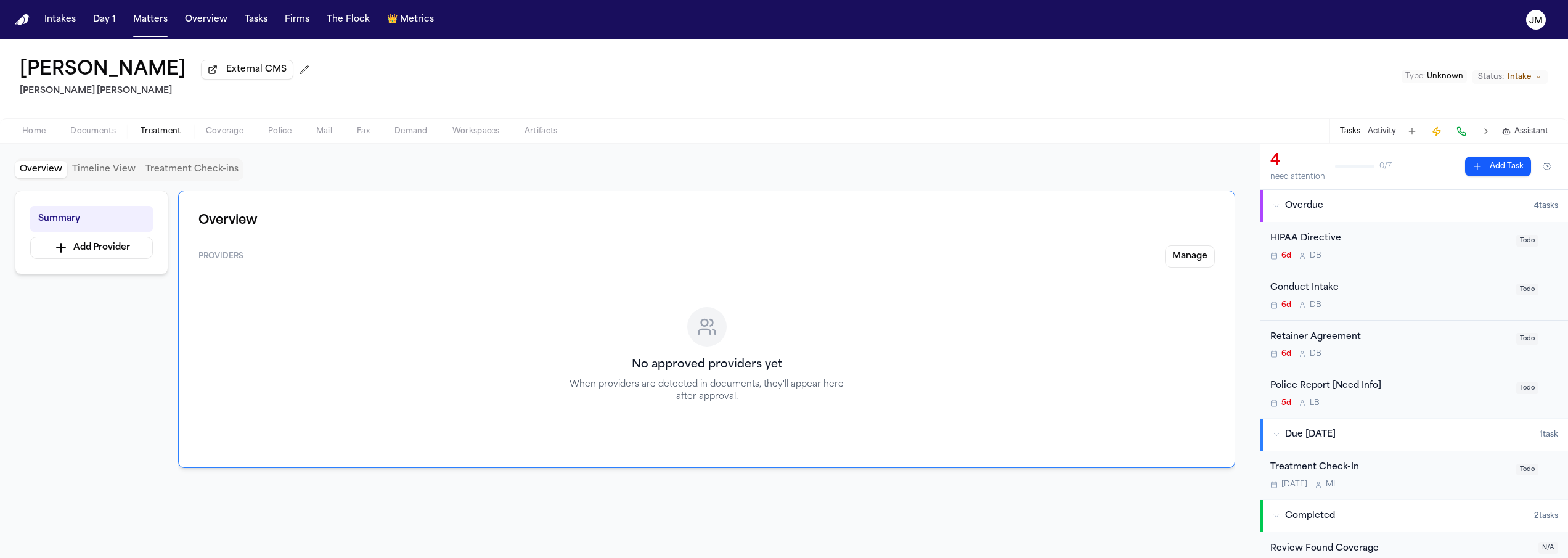
click at [89, 132] on span "Documents" at bounding box center [94, 131] width 46 height 10
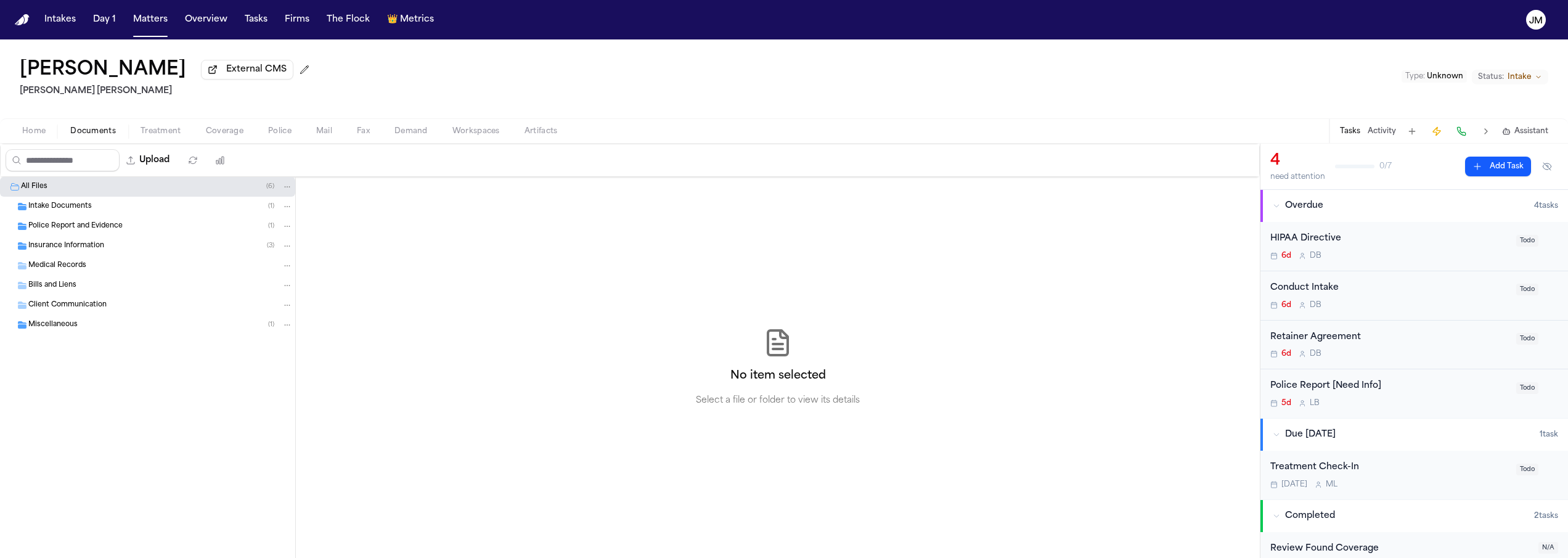
click at [42, 132] on span "Home" at bounding box center [34, 131] width 24 height 10
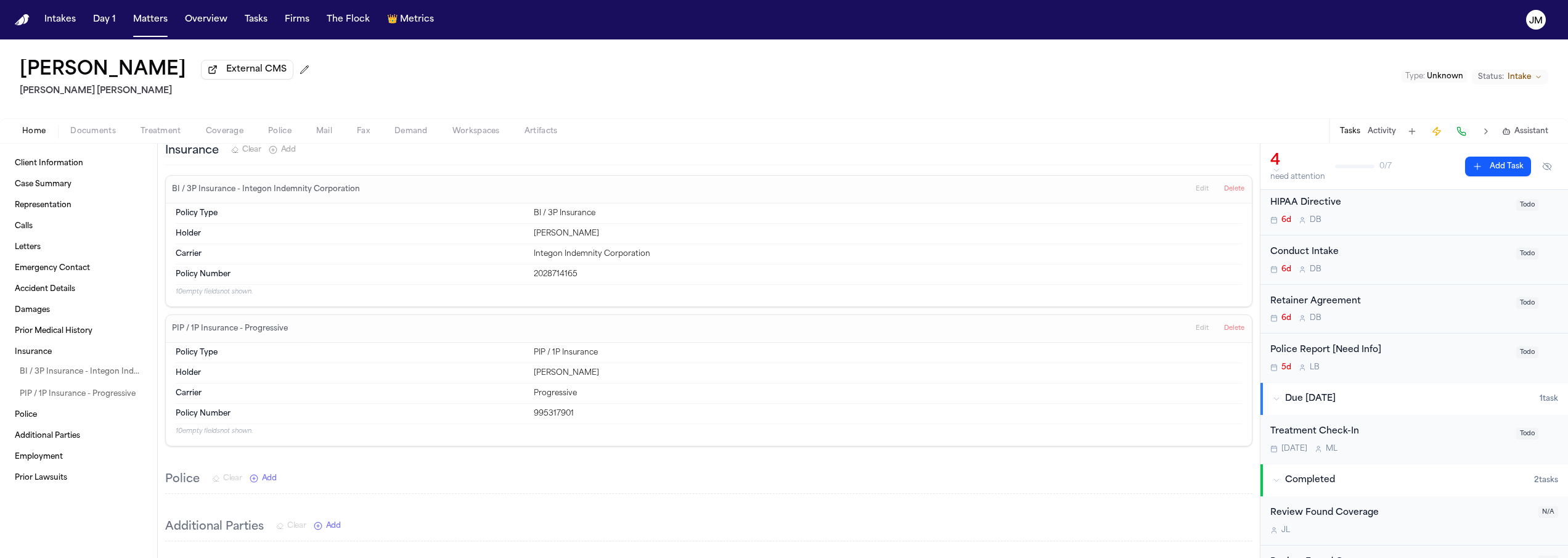
scroll to position [74, 0]
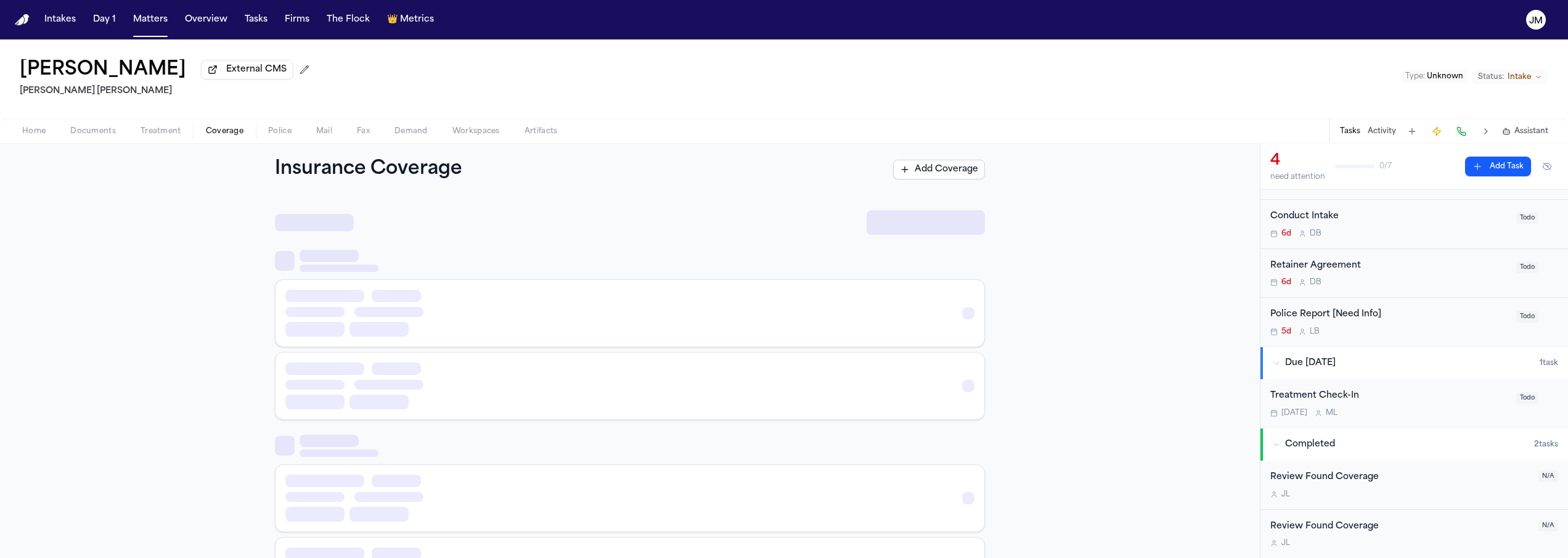
click at [240, 132] on span "Coverage" at bounding box center [224, 131] width 38 height 10
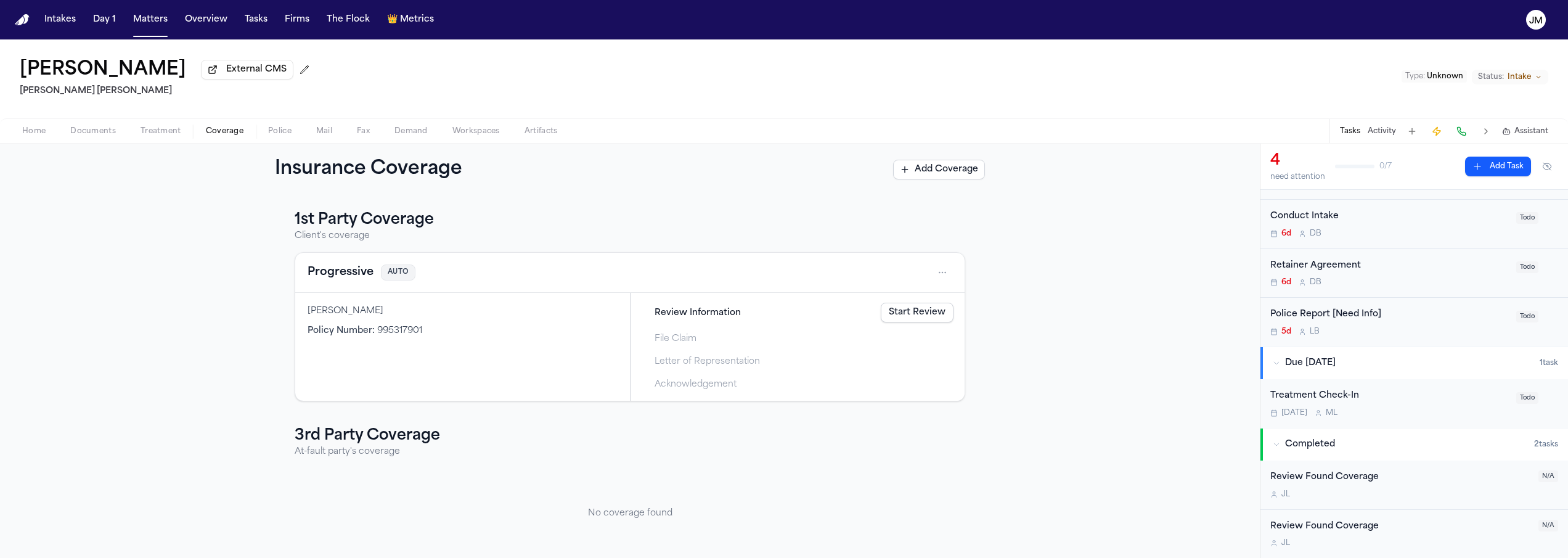
click at [33, 128] on span "Home" at bounding box center [34, 131] width 24 height 10
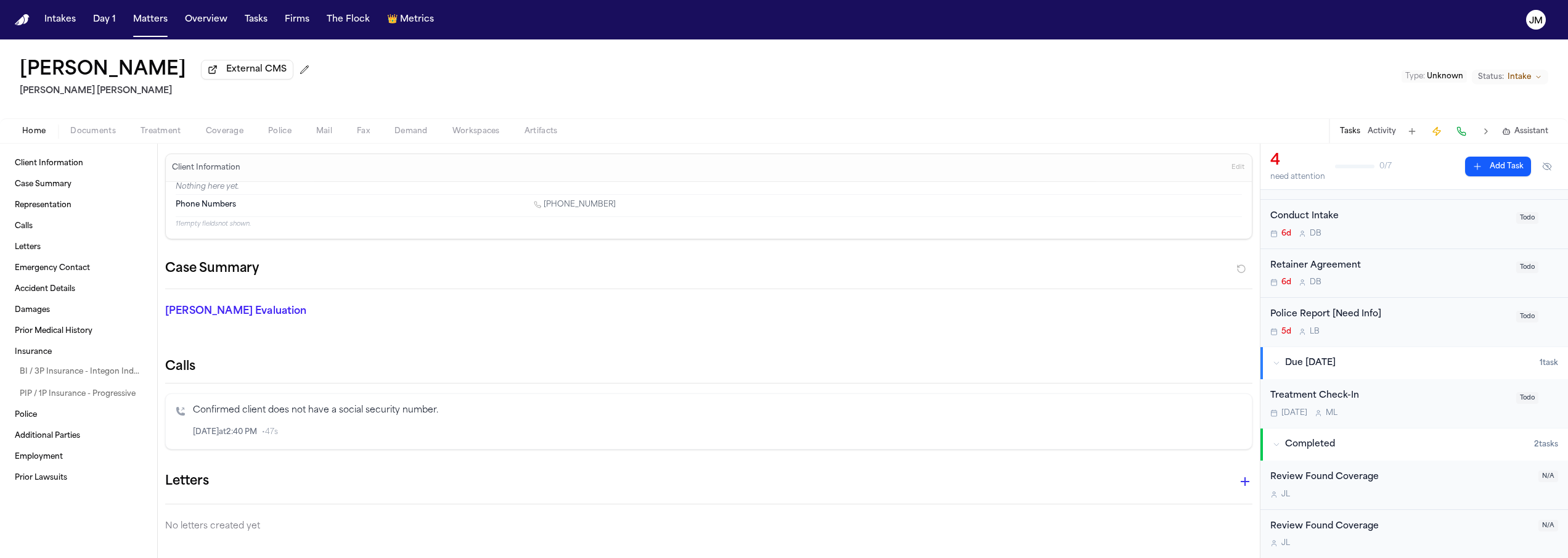
click at [1430, 464] on div "Review Found Coverage J L N/A" at bounding box center [1414, 486] width 307 height 49
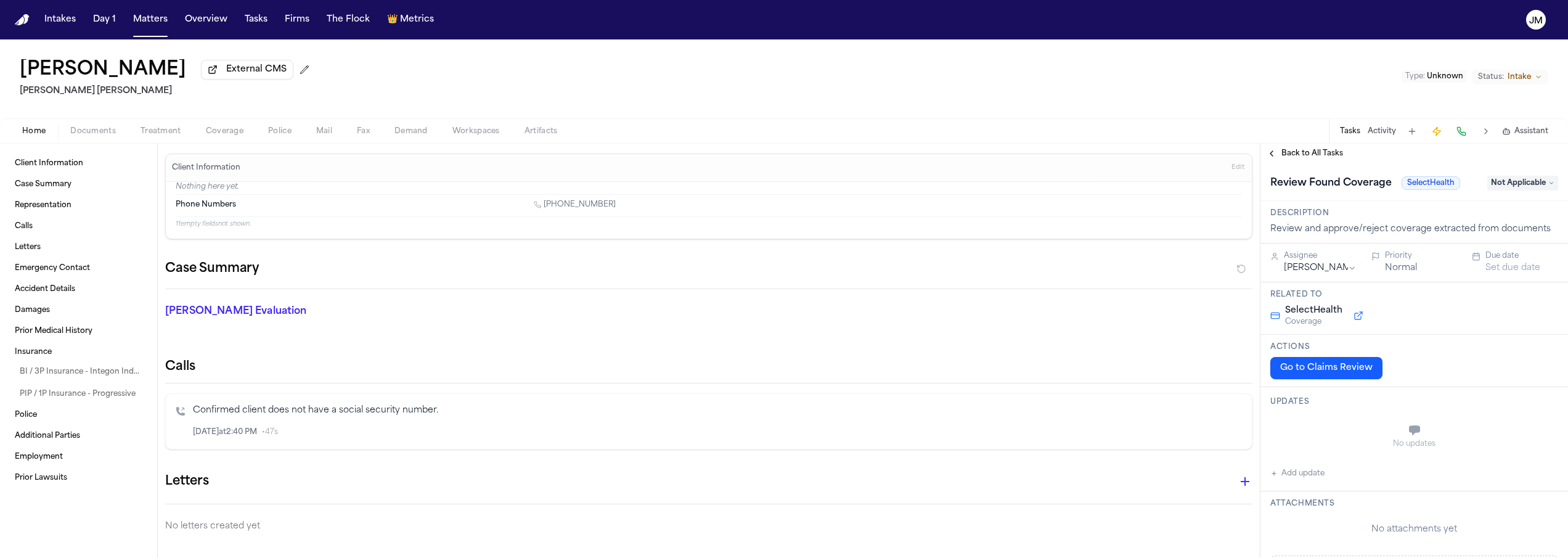
click at [1522, 189] on span "Not Applicable" at bounding box center [1523, 183] width 71 height 15
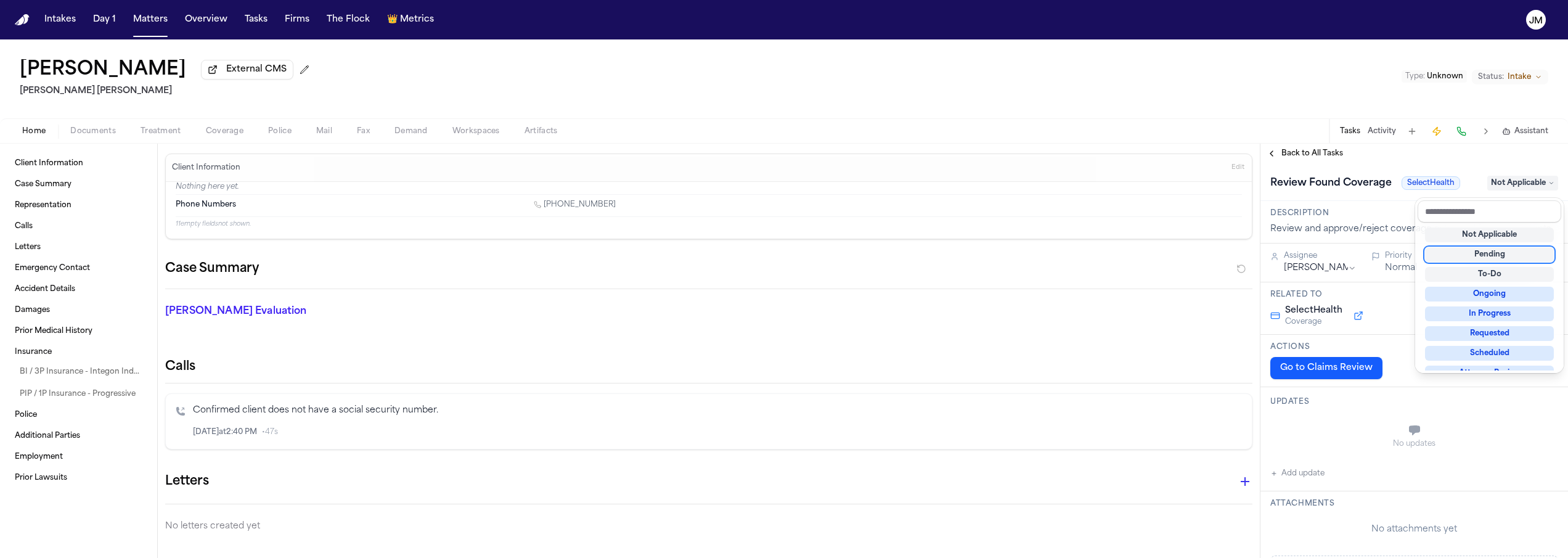
click at [1508, 253] on div "Pending" at bounding box center [1489, 254] width 129 height 15
click at [1407, 387] on div "**********" at bounding box center [1414, 561] width 307 height 795
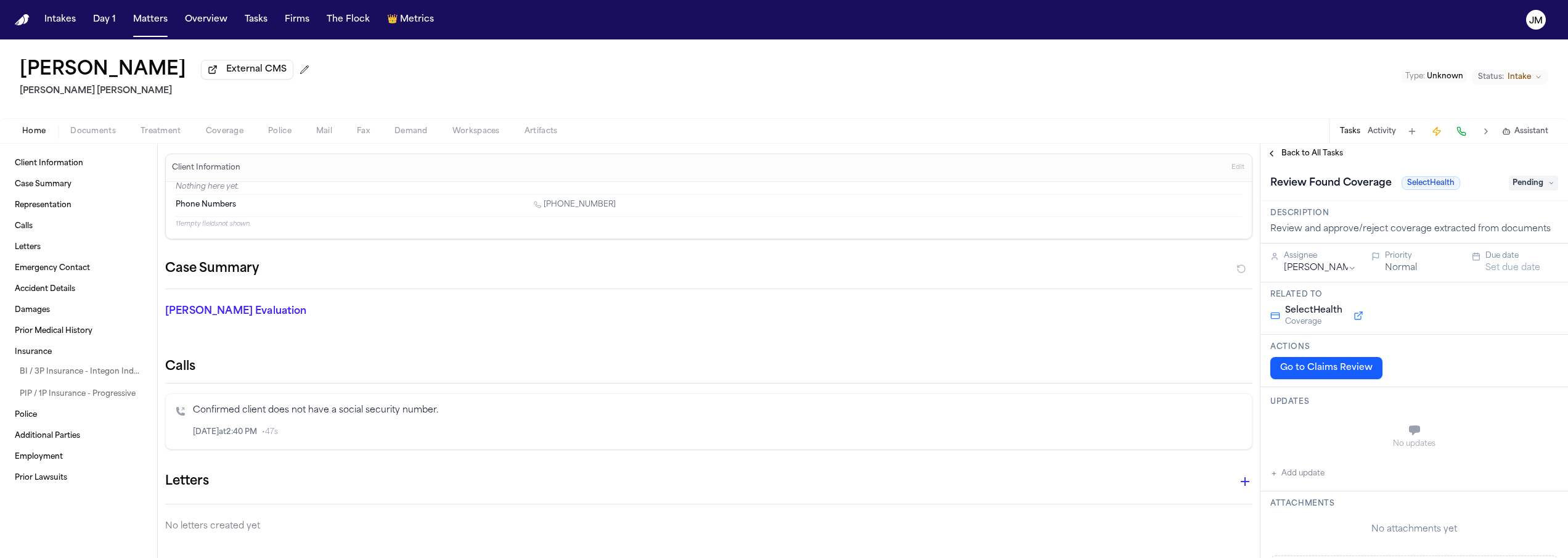
click at [1504, 268] on button "Set due date" at bounding box center [1513, 268] width 55 height 12
drag, startPoint x: 1452, startPoint y: 389, endPoint x: 1469, endPoint y: 387, distance: 17.1
click at [1452, 389] on button "15" at bounding box center [1451, 393] width 19 height 19
click at [1283, 155] on span "Back to All Tasks" at bounding box center [1312, 153] width 62 height 10
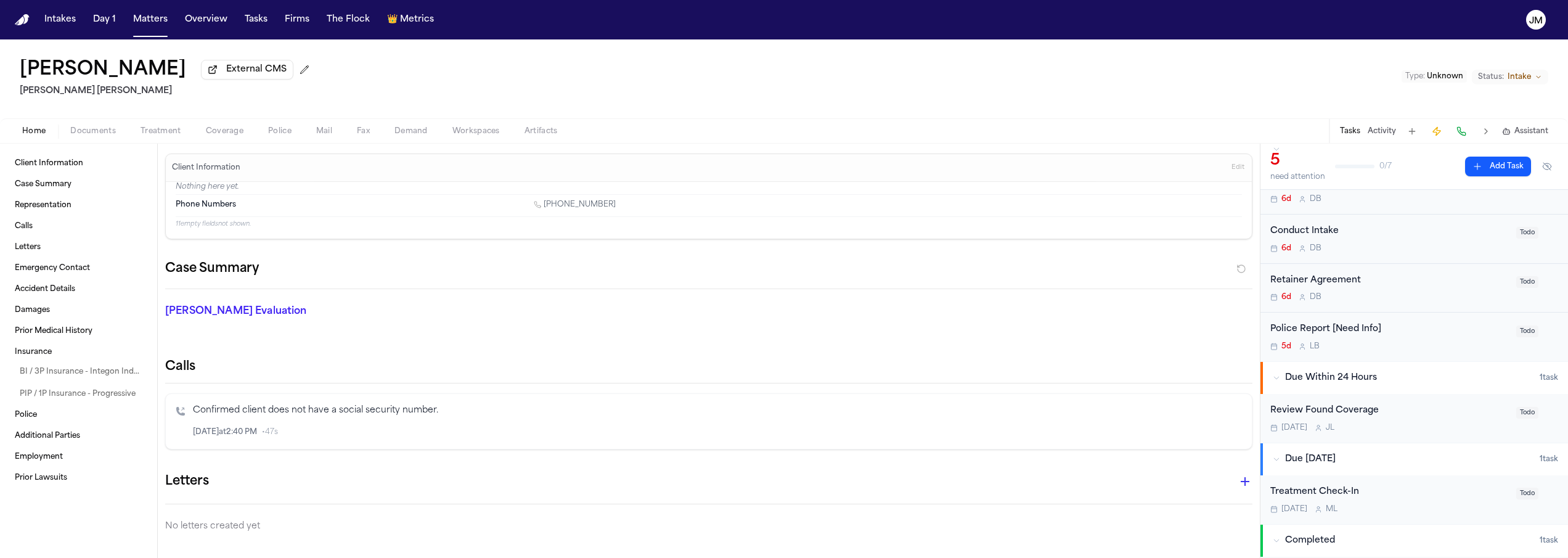
scroll to position [106, 0]
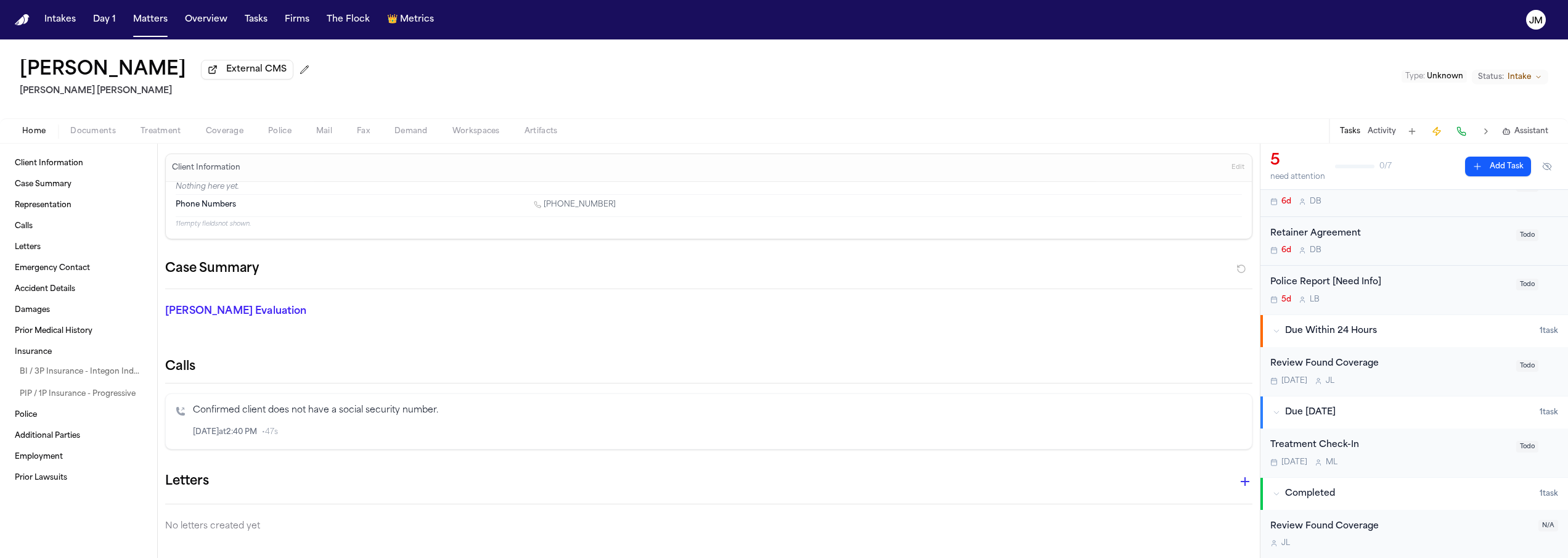
click at [1414, 526] on div "Review Found Coverage" at bounding box center [1400, 527] width 260 height 14
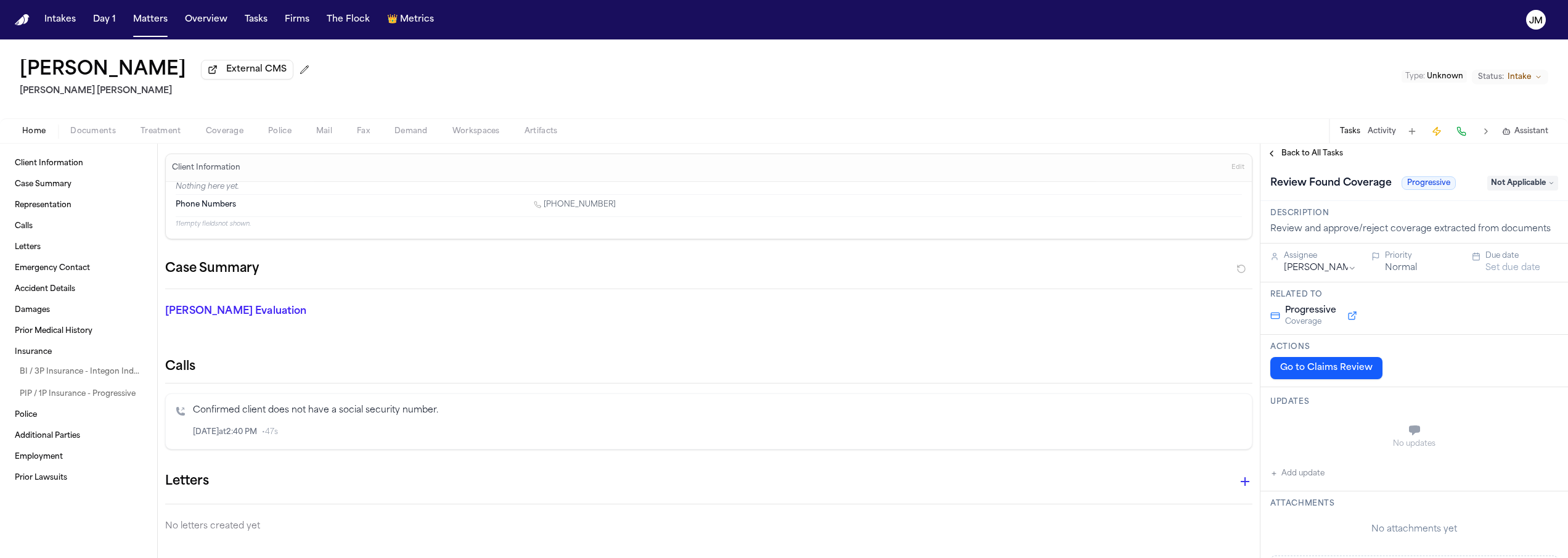
click at [1505, 179] on span "Not Applicable" at bounding box center [1523, 183] width 71 height 15
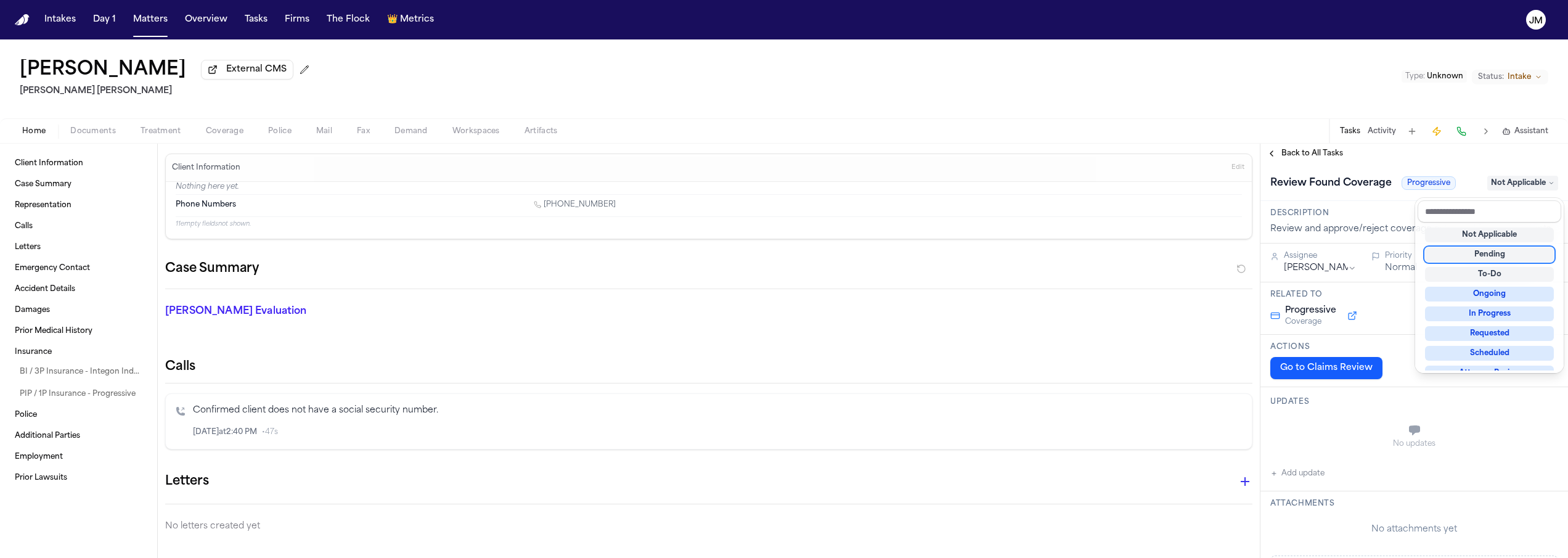
click at [1500, 260] on div "Pending" at bounding box center [1489, 254] width 129 height 15
click at [1511, 425] on div "**********" at bounding box center [1414, 561] width 307 height 795
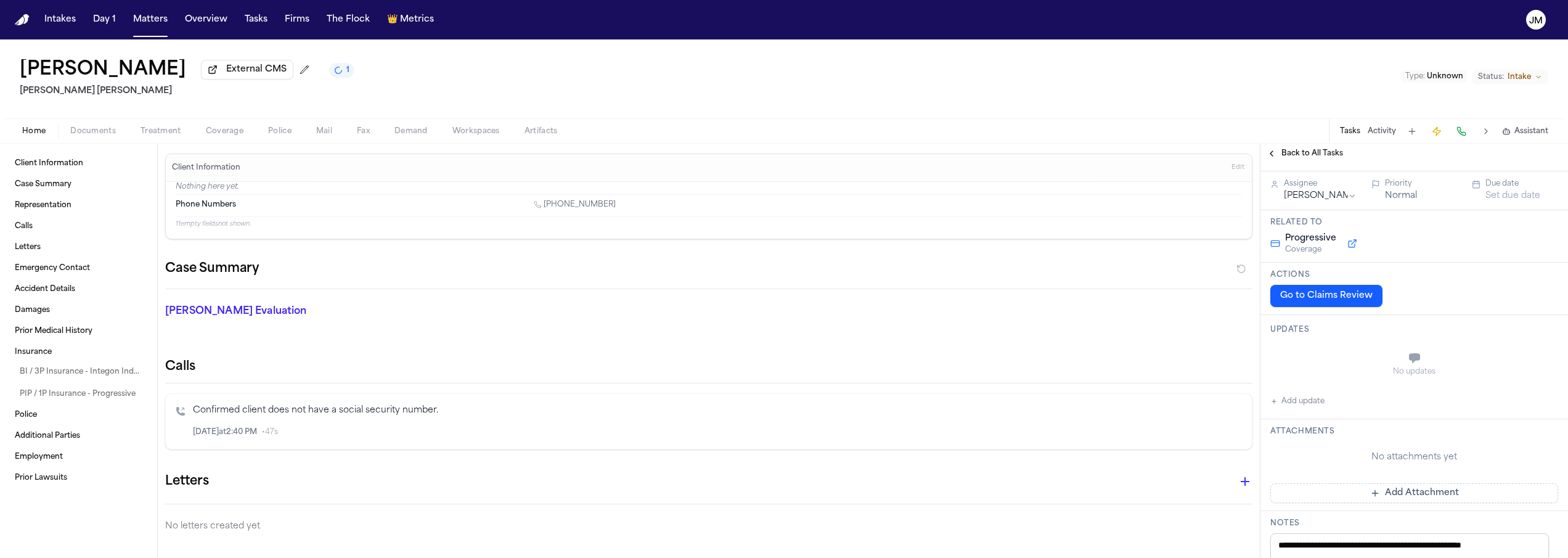
scroll to position [64, 0]
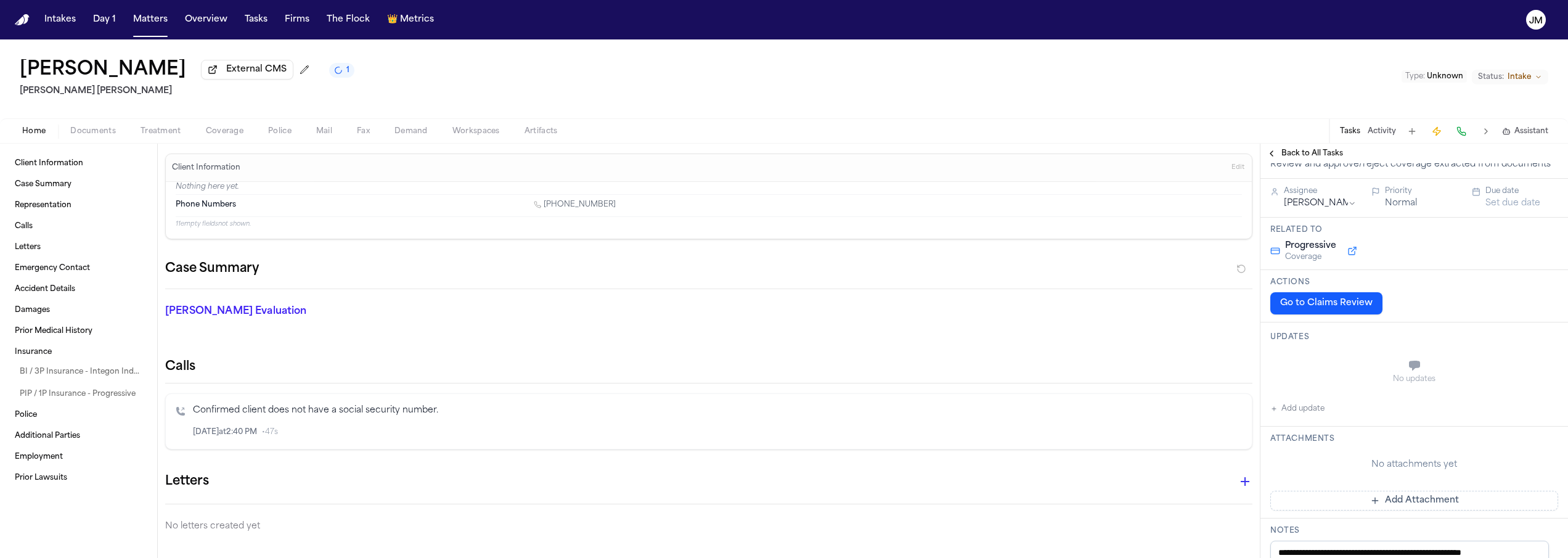
click at [1511, 200] on button "Set due date" at bounding box center [1513, 203] width 55 height 12
drag, startPoint x: 1453, startPoint y: 328, endPoint x: 1459, endPoint y: 324, distance: 7.2
click at [1453, 328] on button "15" at bounding box center [1451, 328] width 19 height 19
click at [1316, 158] on span "Back to All Tasks" at bounding box center [1312, 153] width 62 height 10
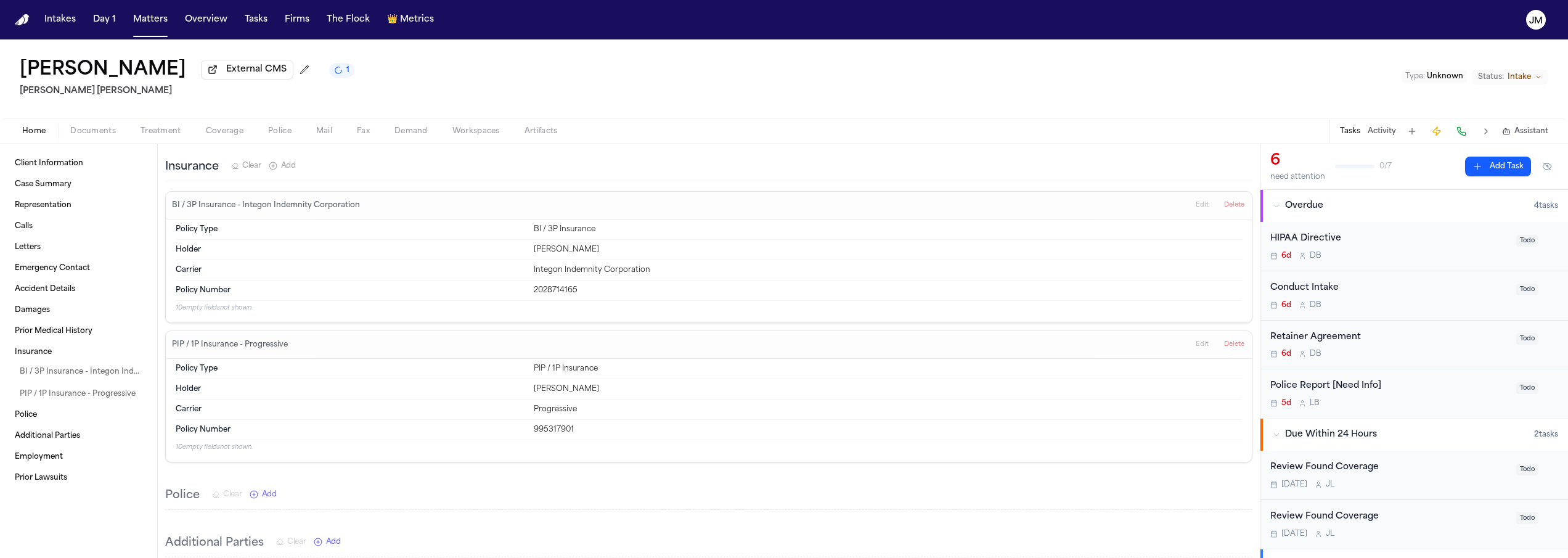
scroll to position [648, 0]
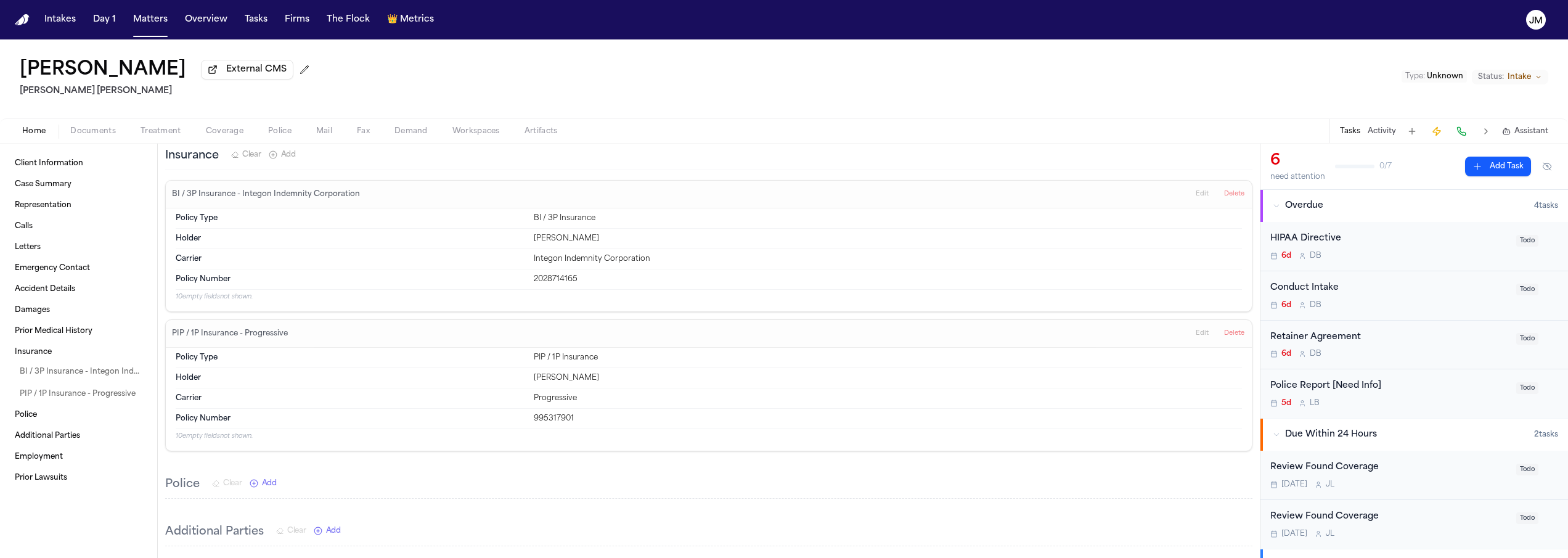
click at [113, 136] on span "Documents" at bounding box center [94, 131] width 46 height 10
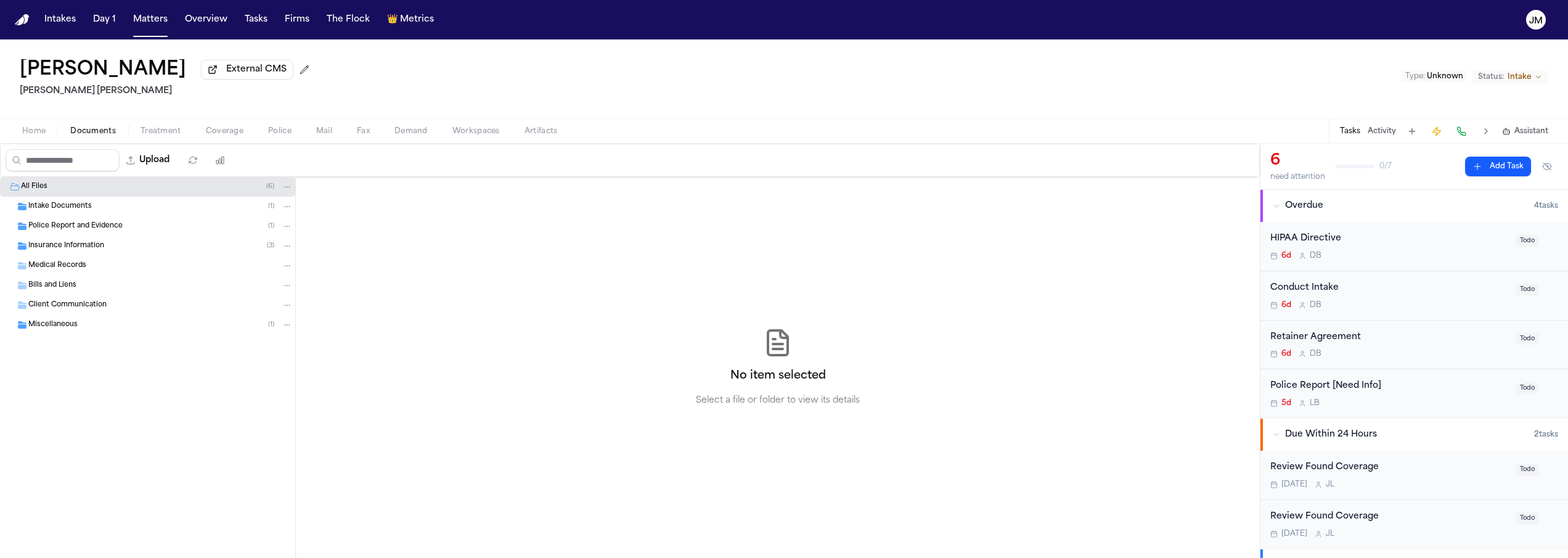
click at [59, 209] on span "Intake Documents" at bounding box center [60, 207] width 64 height 11
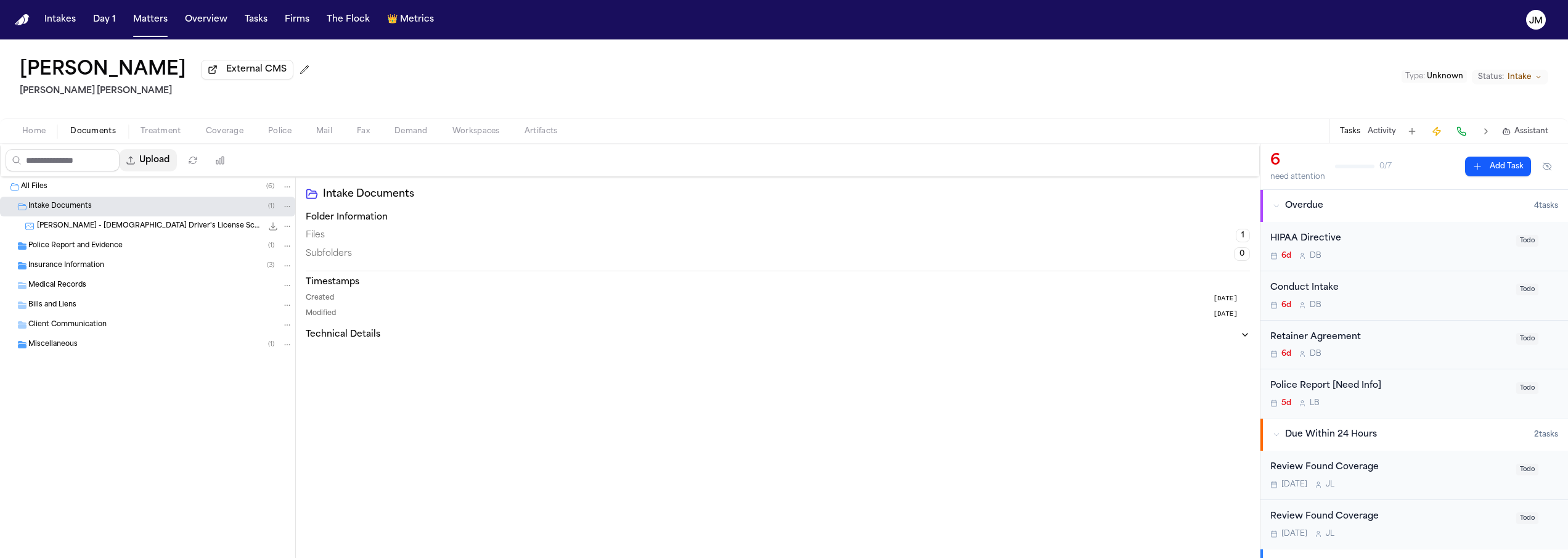
click at [152, 167] on button "Upload" at bounding box center [147, 160] width 57 height 22
select select "**********"
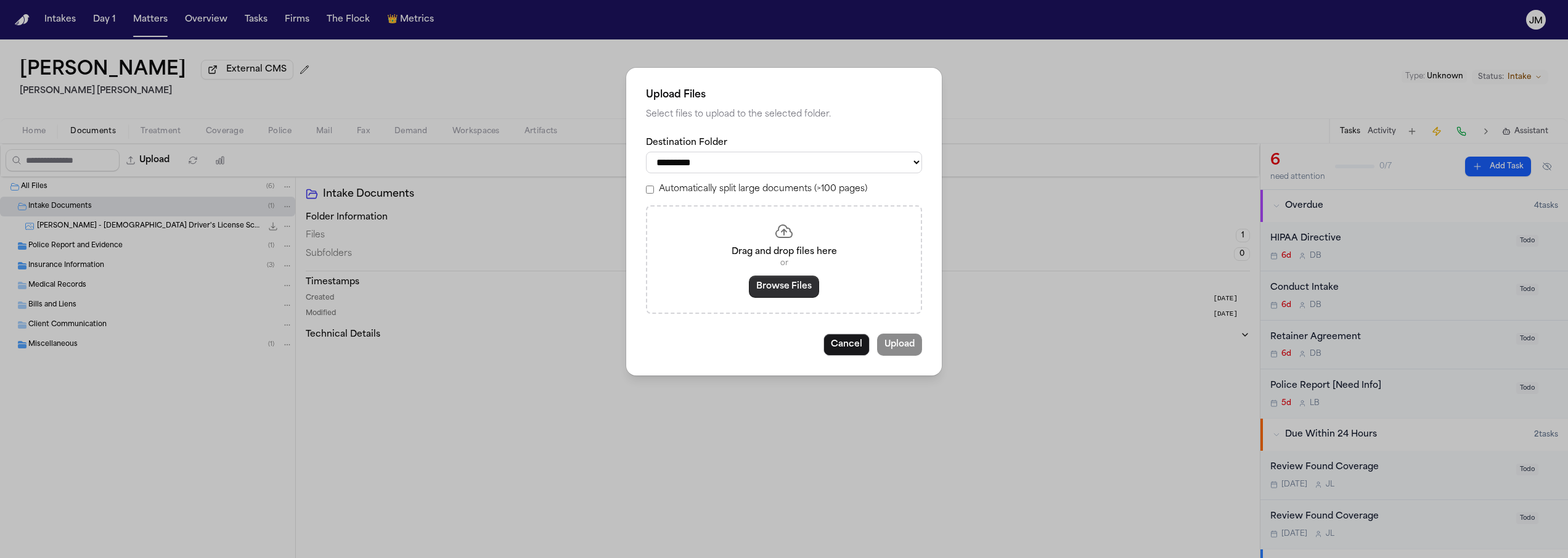
click at [769, 298] on button "Browse Files" at bounding box center [784, 286] width 71 height 22
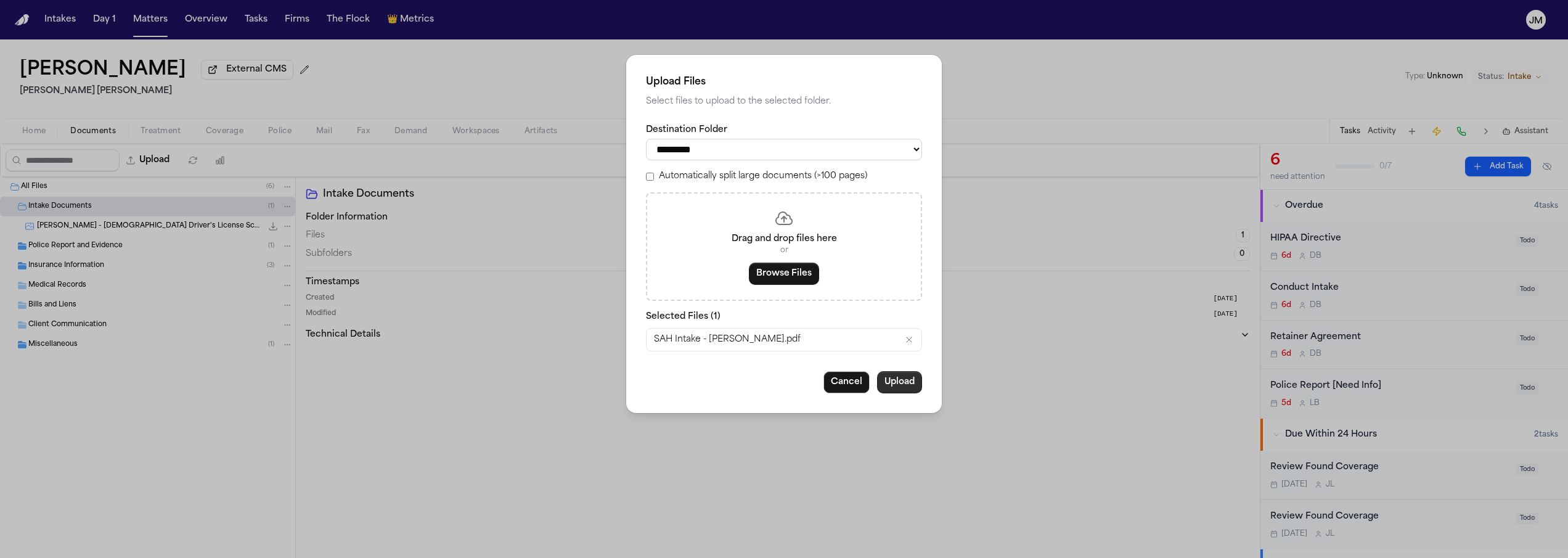
click at [881, 385] on button "Upload" at bounding box center [899, 381] width 45 height 22
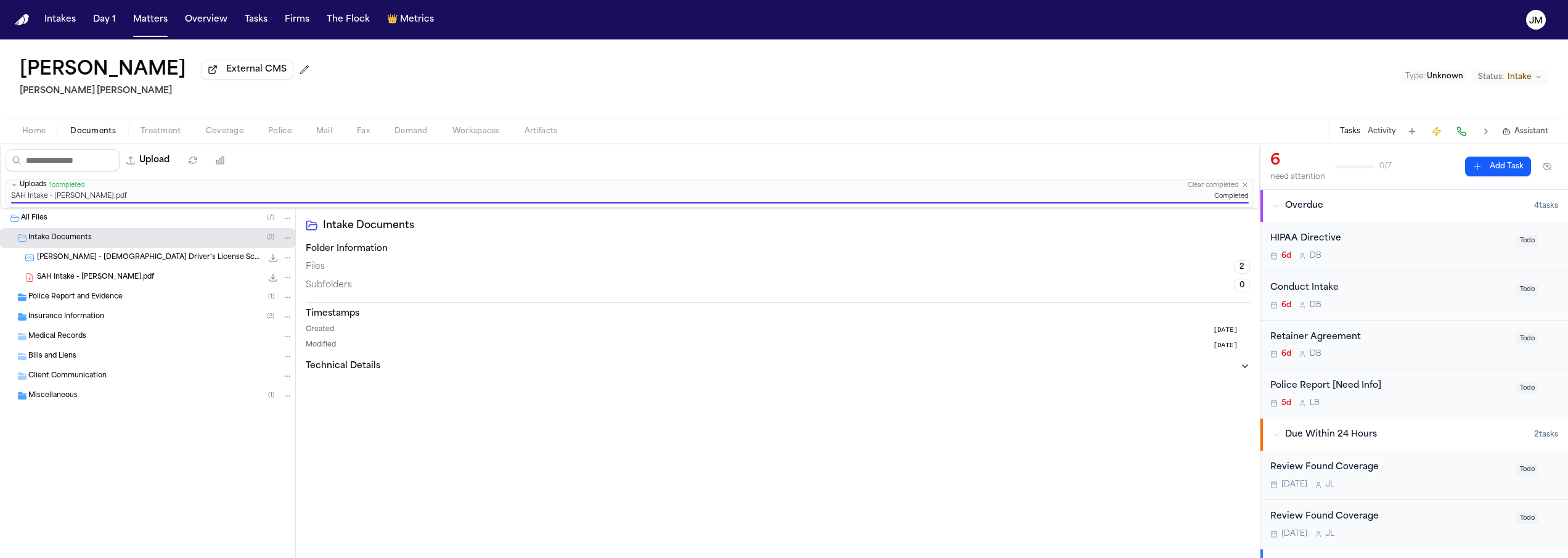
click at [96, 277] on span "SAH Intake - [PERSON_NAME].pdf" at bounding box center [95, 278] width 117 height 11
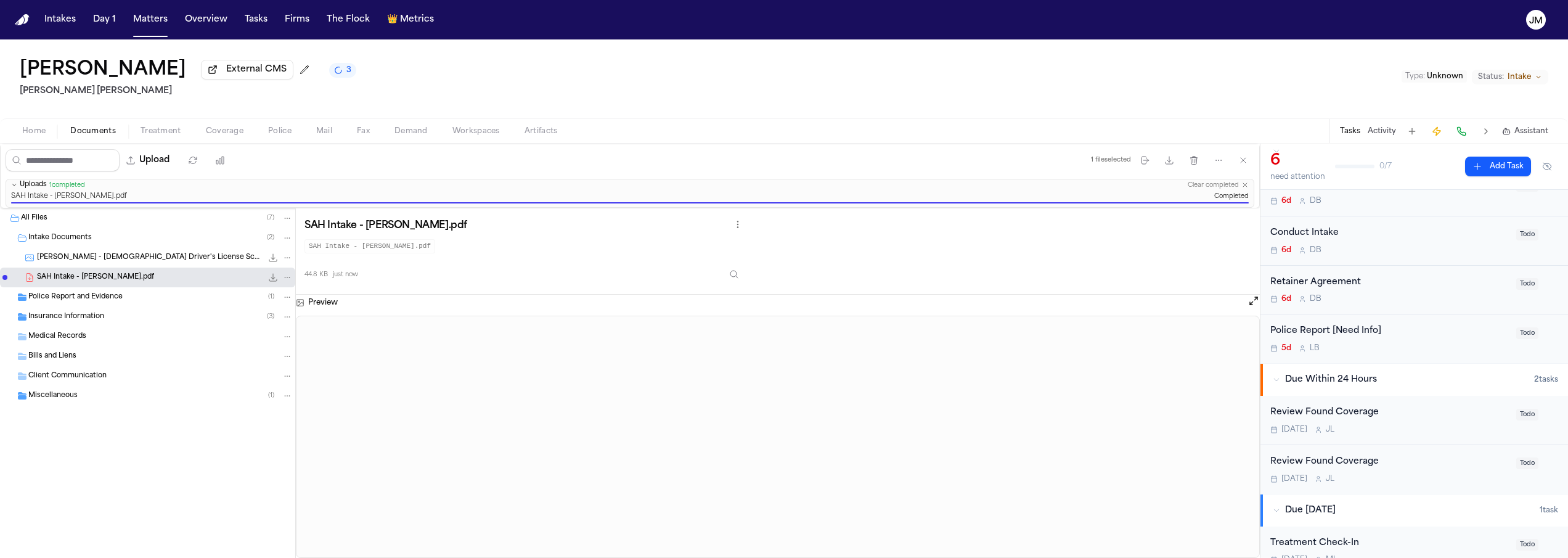
scroll to position [74, 0]
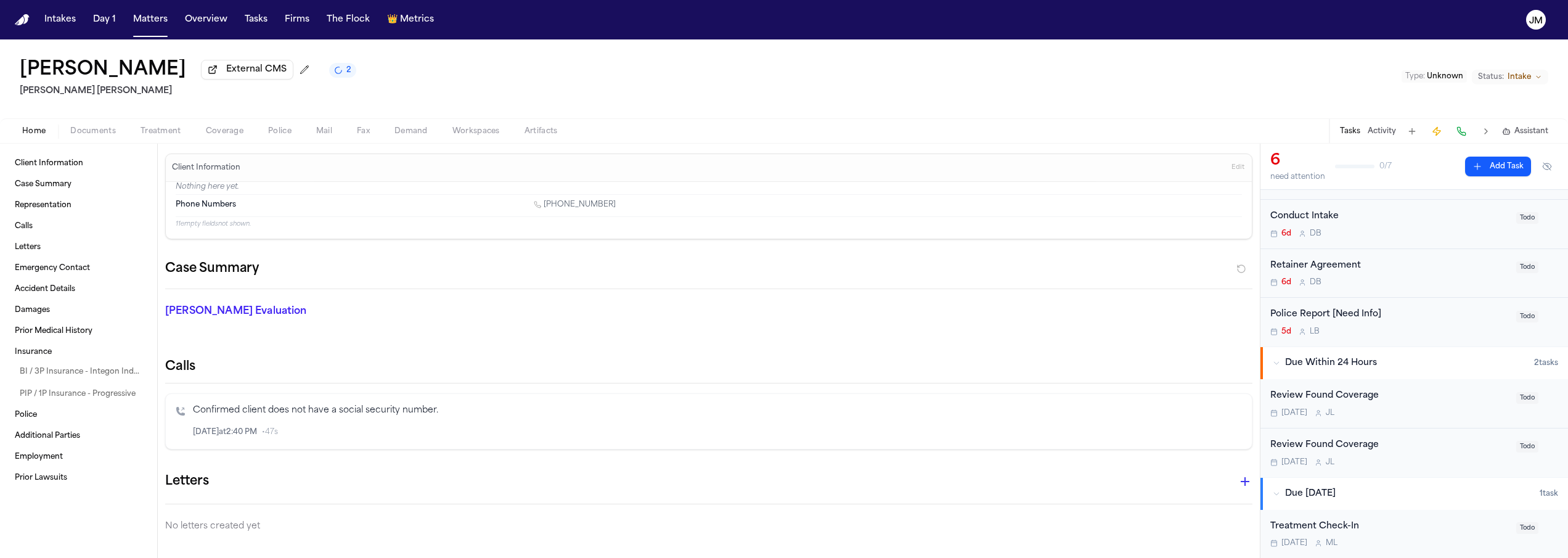
click at [41, 131] on span "Home" at bounding box center [34, 131] width 24 height 10
click at [101, 136] on span "Documents" at bounding box center [94, 131] width 46 height 10
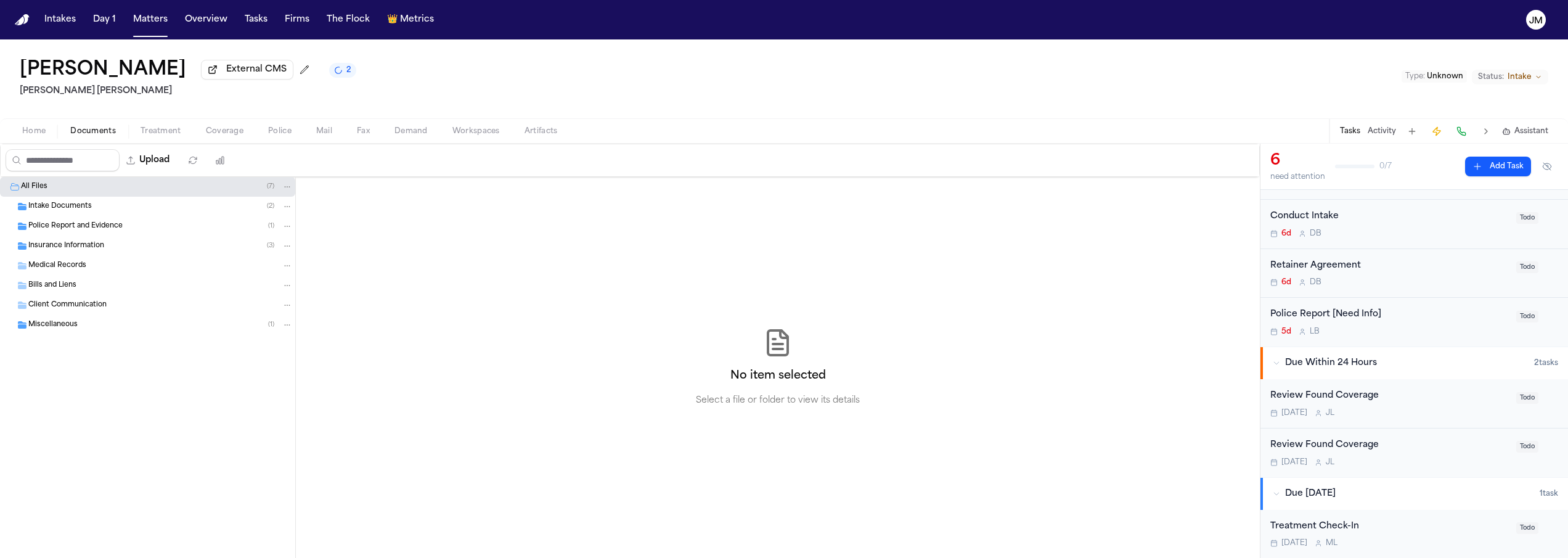
click at [81, 207] on span "Intake Documents" at bounding box center [60, 207] width 64 height 11
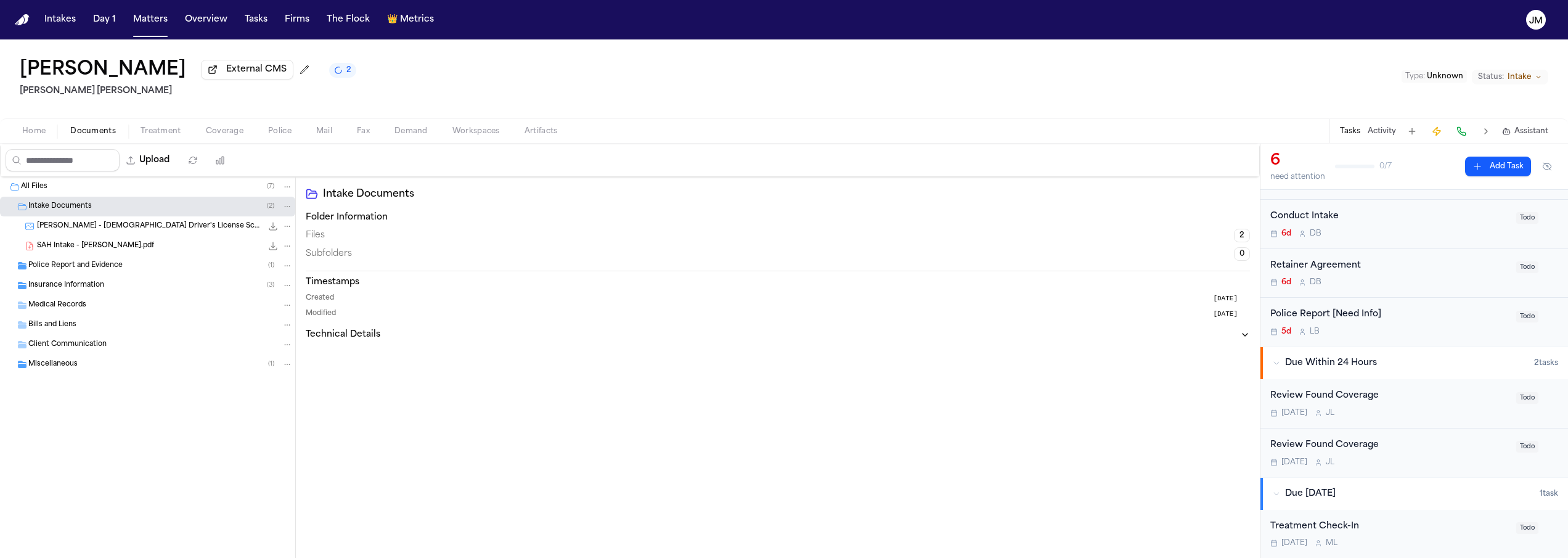
click at [109, 246] on span "SAH Intake - [PERSON_NAME].pdf" at bounding box center [95, 246] width 117 height 11
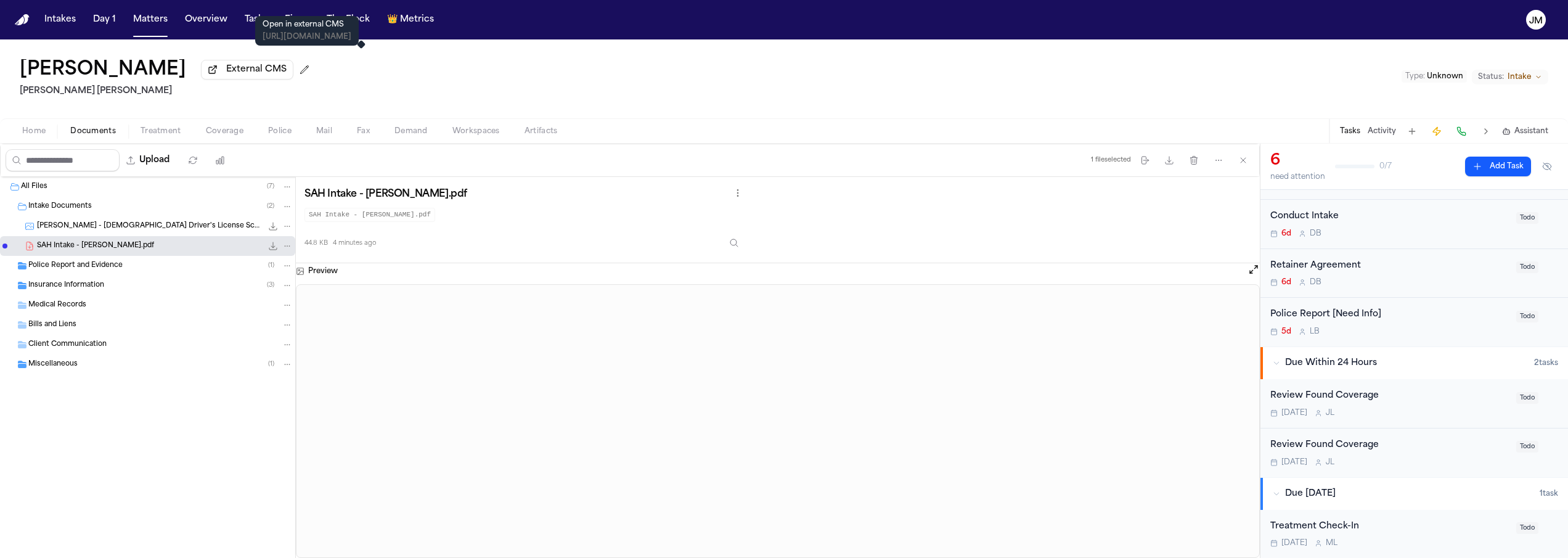
click at [287, 76] on span "External CMS" at bounding box center [256, 70] width 60 height 12
click at [314, 76] on button at bounding box center [305, 70] width 19 height 19
click at [398, 74] on input "**********" at bounding box center [299, 72] width 197 height 22
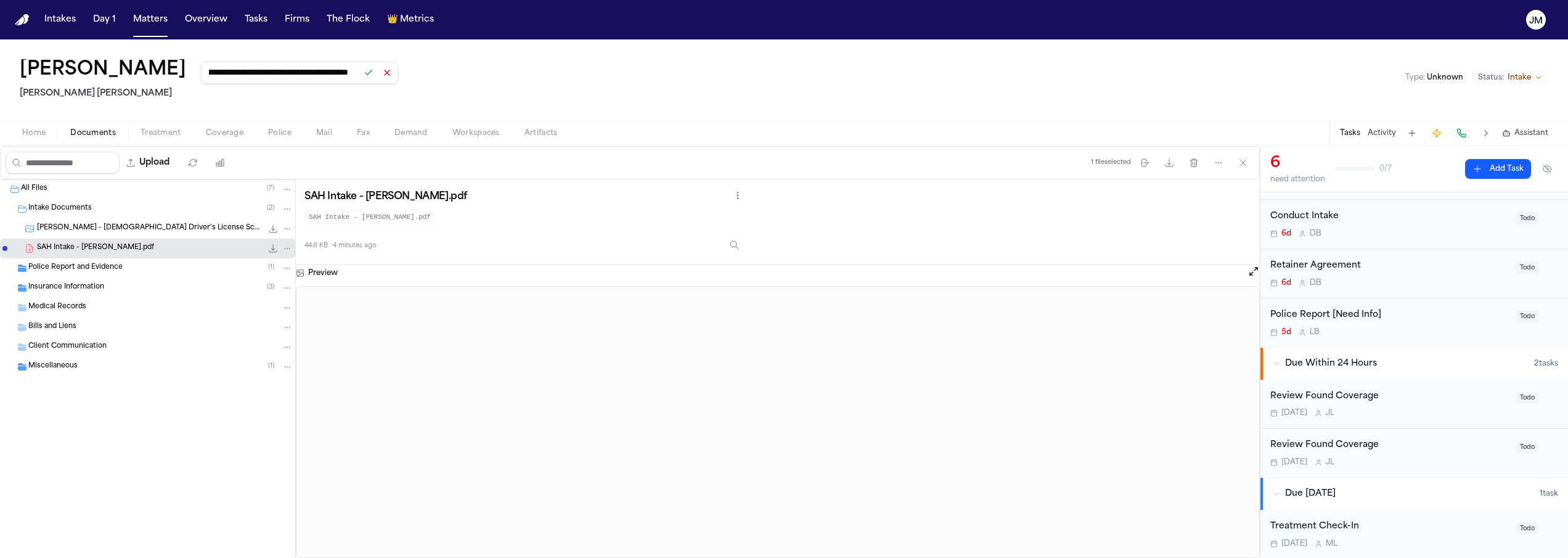
click at [398, 74] on input "**********" at bounding box center [299, 72] width 197 height 22
type input "**********"
click at [377, 79] on button at bounding box center [369, 73] width 18 height 18
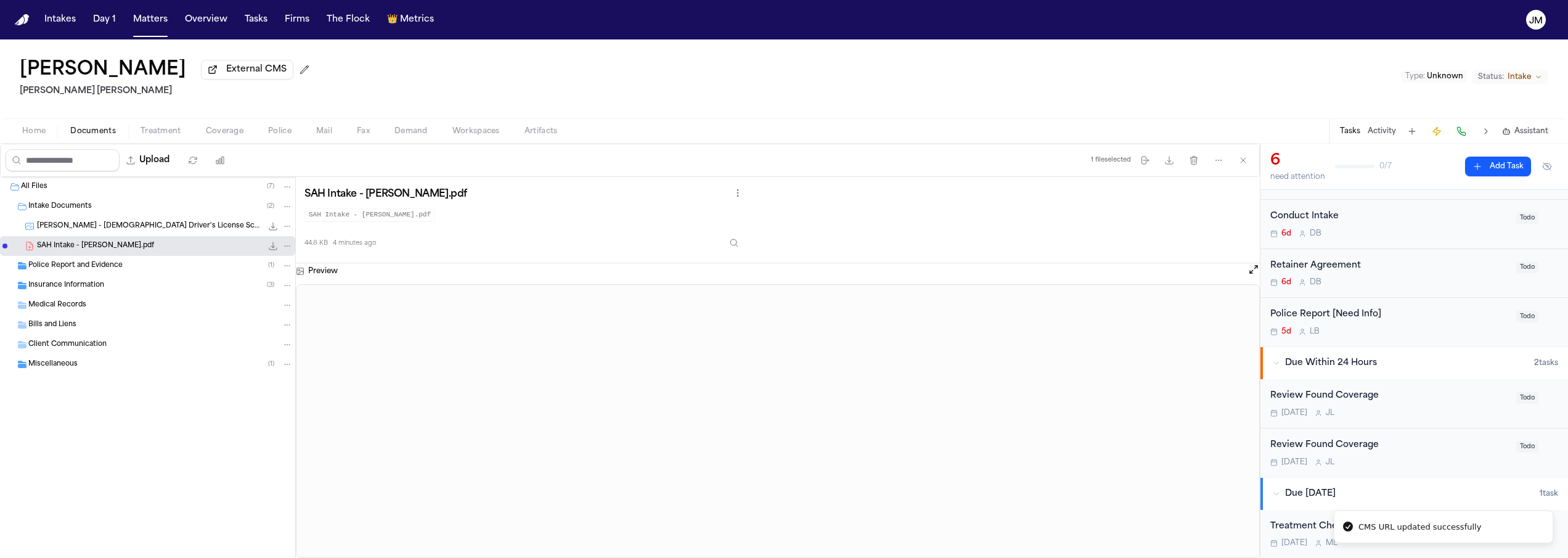
click at [287, 76] on span "External CMS" at bounding box center [256, 70] width 60 height 12
click at [52, 139] on span "button" at bounding box center [34, 138] width 38 height 1
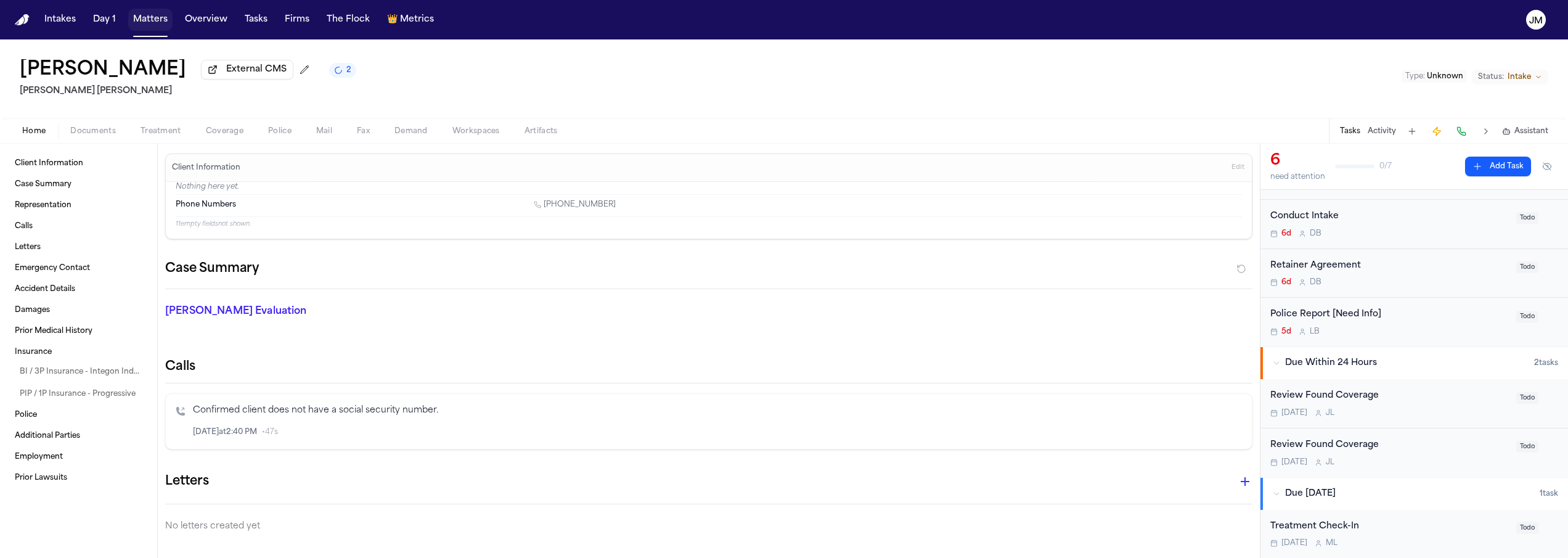
click at [155, 18] on button "Matters" at bounding box center [150, 19] width 44 height 22
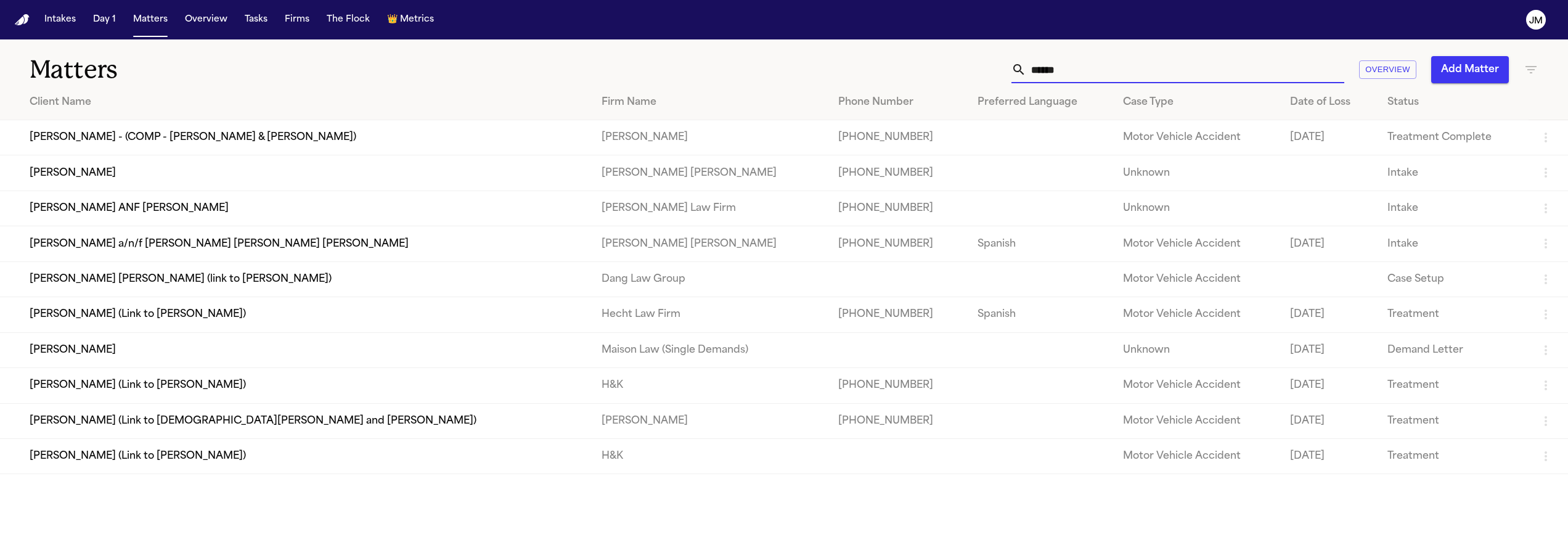
click at [1101, 64] on input "******" at bounding box center [1185, 70] width 318 height 27
click at [1103, 64] on input "******" at bounding box center [1185, 70] width 318 height 27
type input "*******"
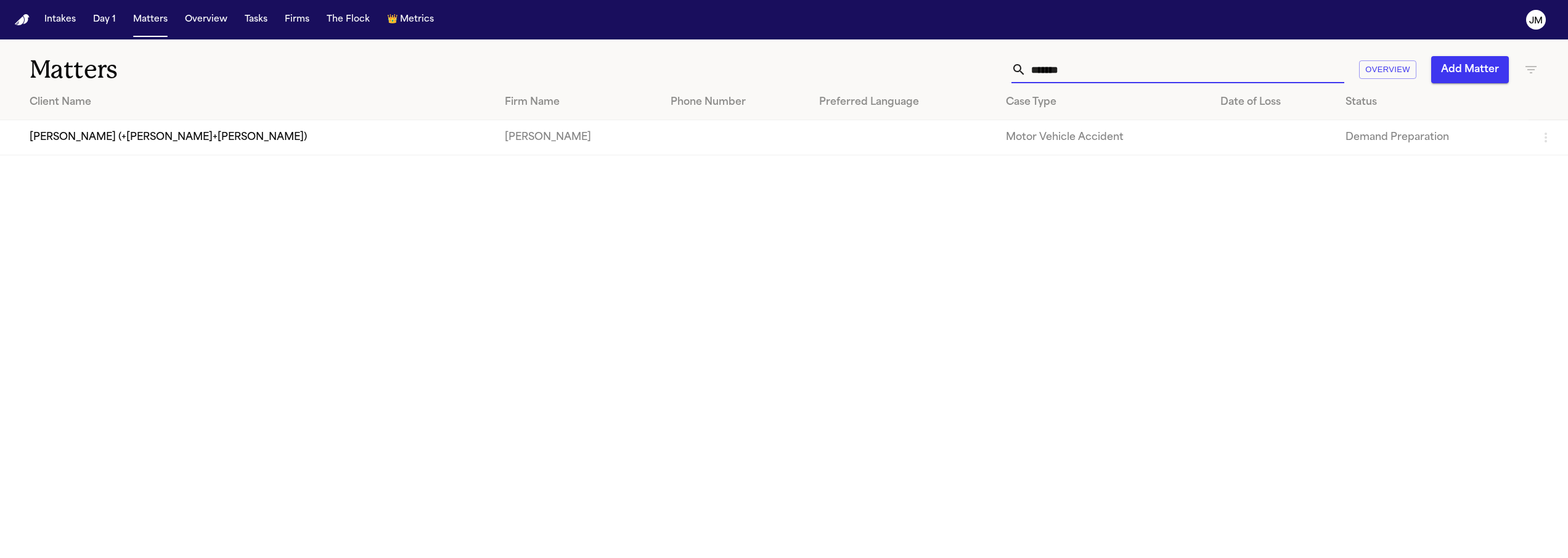
click at [1050, 61] on input "*******" at bounding box center [1185, 70] width 318 height 27
click at [1049, 62] on input "*******" at bounding box center [1185, 70] width 318 height 27
